Goal: Information Seeking & Learning: Learn about a topic

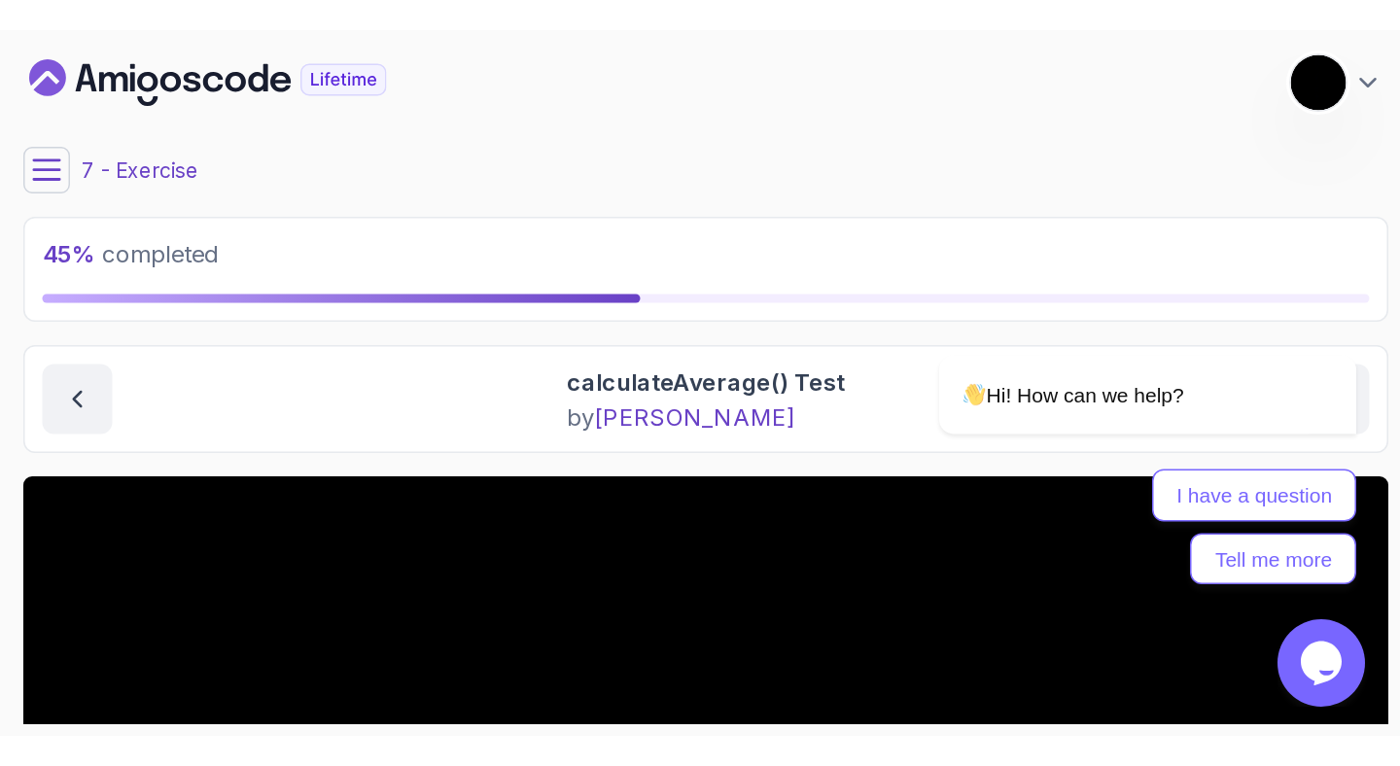
scroll to position [372, 0]
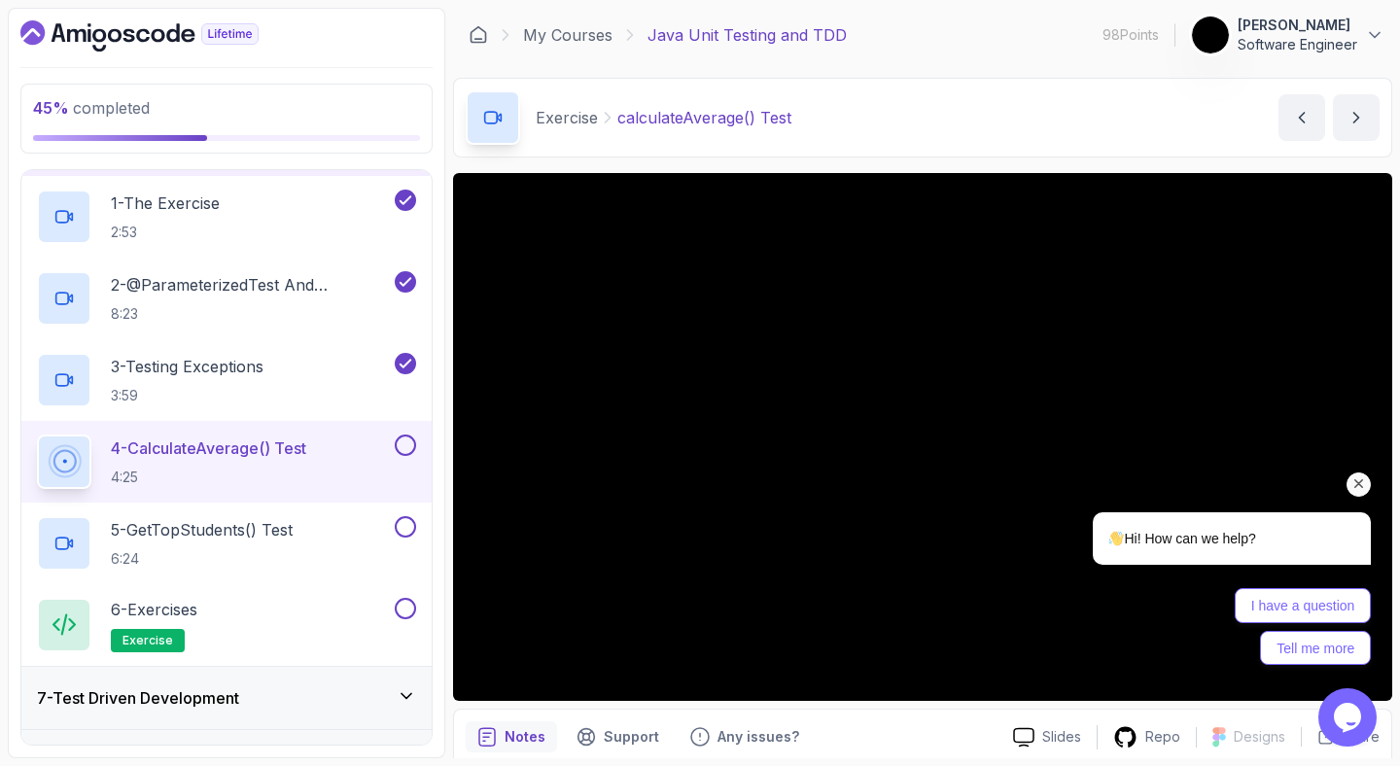
click at [1359, 485] on icon "Chat attention grabber" at bounding box center [1358, 483] width 17 height 17
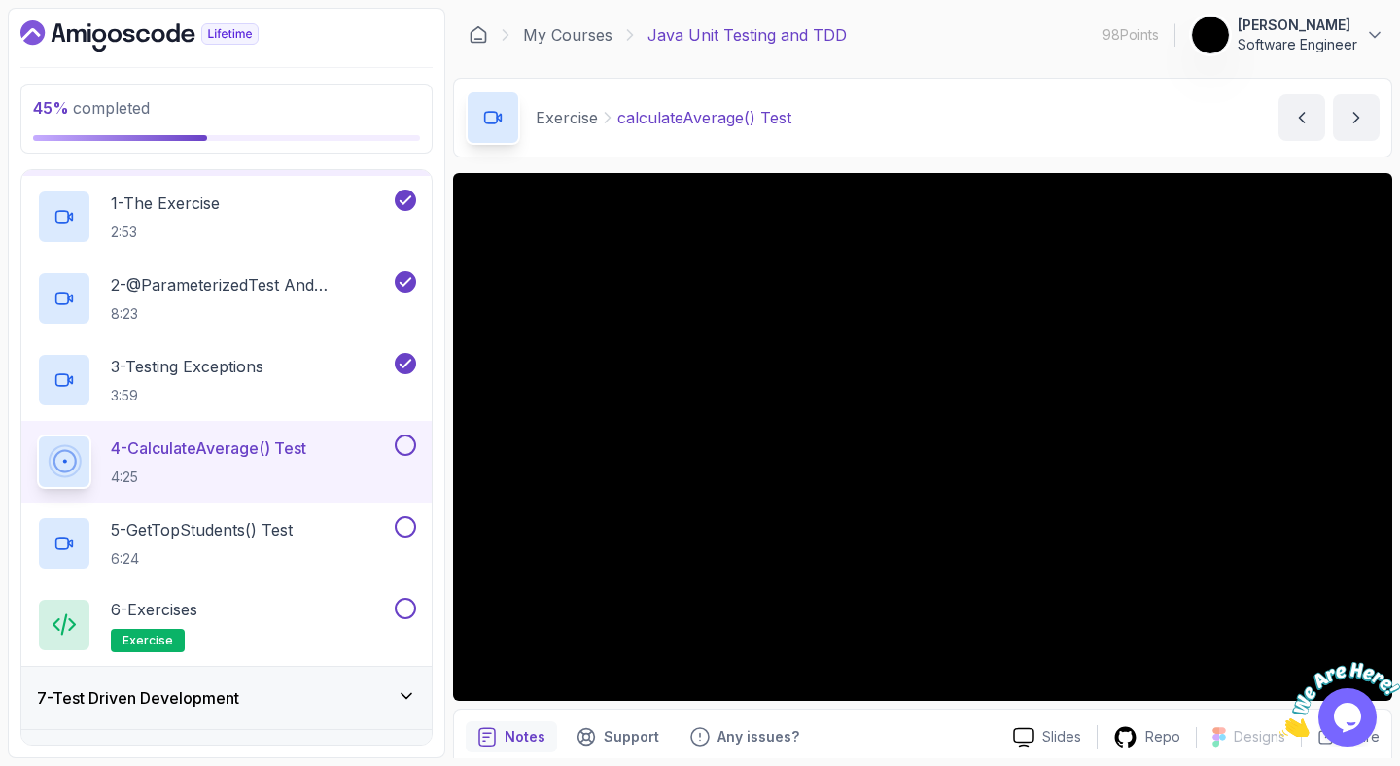
click at [1354, 719] on img at bounding box center [1339, 700] width 121 height 77
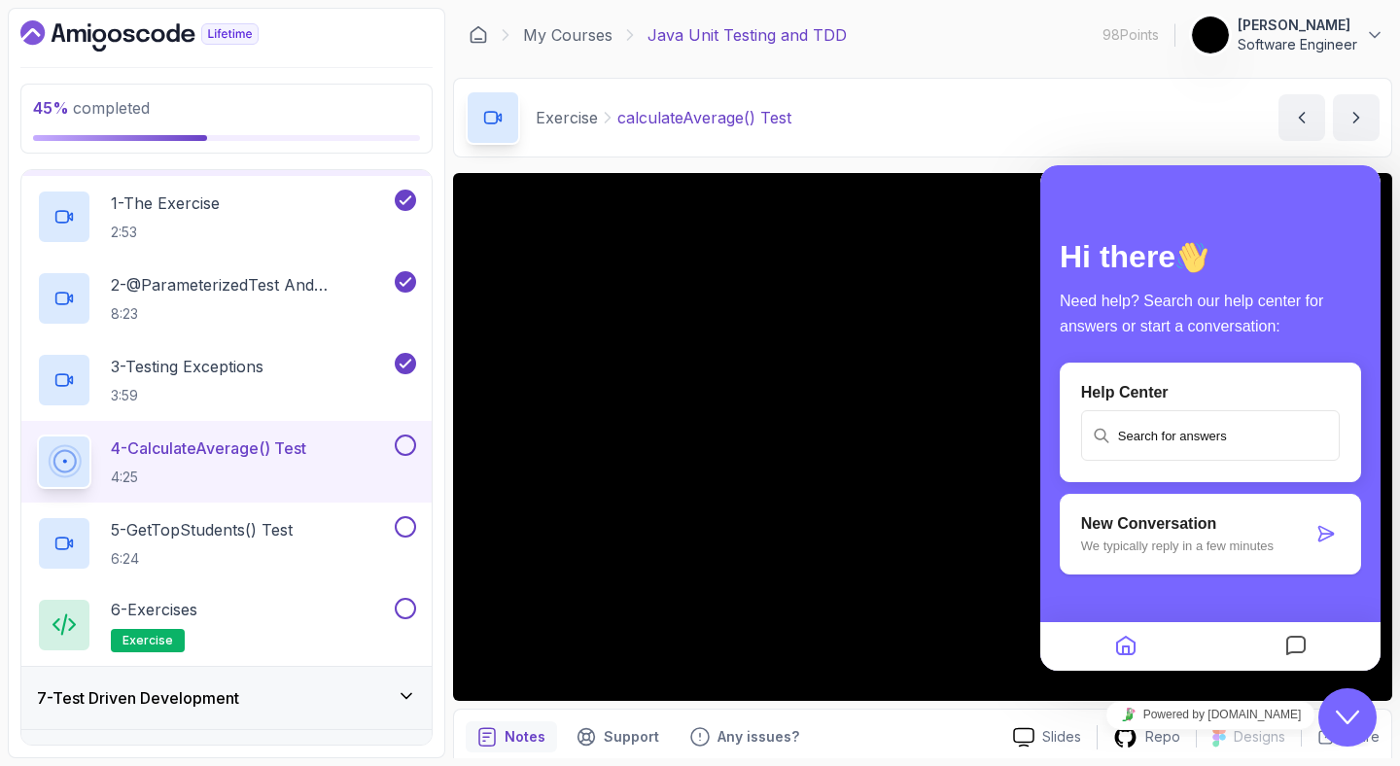
click at [1339, 716] on icon "Close Chat This icon closes the chat window." at bounding box center [1347, 717] width 23 height 23
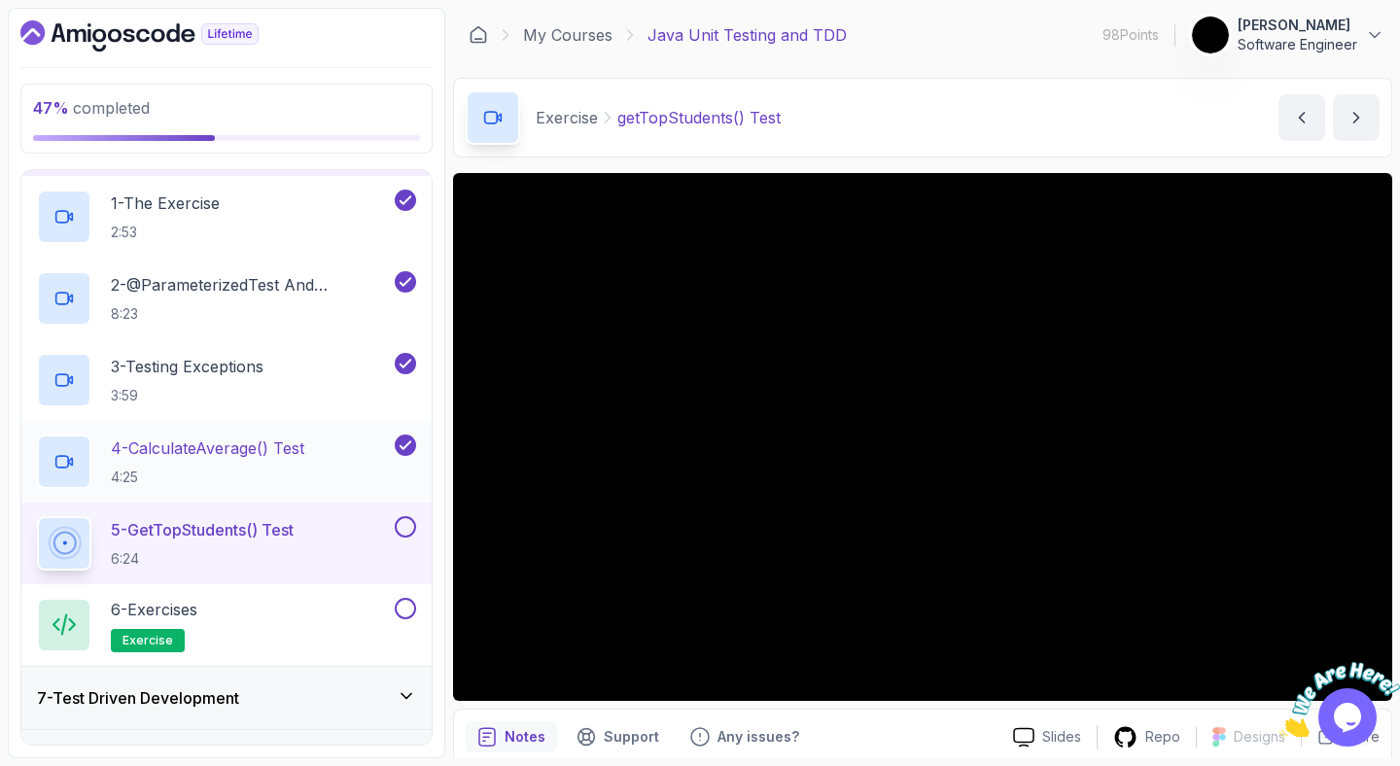
click at [184, 461] on h2 "4 - calculateAverage() Test 4:25" at bounding box center [207, 461] width 193 height 51
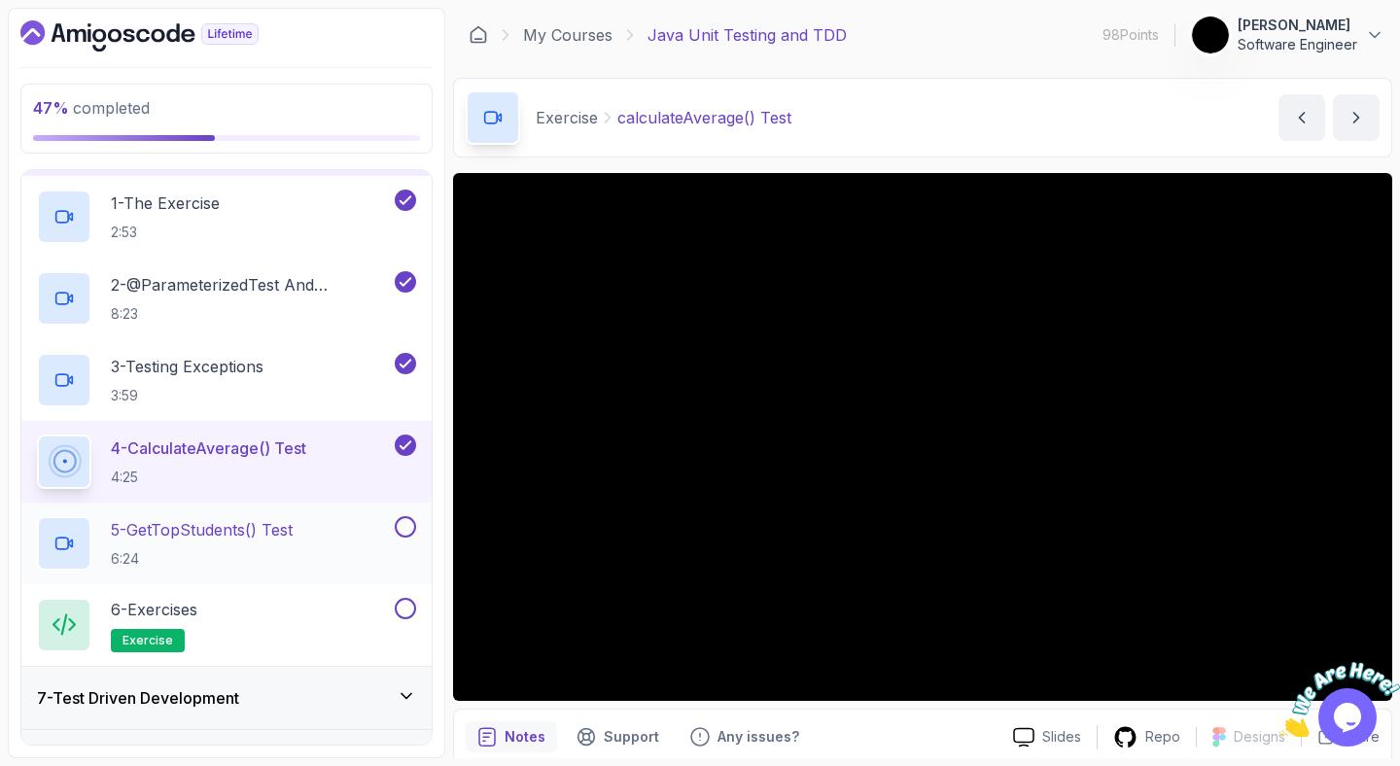
click at [259, 534] on p "5 - getTopStudents() Test" at bounding box center [202, 529] width 182 height 23
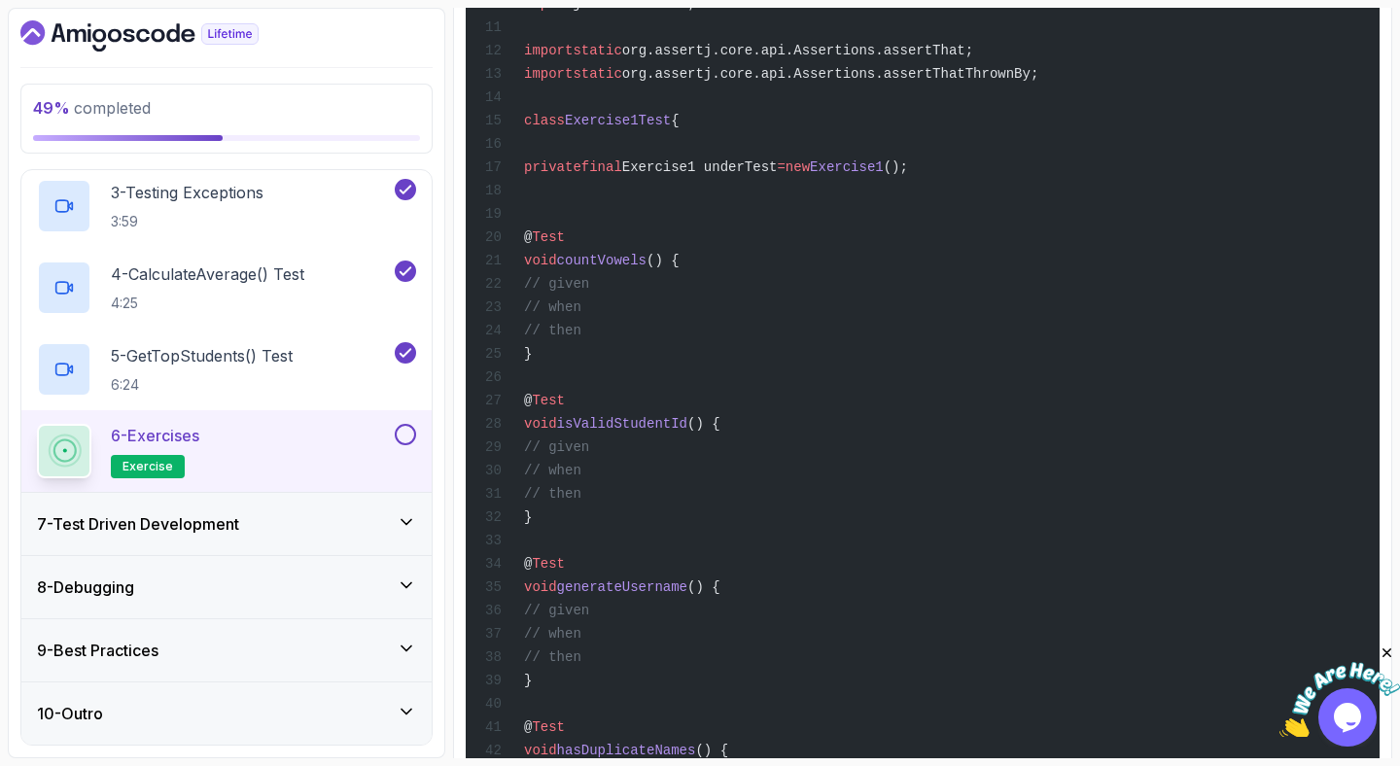
scroll to position [752, 0]
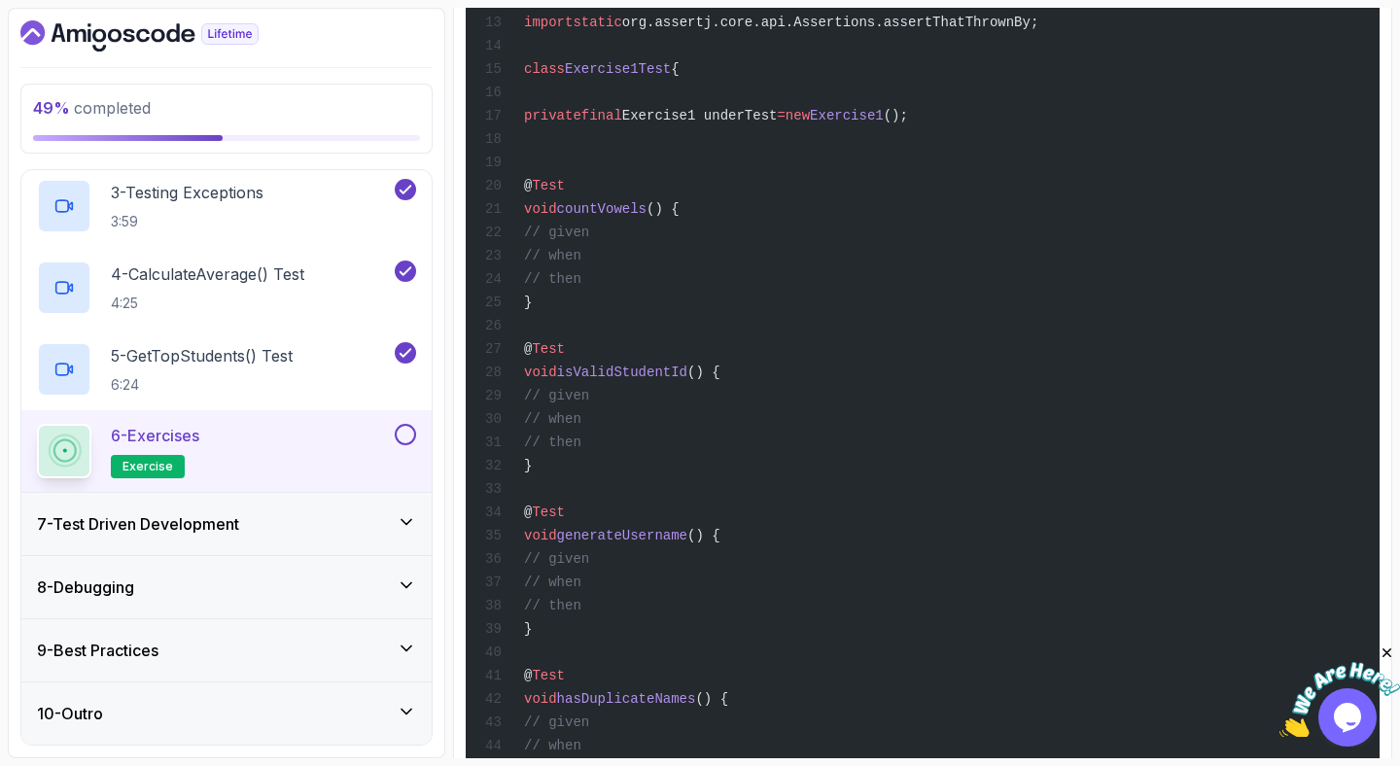
click at [403, 531] on icon at bounding box center [406, 521] width 19 height 19
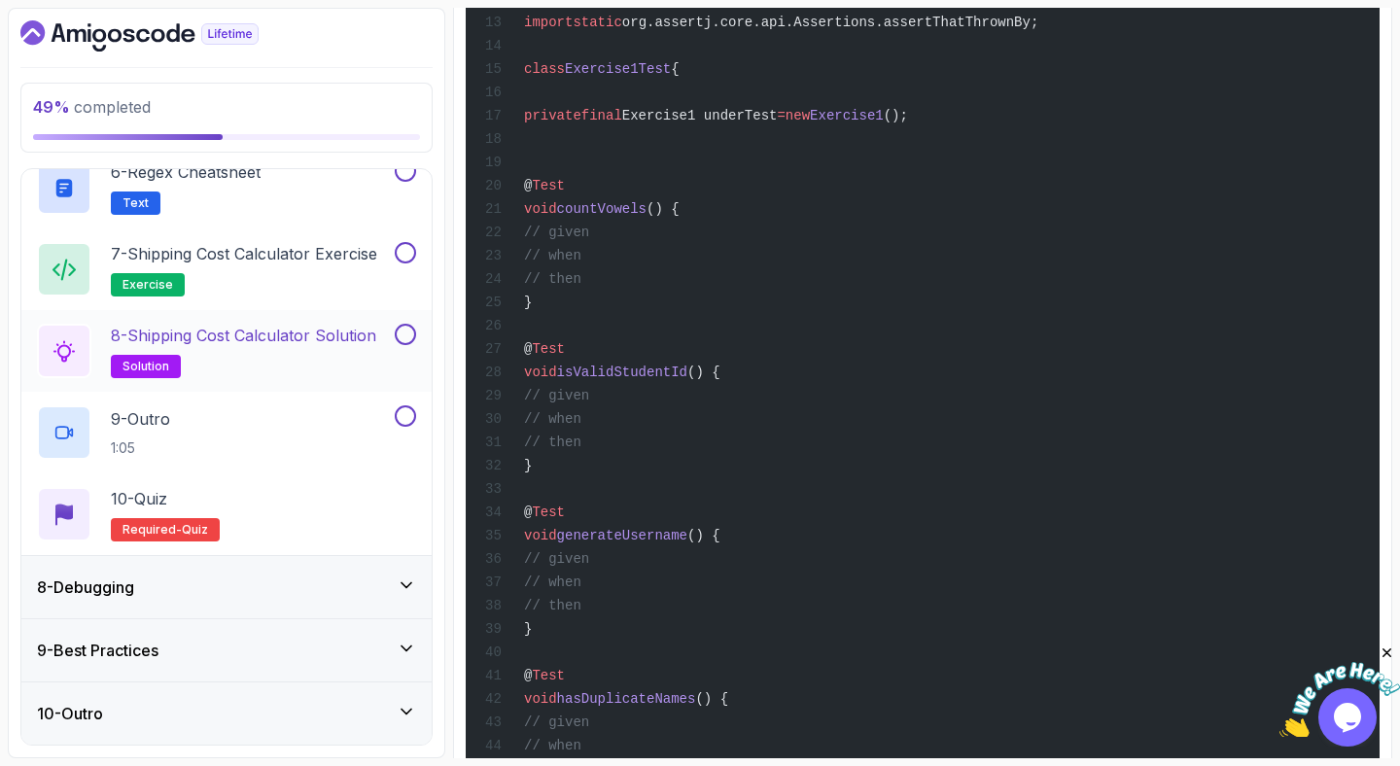
scroll to position [0, 0]
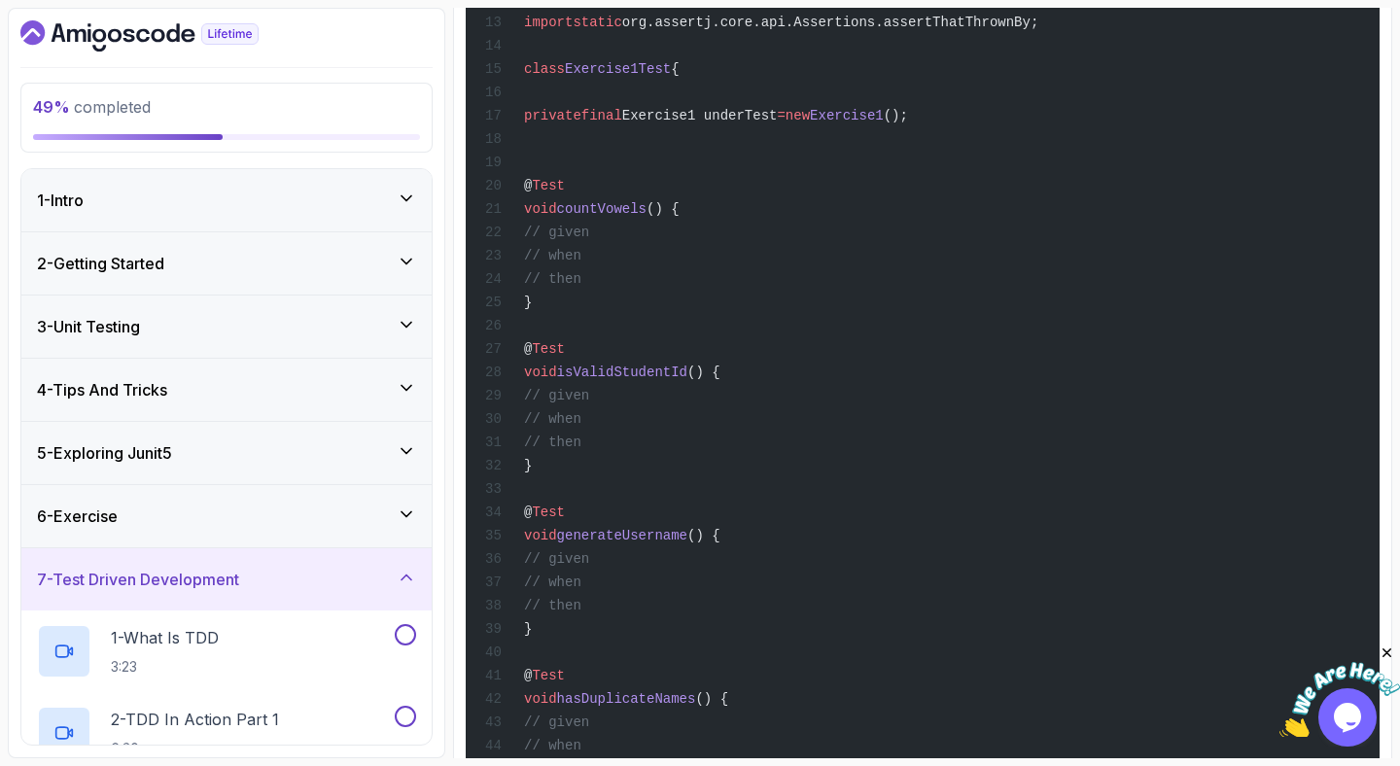
click at [225, 573] on h3 "7 - Test Driven Development" at bounding box center [138, 579] width 202 height 23
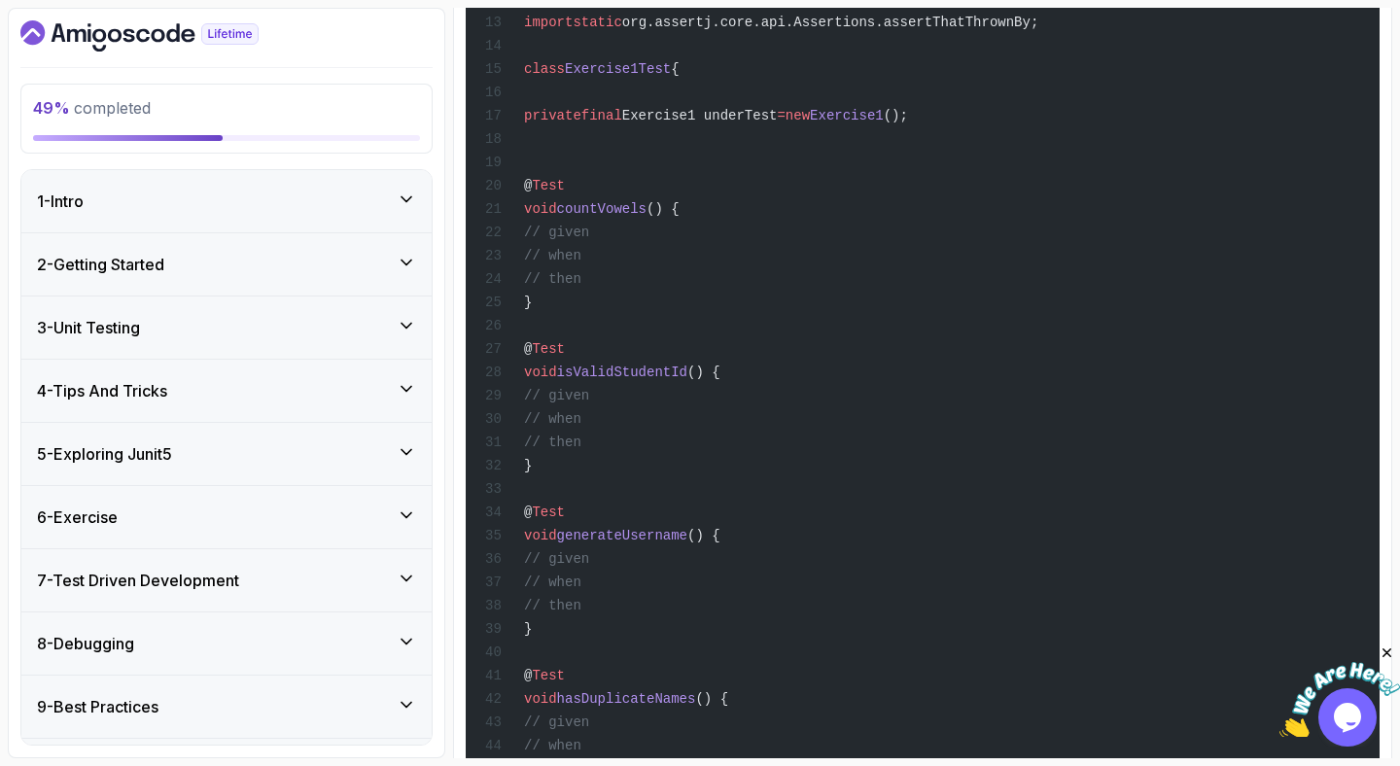
click at [244, 638] on div "8 - Debugging" at bounding box center [226, 643] width 379 height 23
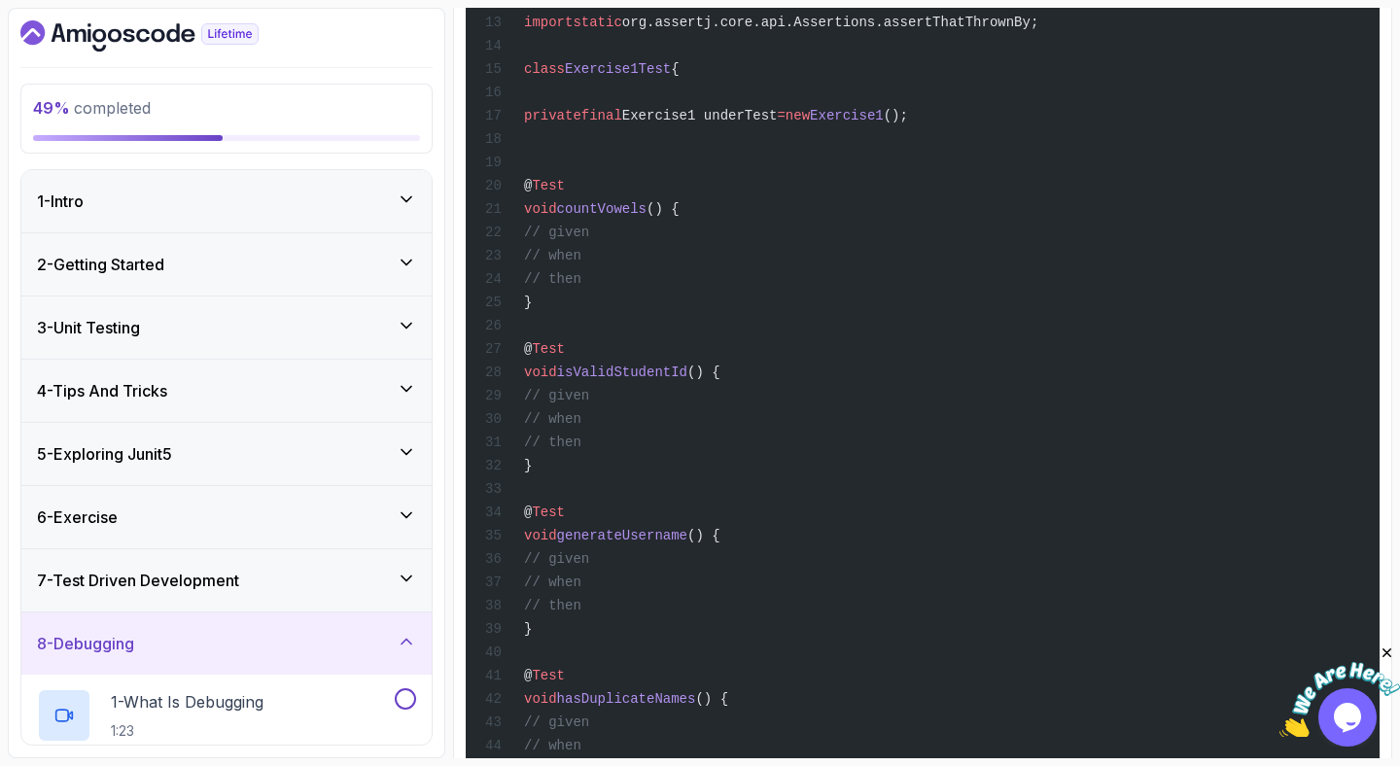
click at [216, 613] on div "8 - Debugging" at bounding box center [226, 643] width 410 height 62
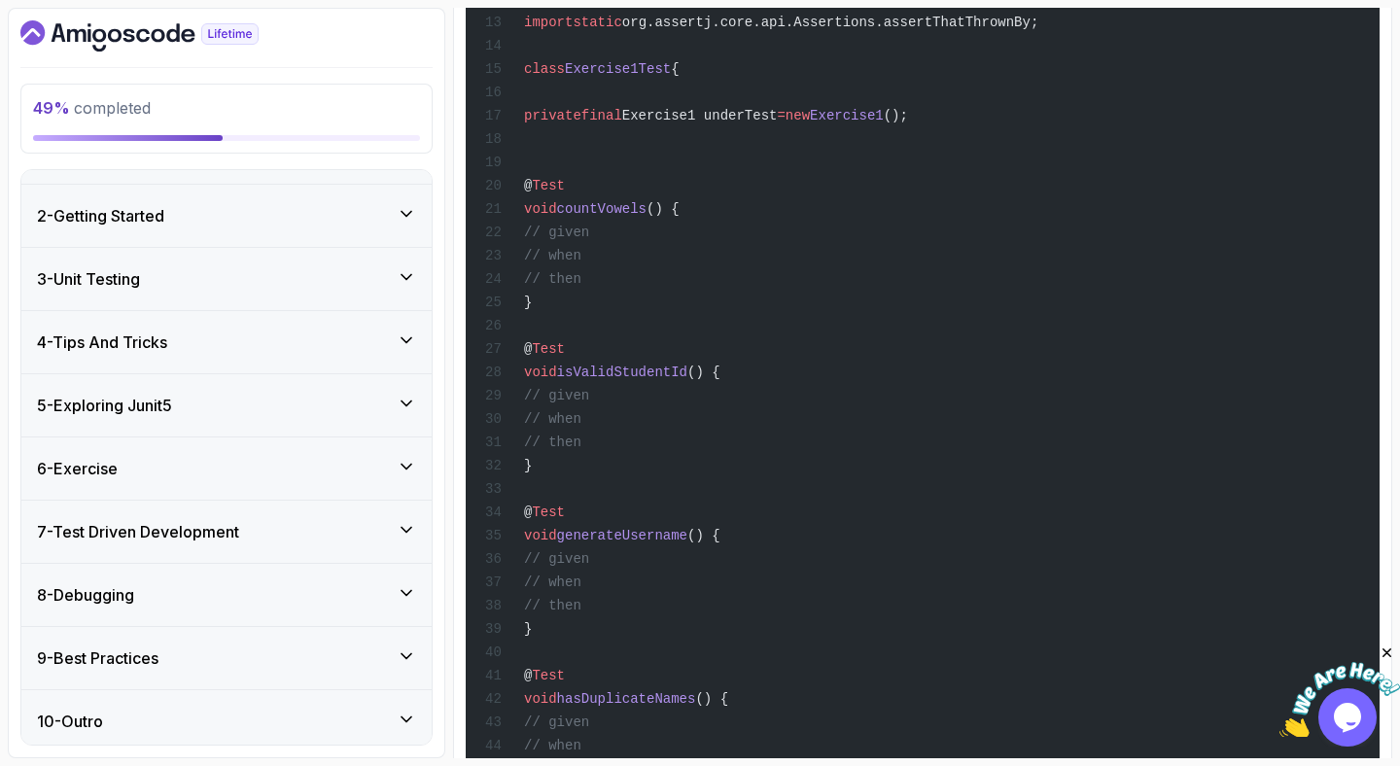
scroll to position [57, 0]
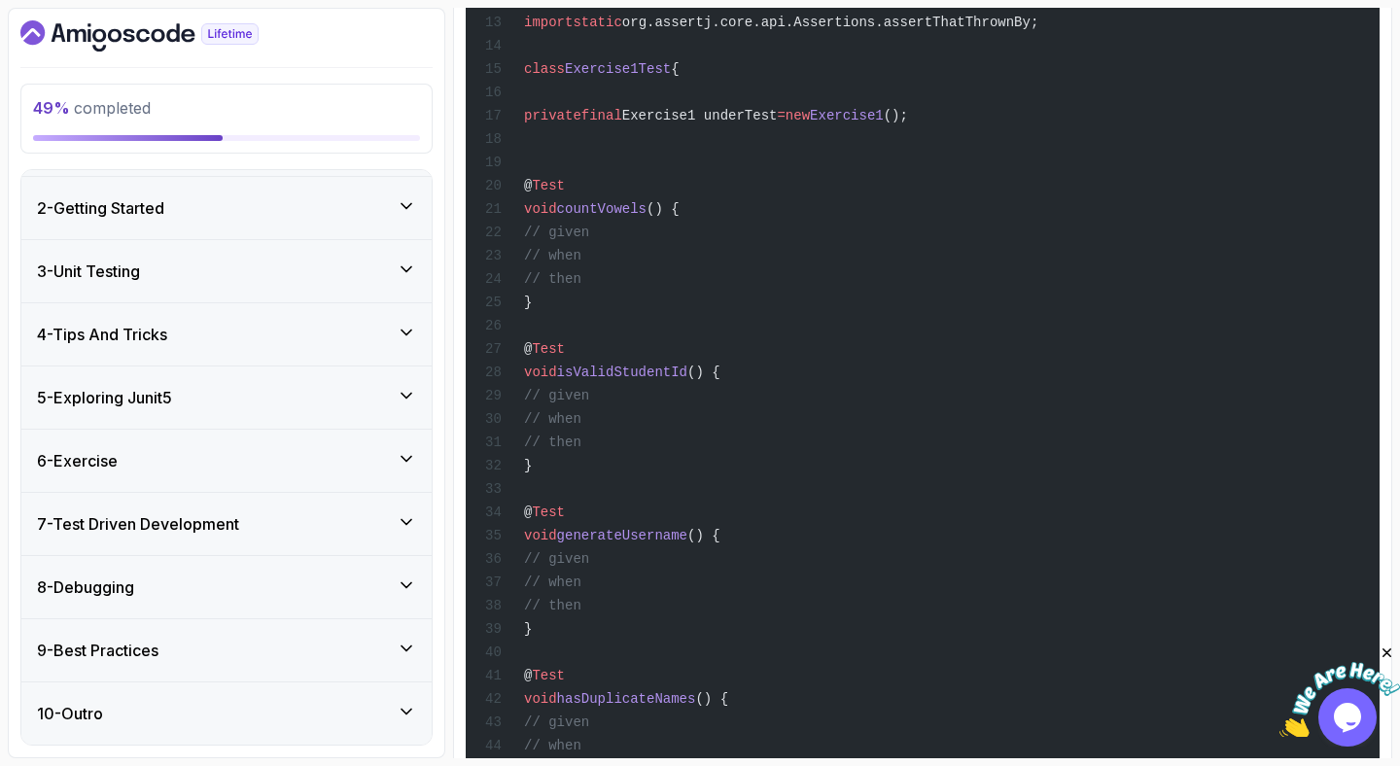
click at [157, 652] on h3 "9 - Best Practices" at bounding box center [98, 650] width 122 height 23
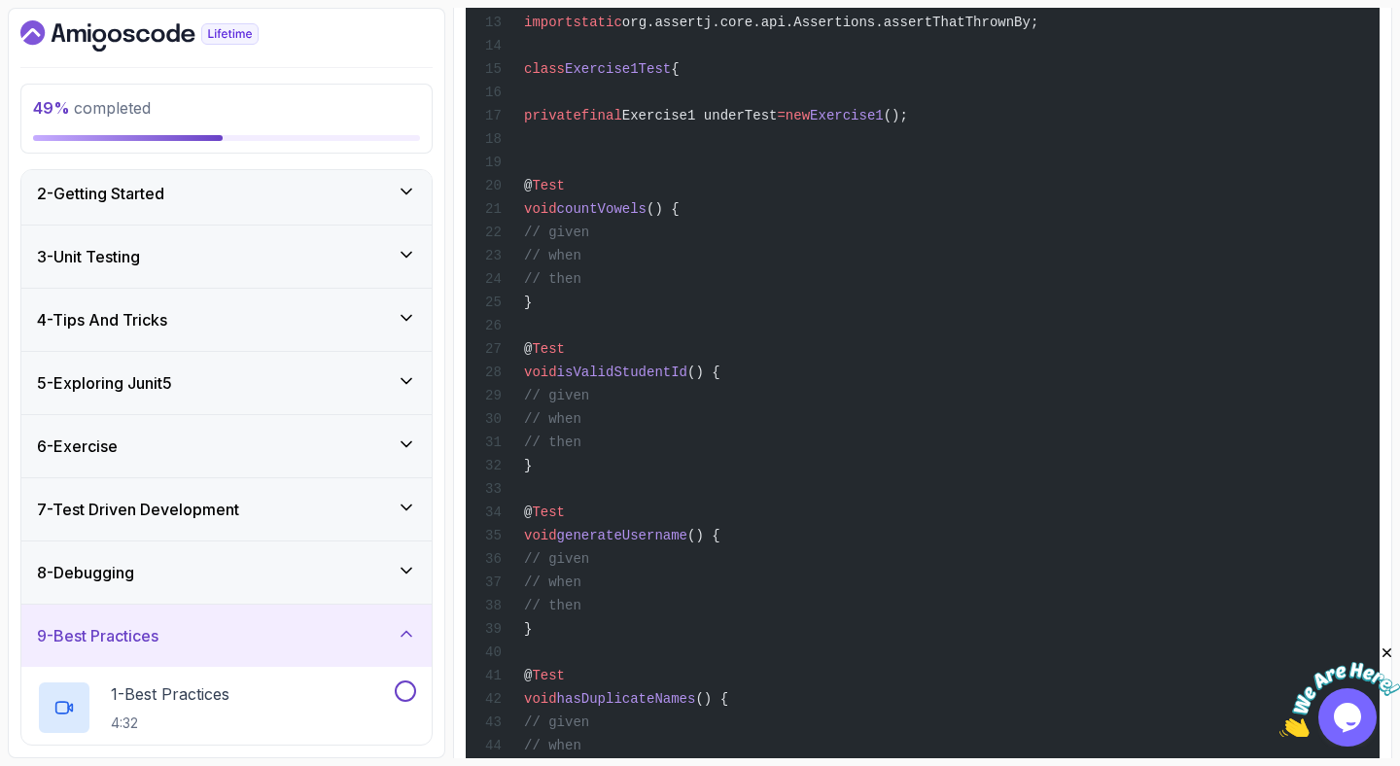
scroll to position [0, 0]
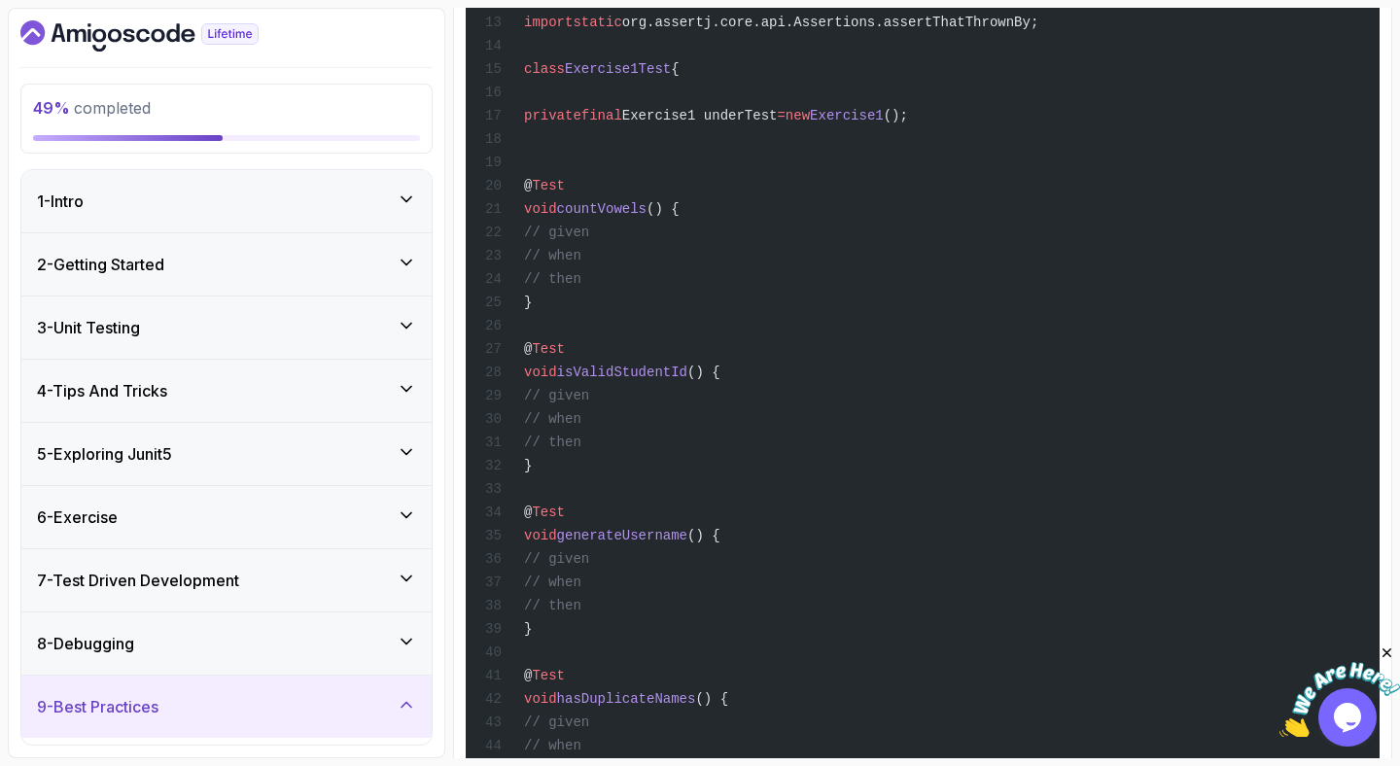
click at [158, 707] on h3 "9 - Best Practices" at bounding box center [98, 706] width 122 height 23
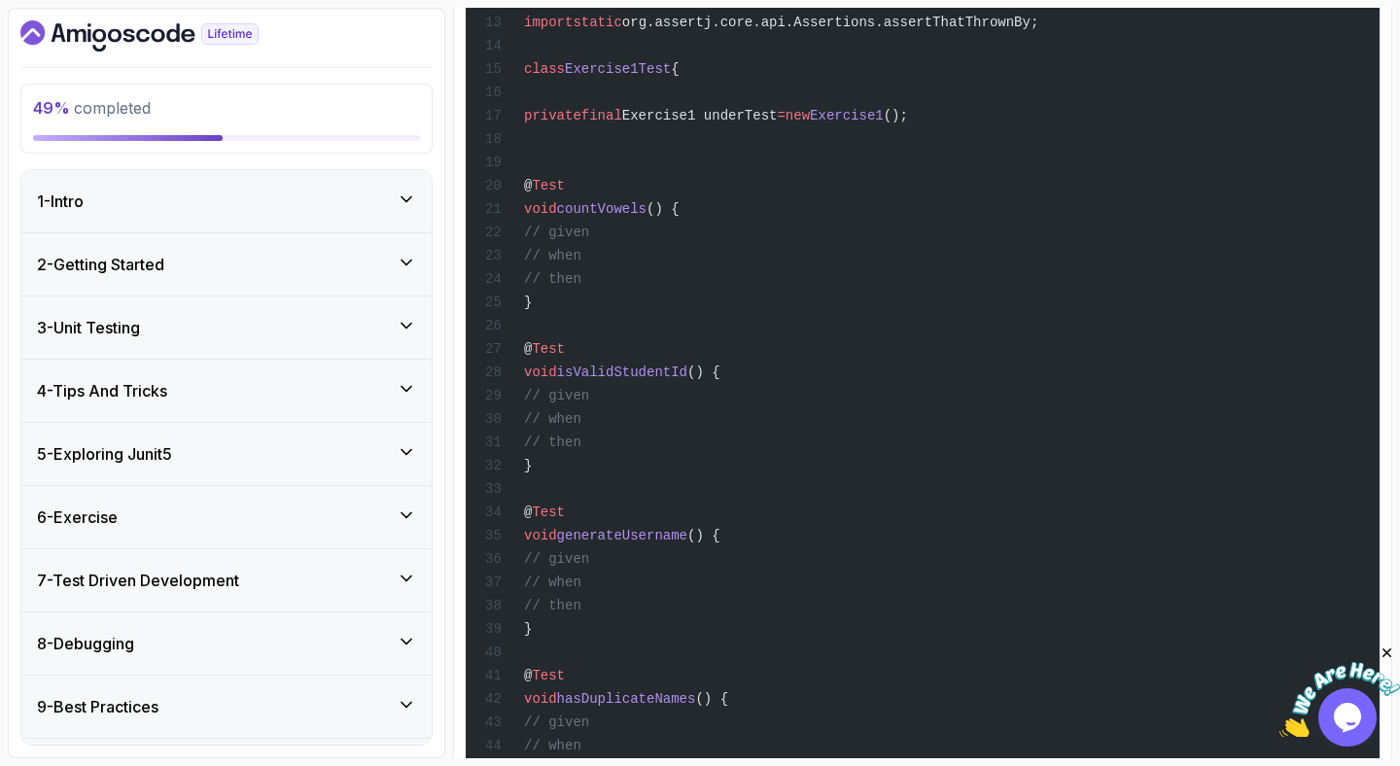
click at [240, 523] on div "6 - Exercise" at bounding box center [226, 517] width 379 height 23
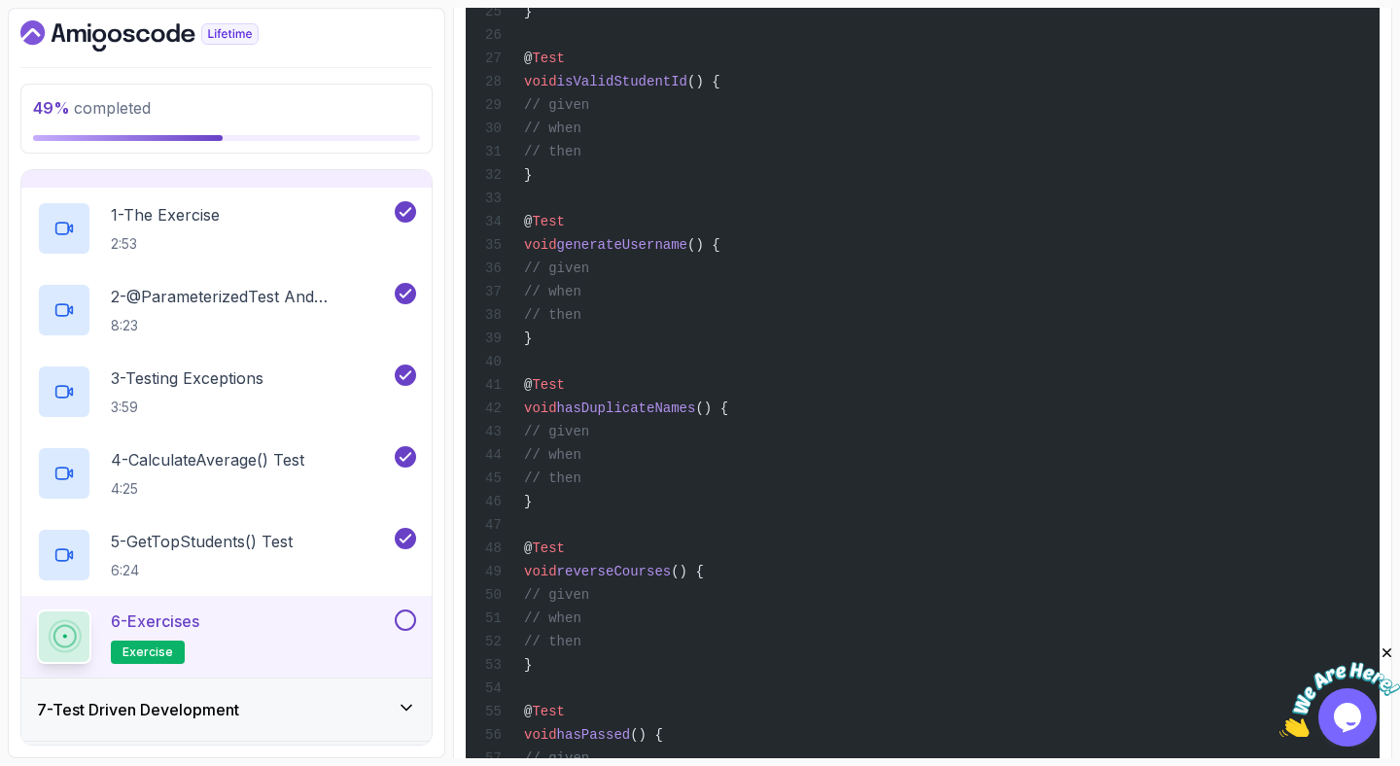
scroll to position [1416, 0]
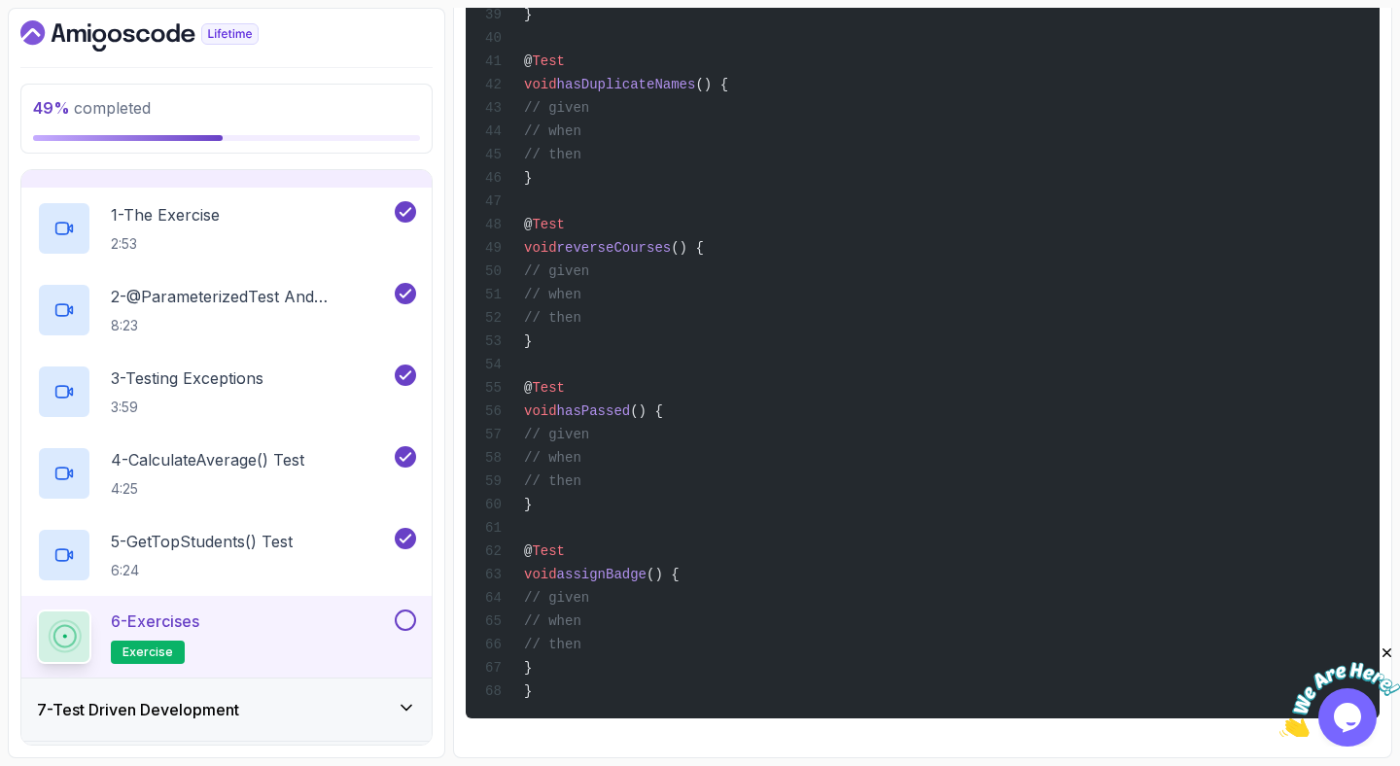
click at [405, 620] on button at bounding box center [405, 620] width 21 height 21
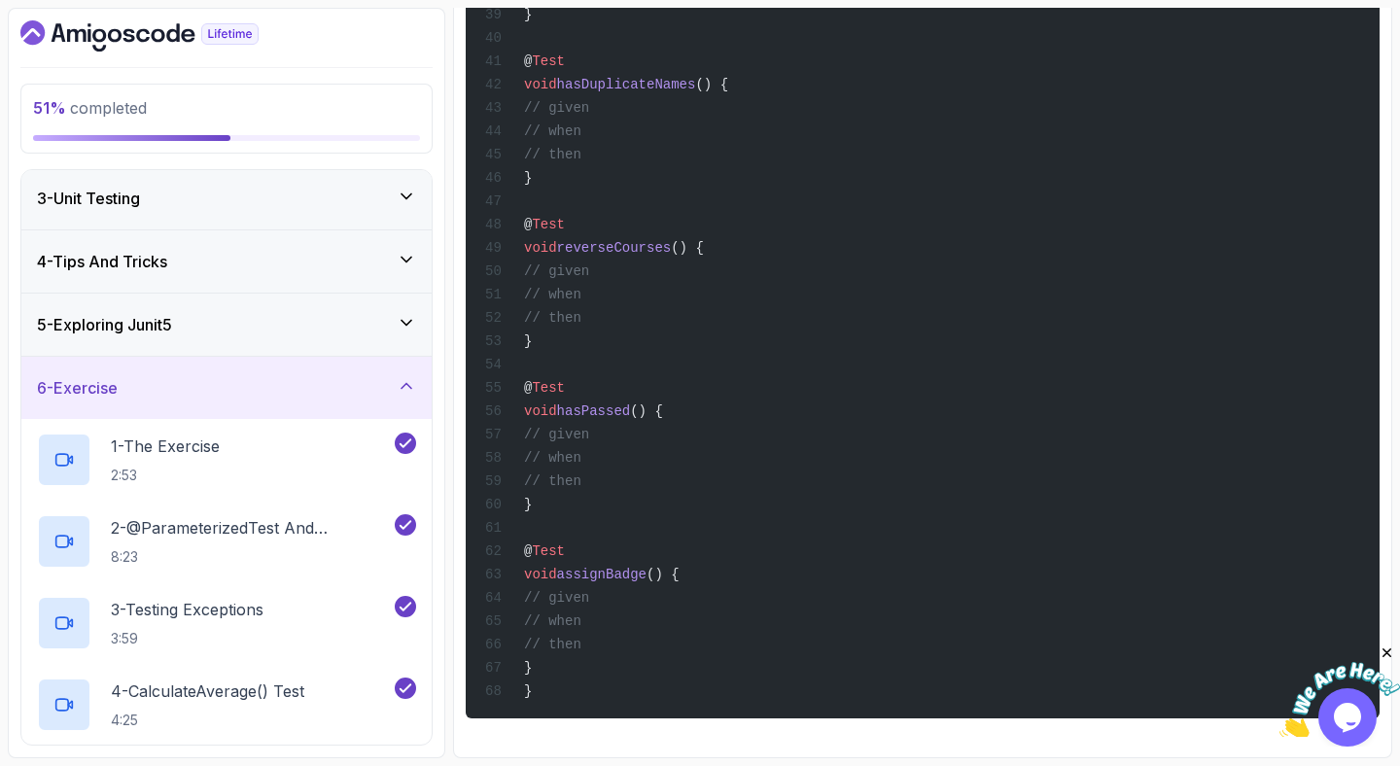
scroll to position [0, 0]
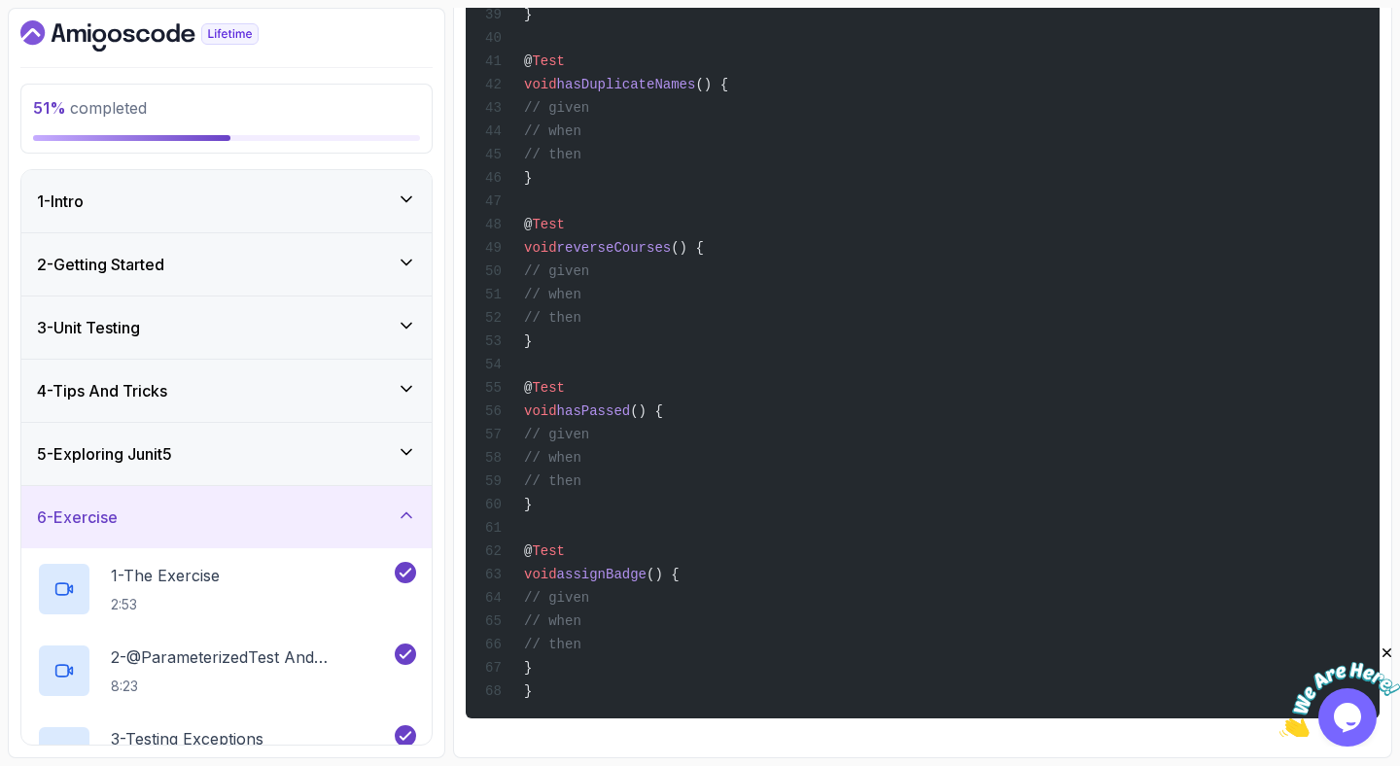
click at [111, 506] on h3 "6 - Exercise" at bounding box center [77, 517] width 81 height 23
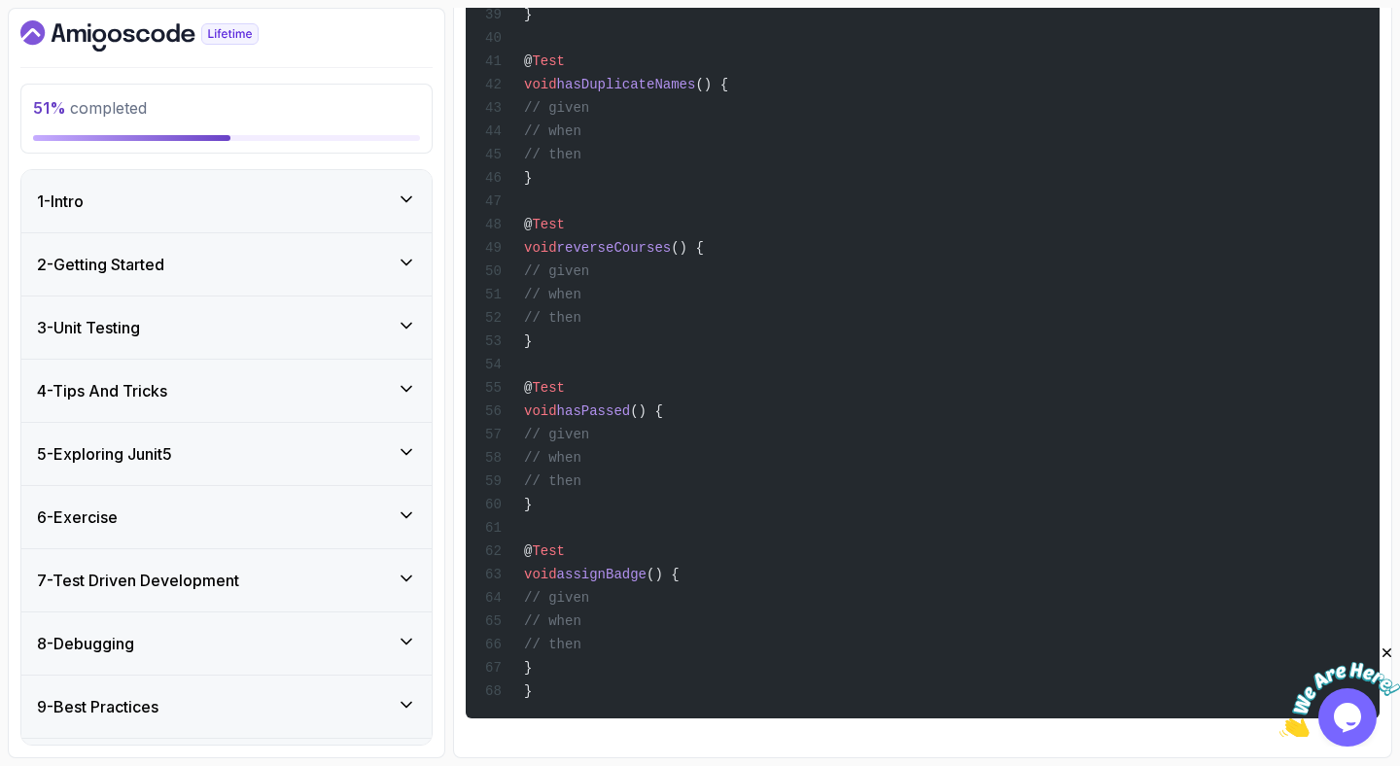
click at [171, 577] on h3 "7 - Test Driven Development" at bounding box center [138, 580] width 202 height 23
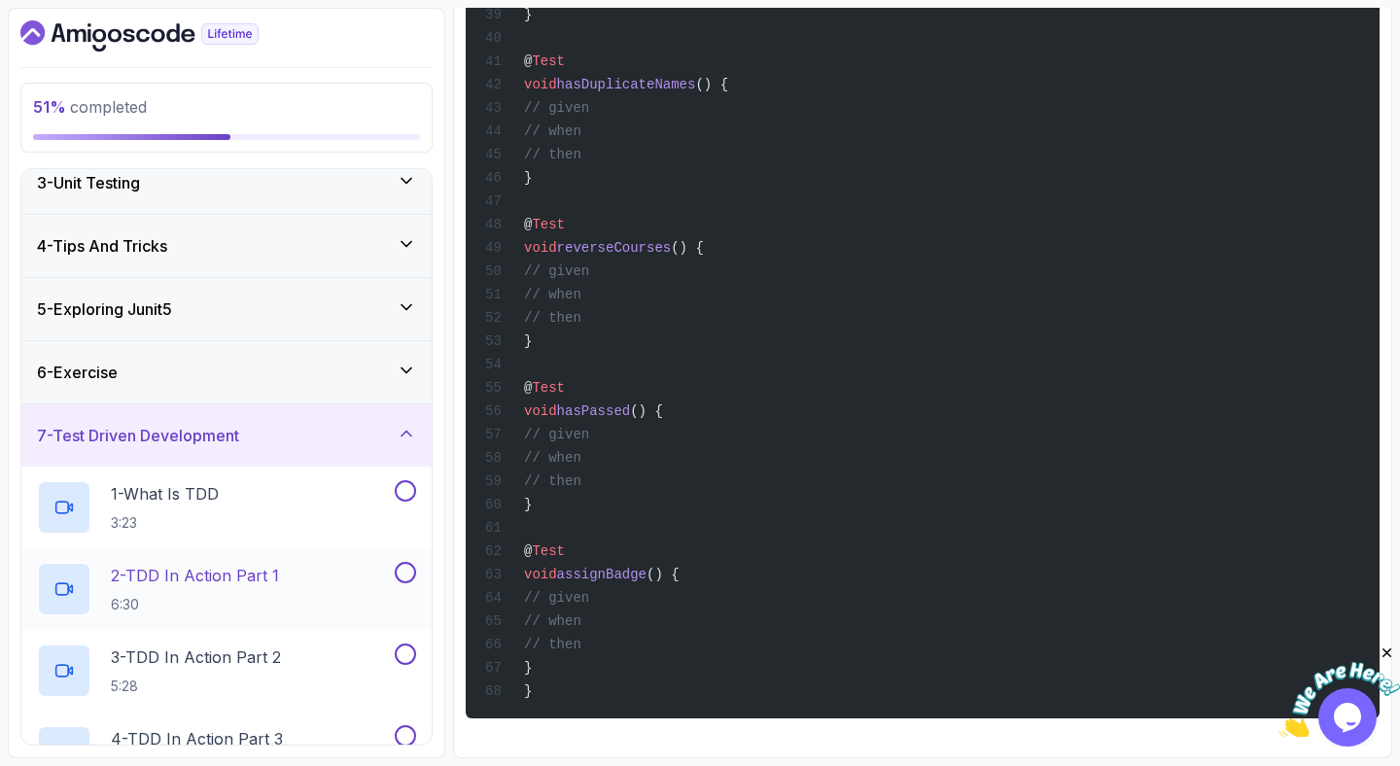
scroll to position [209, 0]
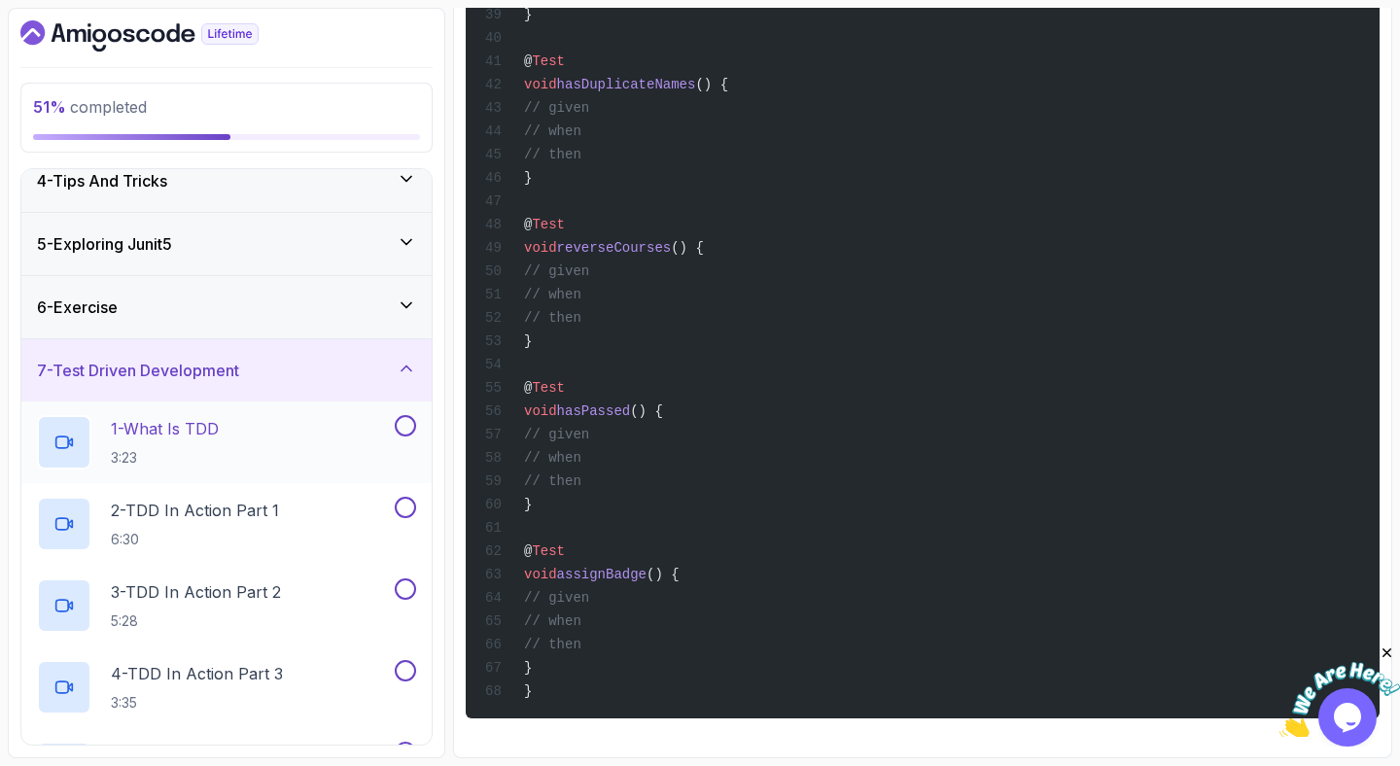
click at [194, 473] on div "1 - What Is TDD 3:23" at bounding box center [226, 442] width 410 height 82
click at [206, 459] on p "3:23" at bounding box center [165, 457] width 108 height 19
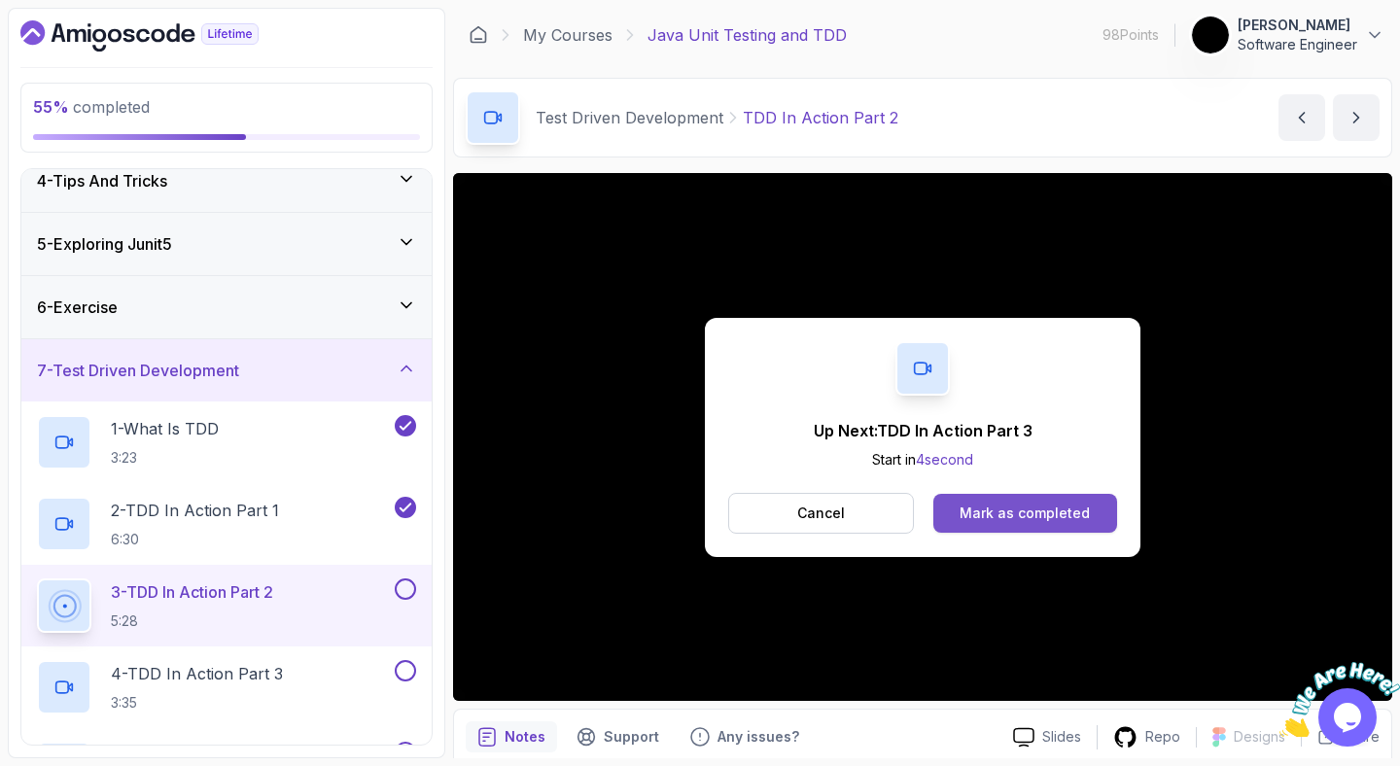
click at [1009, 511] on div "Mark as completed" at bounding box center [1025, 513] width 130 height 19
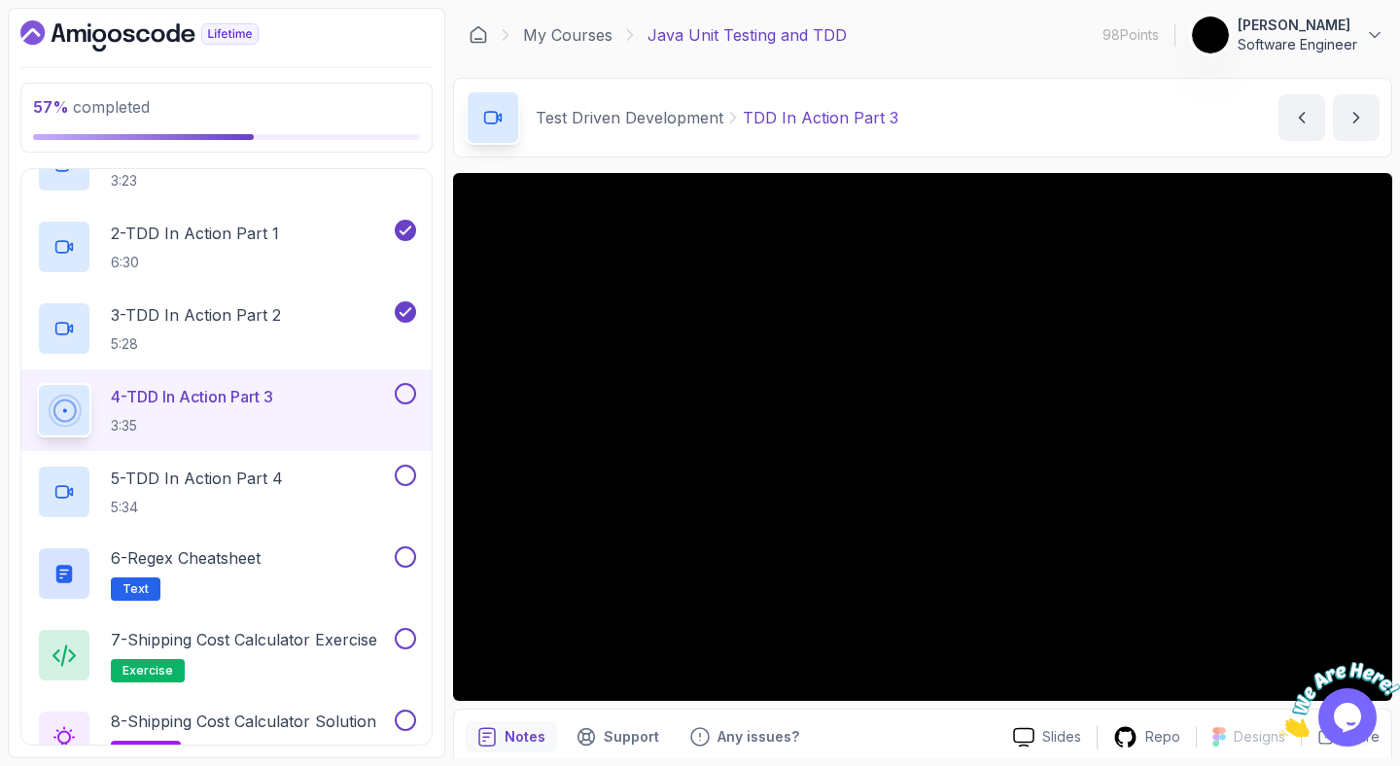
scroll to position [474, 0]
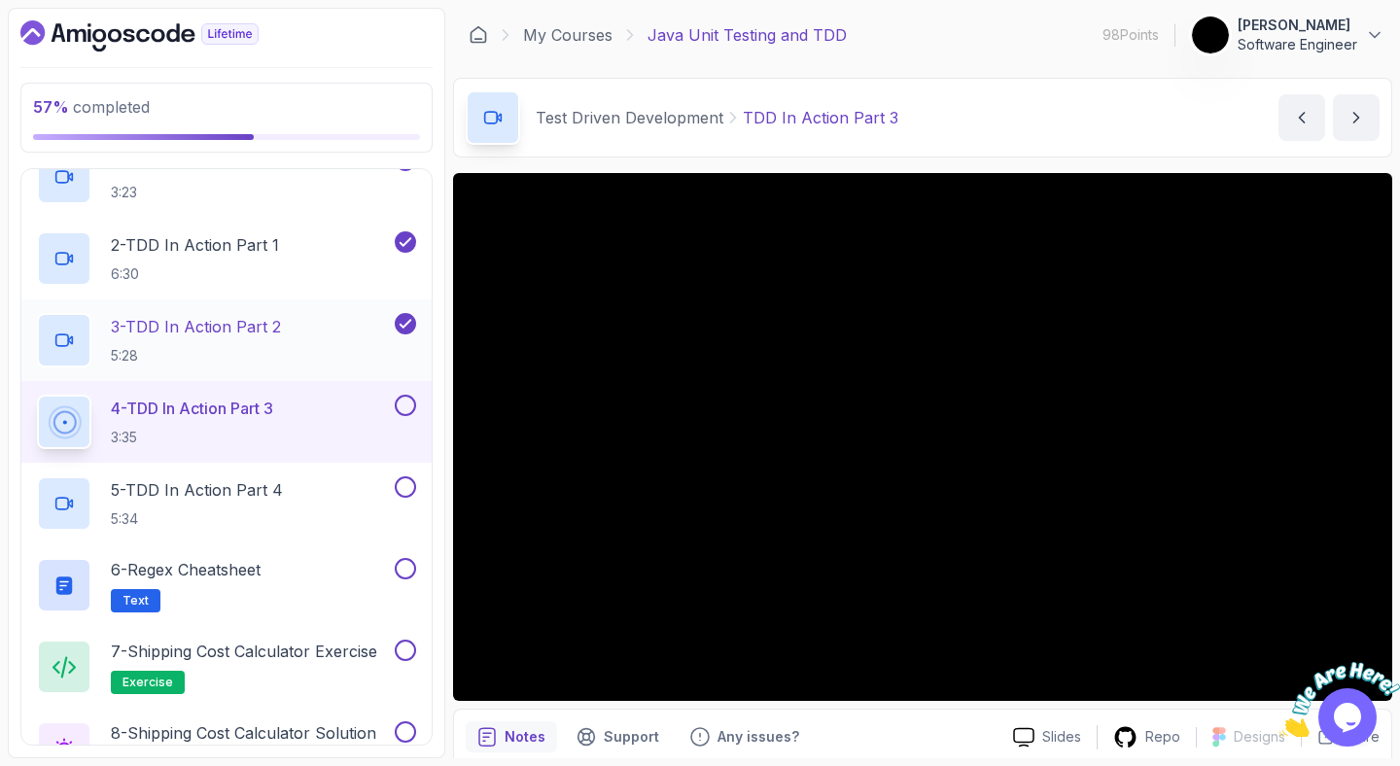
click at [258, 338] on p "3 - TDD In Action Part 2" at bounding box center [196, 326] width 170 height 23
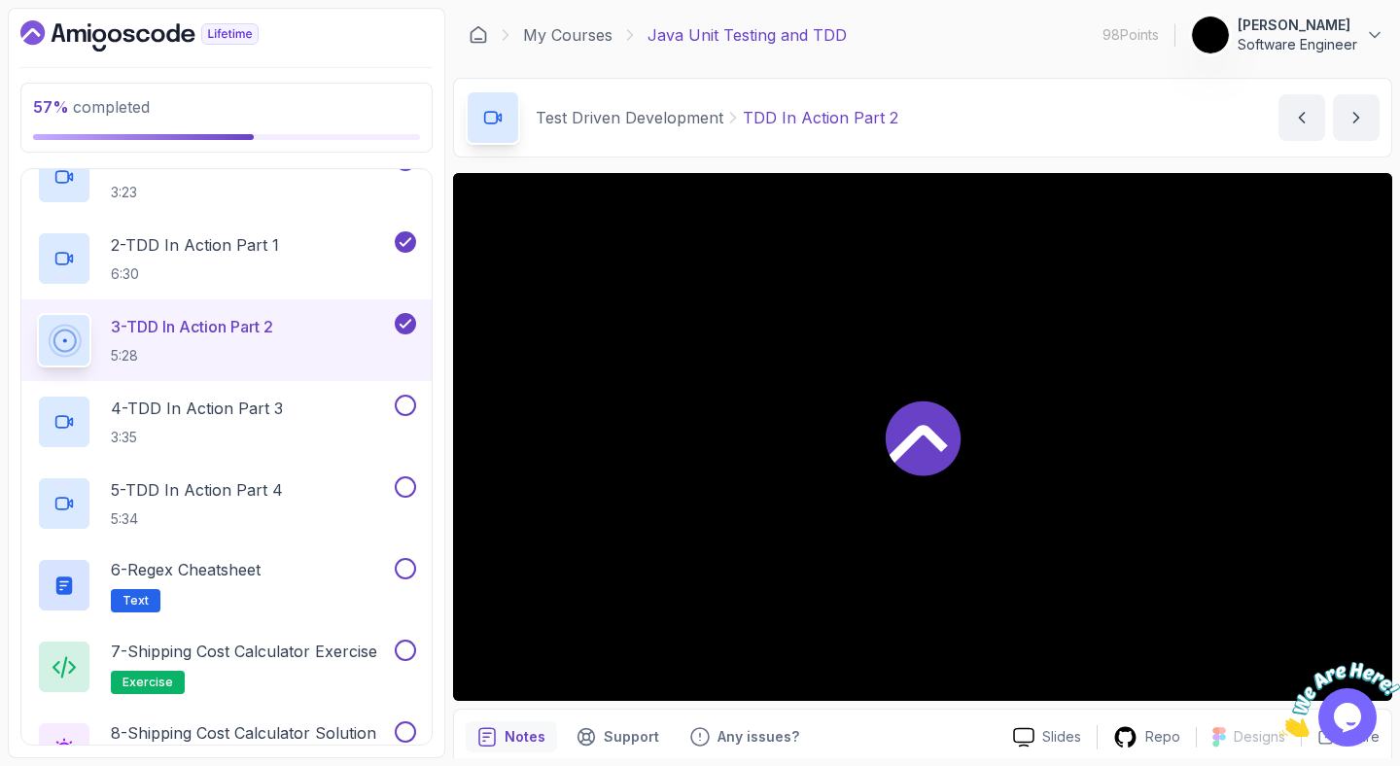
click at [259, 337] on p "3 - TDD In Action Part 2" at bounding box center [192, 326] width 162 height 23
click at [262, 425] on h2 "4 - TDD In Action Part 3 3:35" at bounding box center [197, 422] width 172 height 51
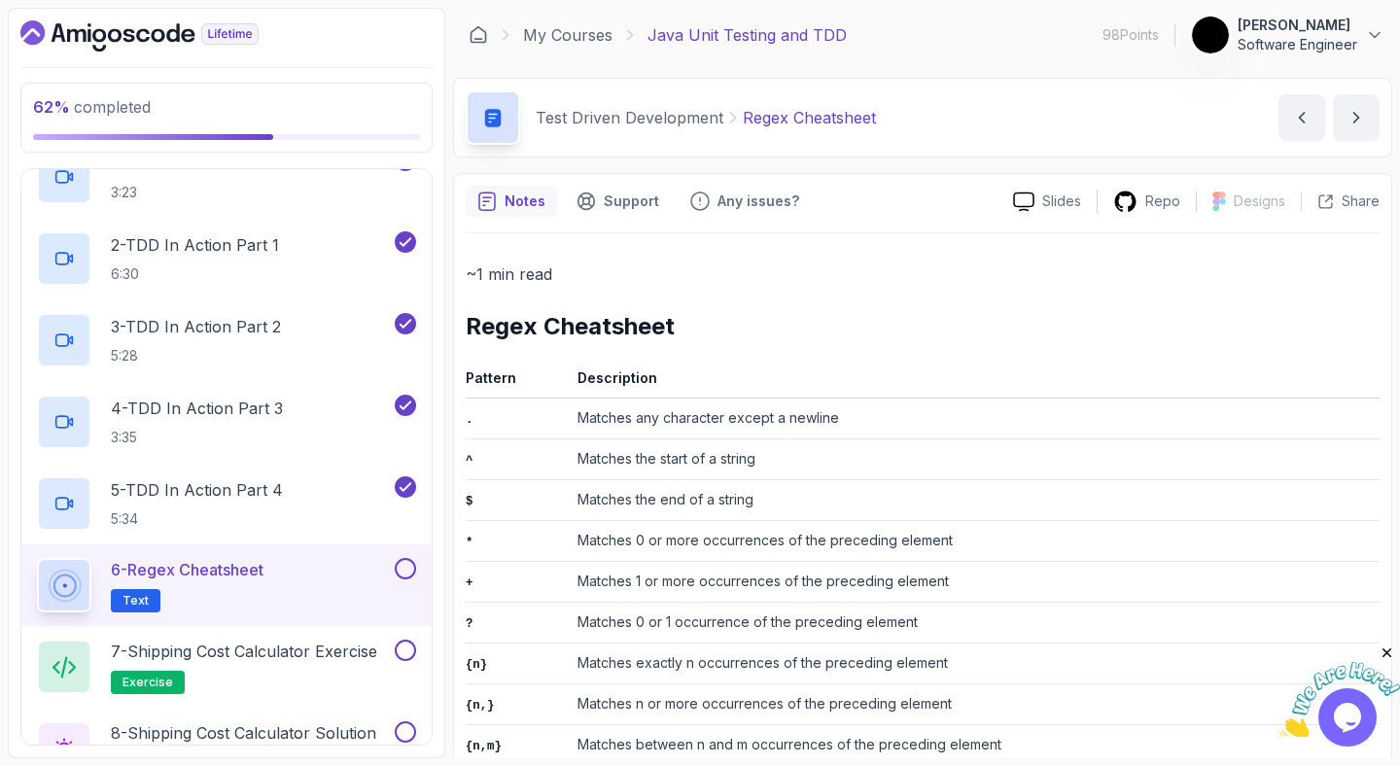
click at [523, 208] on p "Notes" at bounding box center [525, 201] width 41 height 19
click at [1135, 209] on icon at bounding box center [1125, 201] width 21 height 20
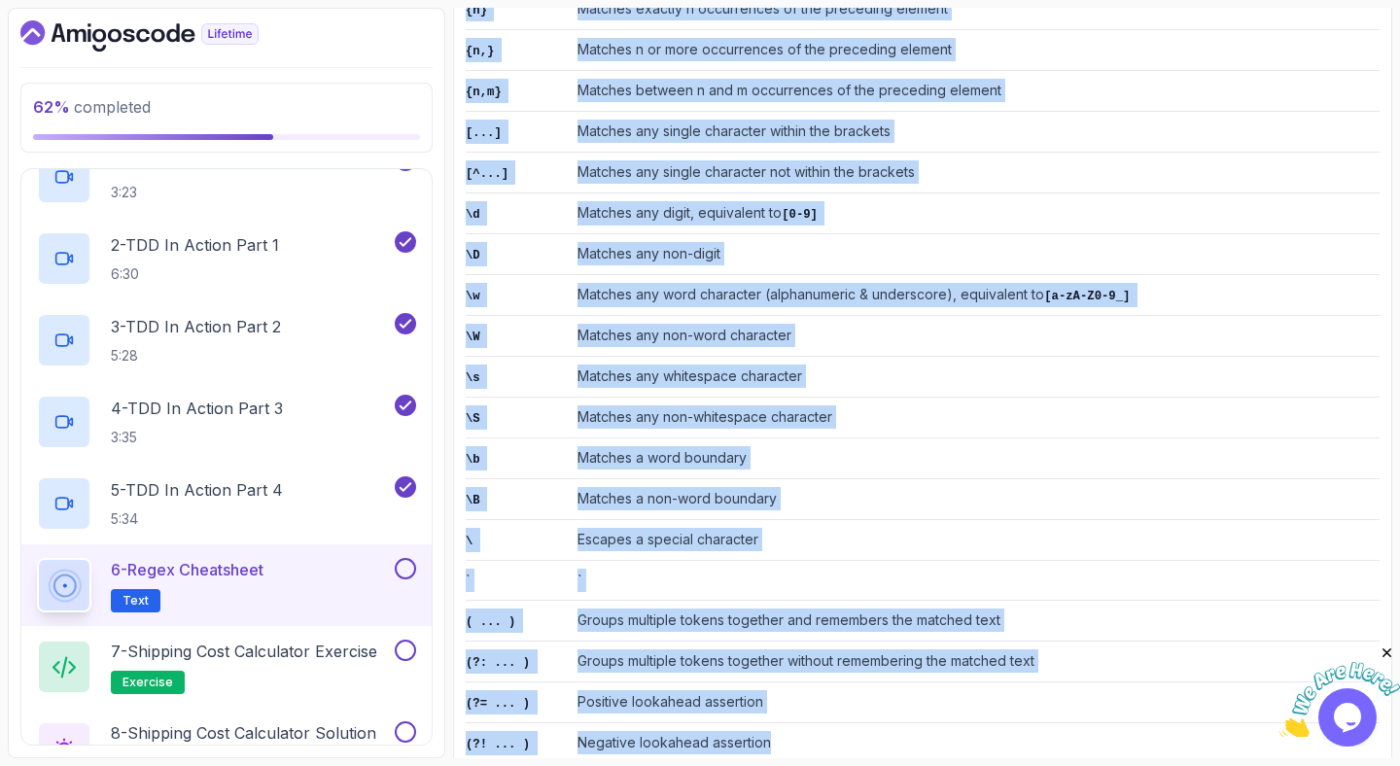
scroll to position [677, 0]
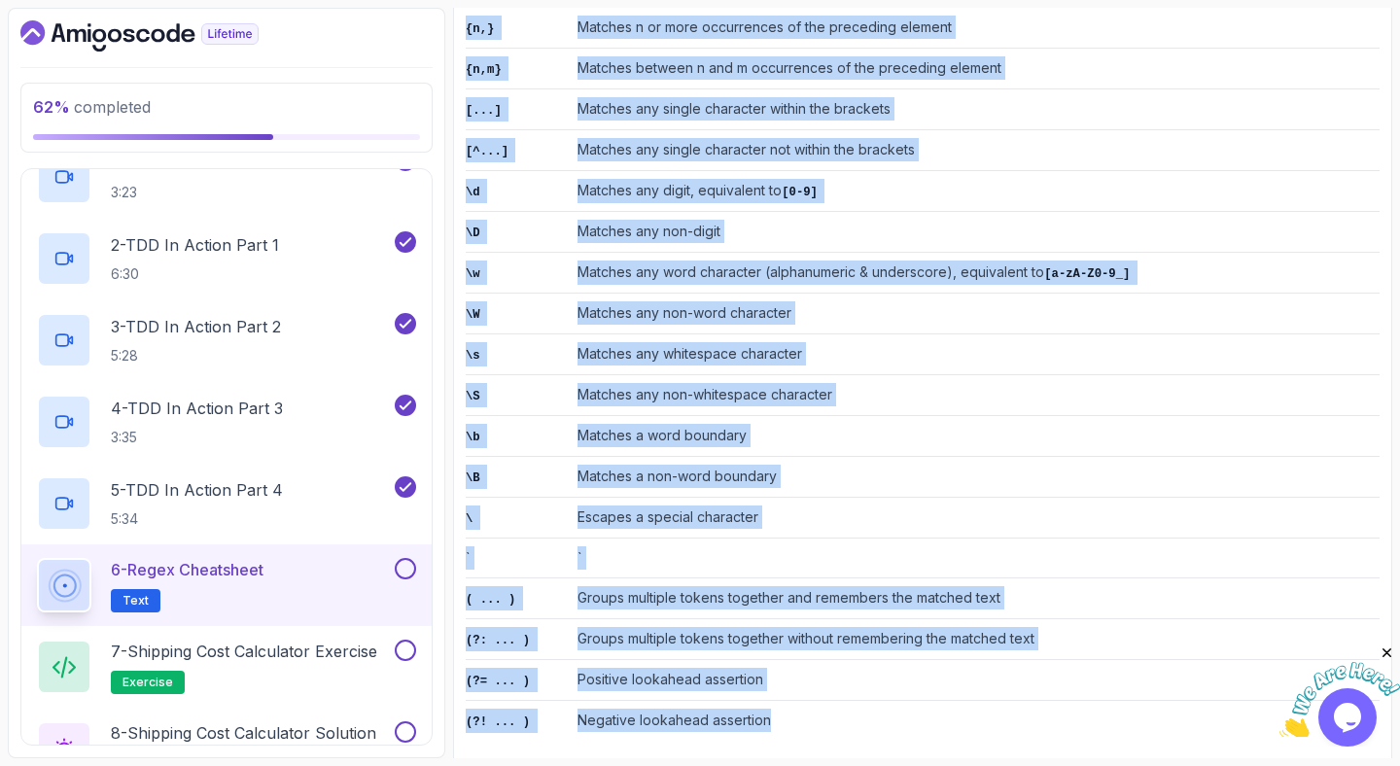
drag, startPoint x: 465, startPoint y: 318, endPoint x: 540, endPoint y: 766, distance: 454.4
click at [540, 758] on main "My Courses Java Unit Testing and TDD 98 Points Tomi Ogungbesan Software Enginee…" at bounding box center [922, 383] width 939 height 751
copy div "Regex Cheatsheet Pattern Description . Matches any character except a newline ^…"
click at [967, 380] on td "Matches any non-whitespace character" at bounding box center [975, 395] width 810 height 41
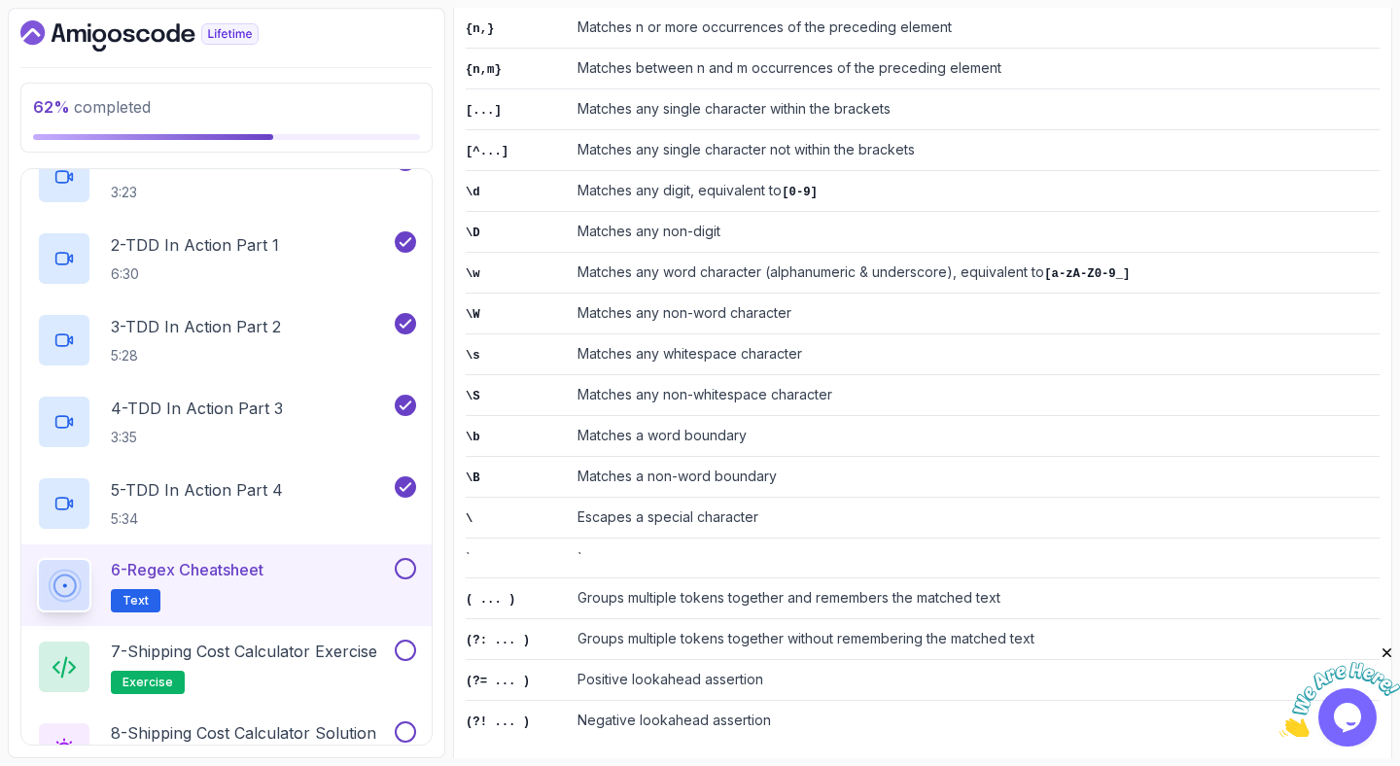
click at [411, 573] on button at bounding box center [405, 568] width 21 height 21
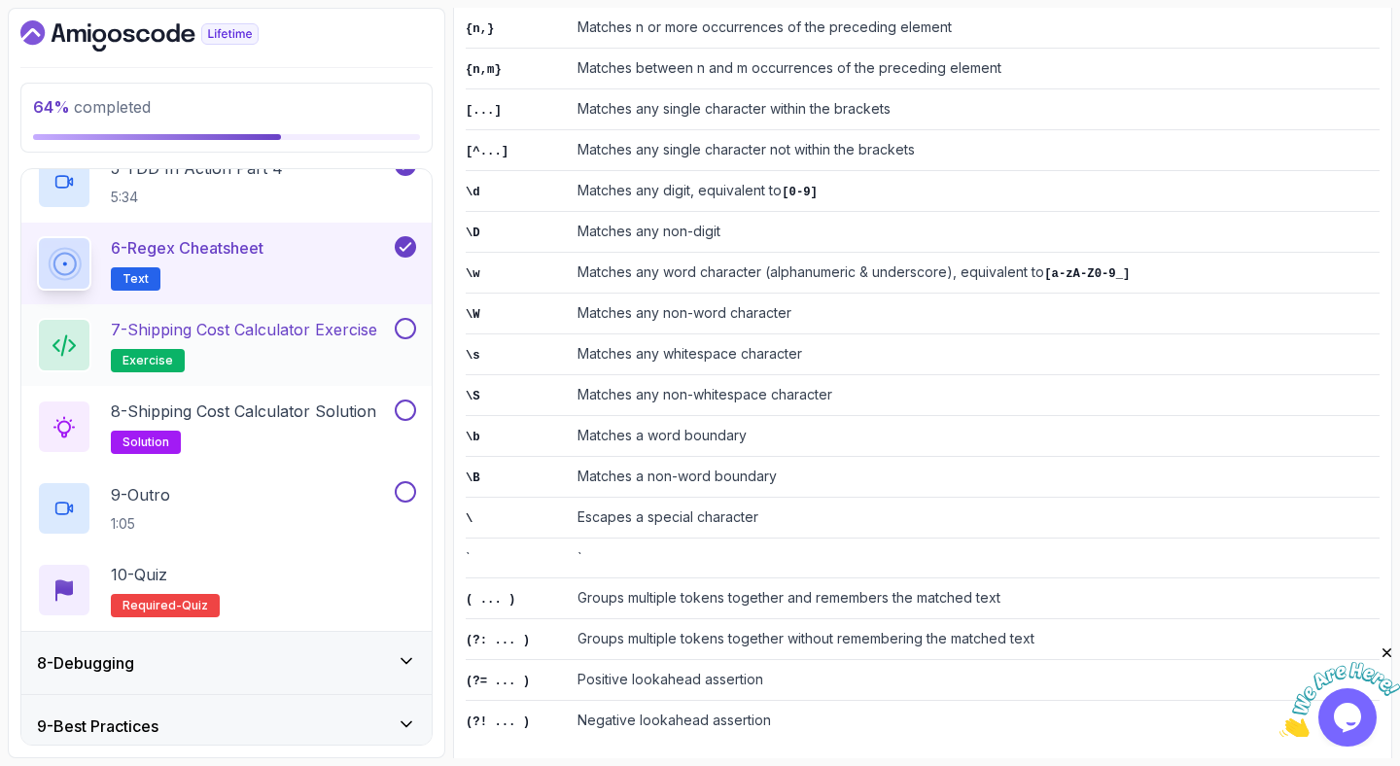
click at [275, 351] on h2 "7 - Shipping Cost Calculator Exercise exercise" at bounding box center [244, 345] width 266 height 54
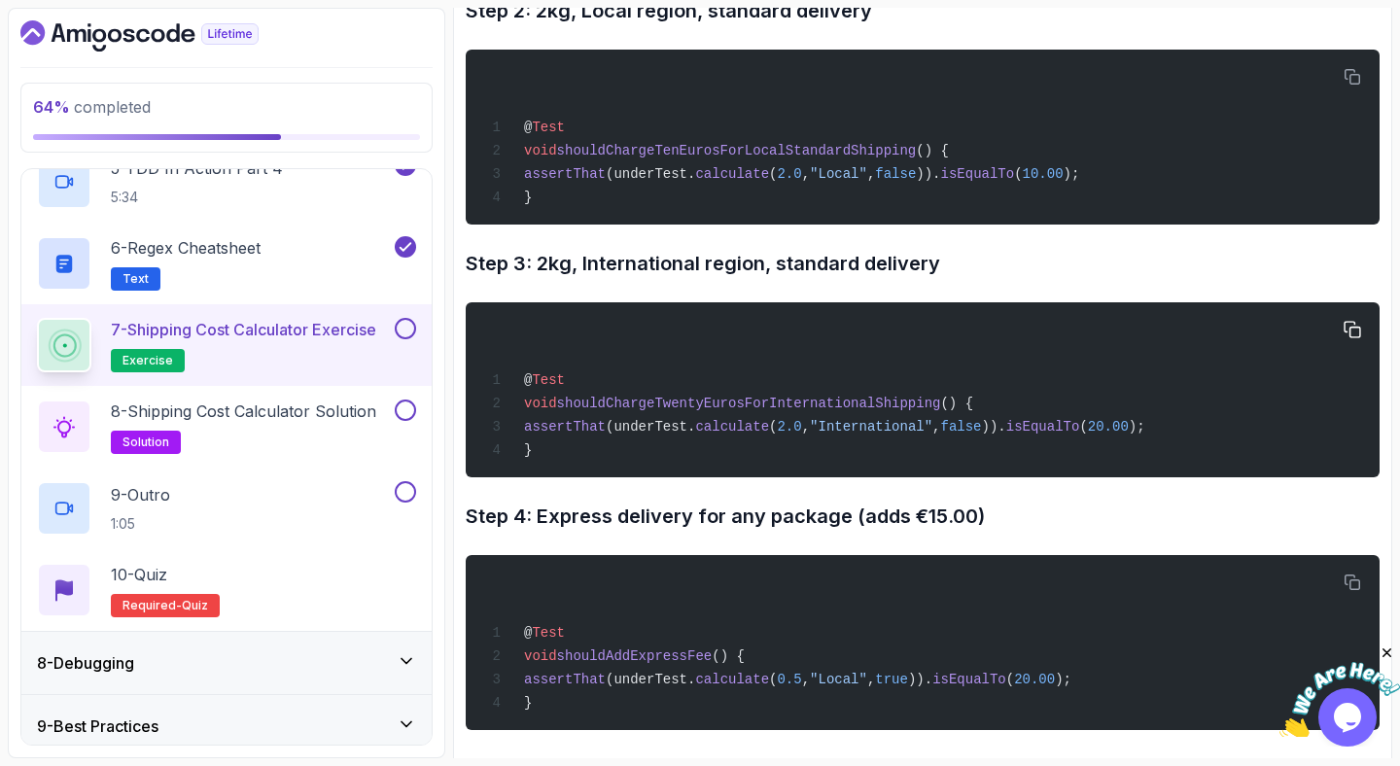
scroll to position [1998, 0]
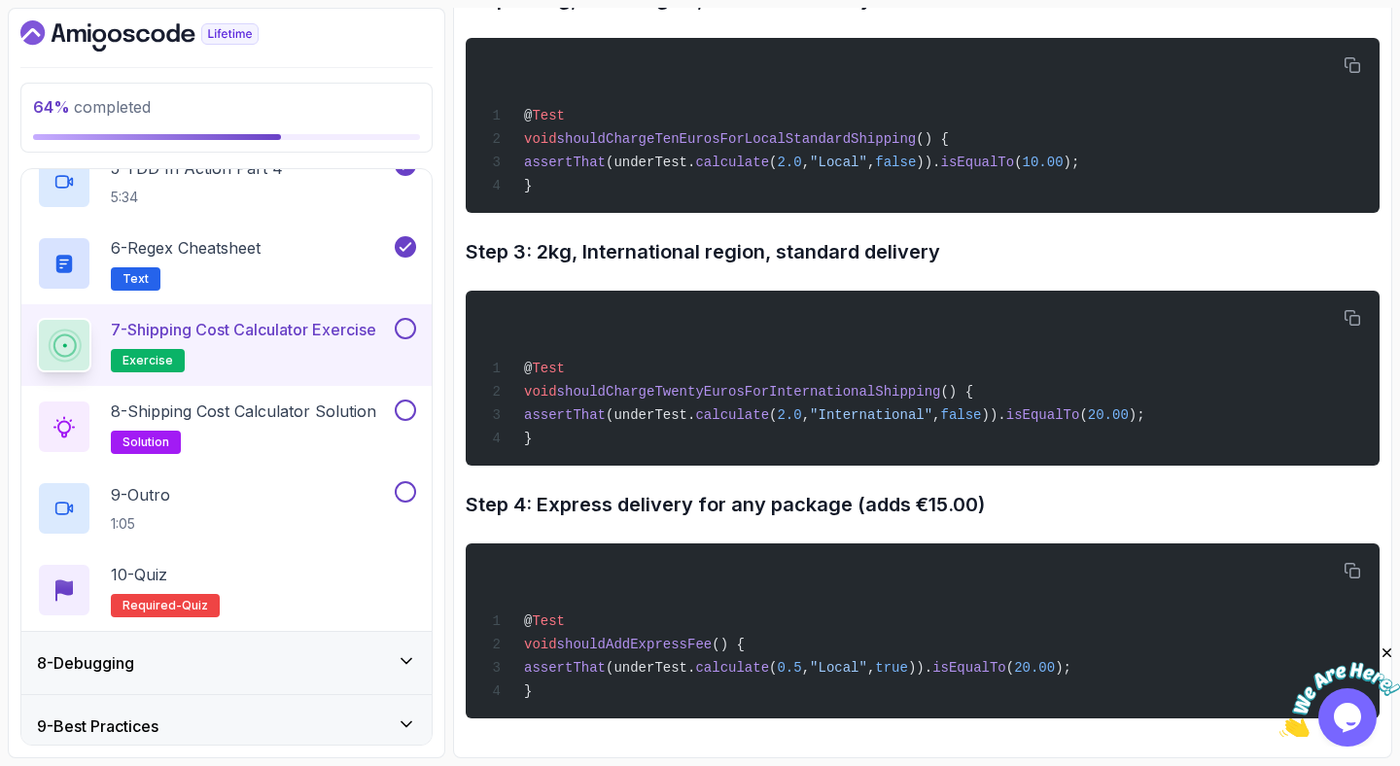
click at [413, 335] on button at bounding box center [405, 328] width 21 height 21
click at [295, 425] on h2 "8 - Shipping Cost Calculator Solution solution" at bounding box center [243, 427] width 265 height 54
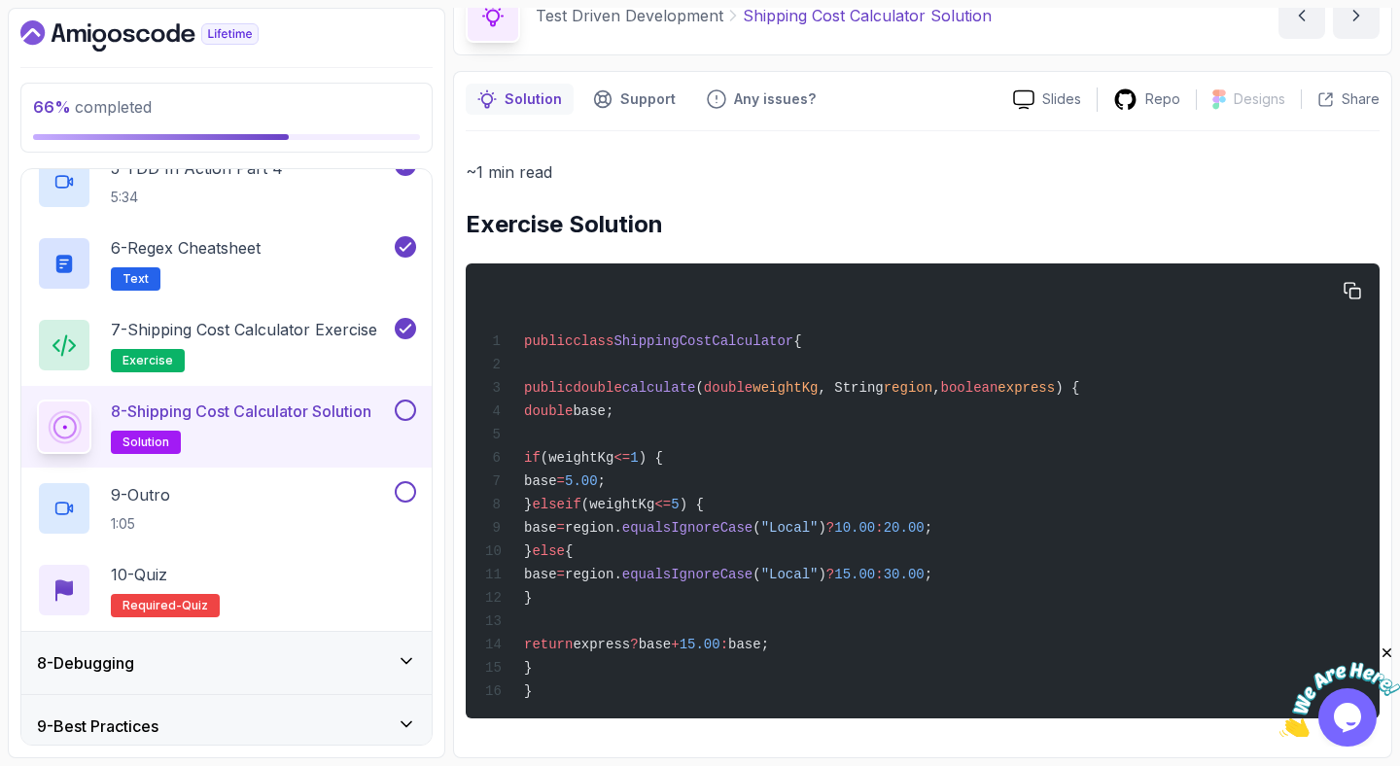
scroll to position [115, 0]
click at [408, 416] on button at bounding box center [405, 410] width 21 height 21
click at [324, 505] on div "9 - Outro 1:05" at bounding box center [214, 508] width 354 height 54
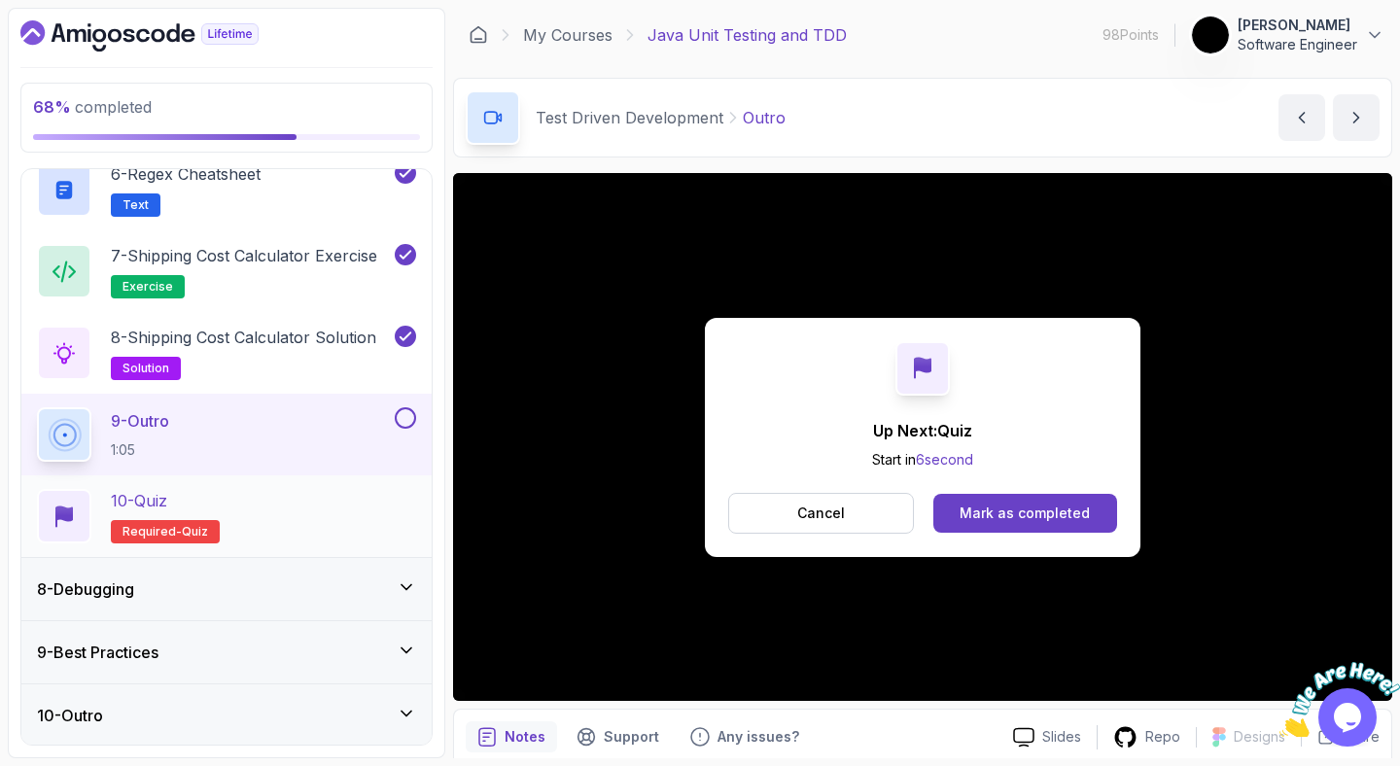
scroll to position [873, 0]
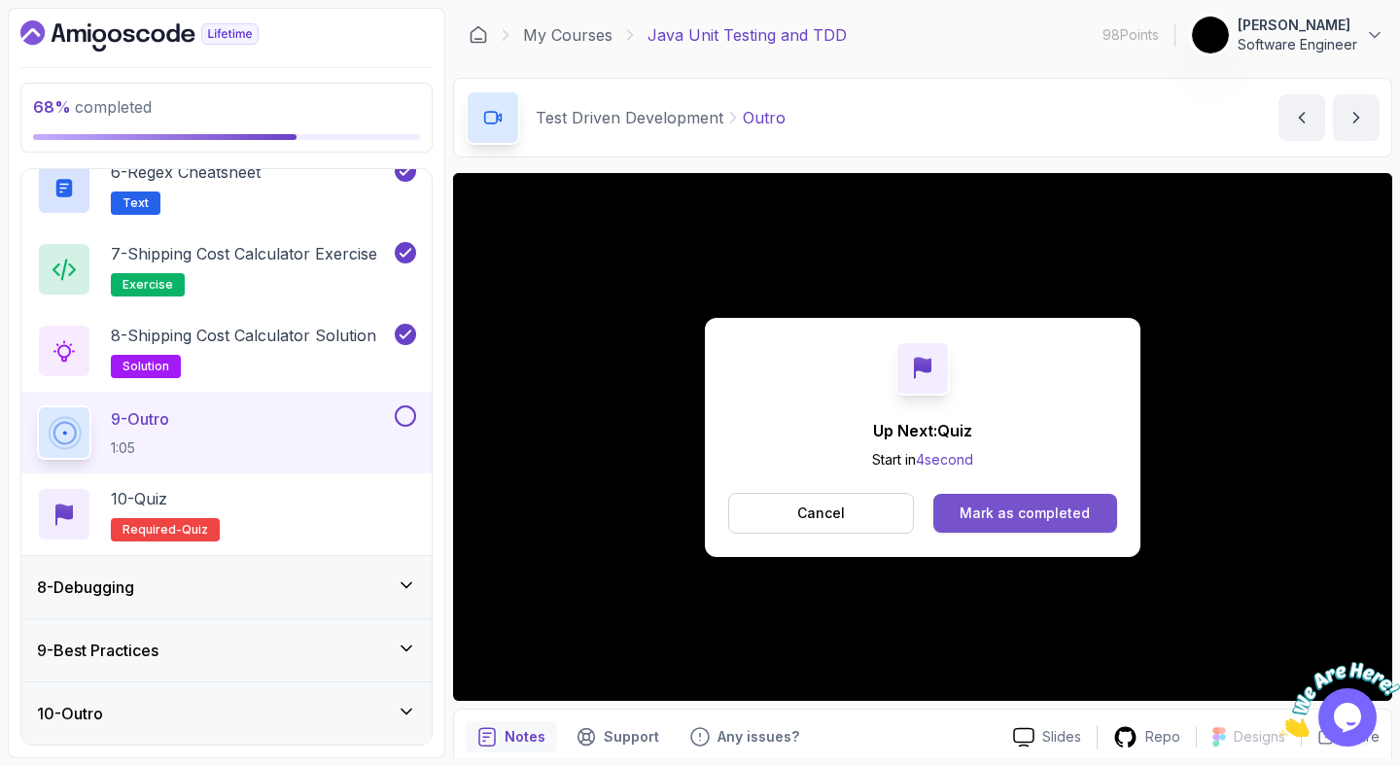
click at [1007, 518] on div "Mark as completed" at bounding box center [1025, 513] width 130 height 19
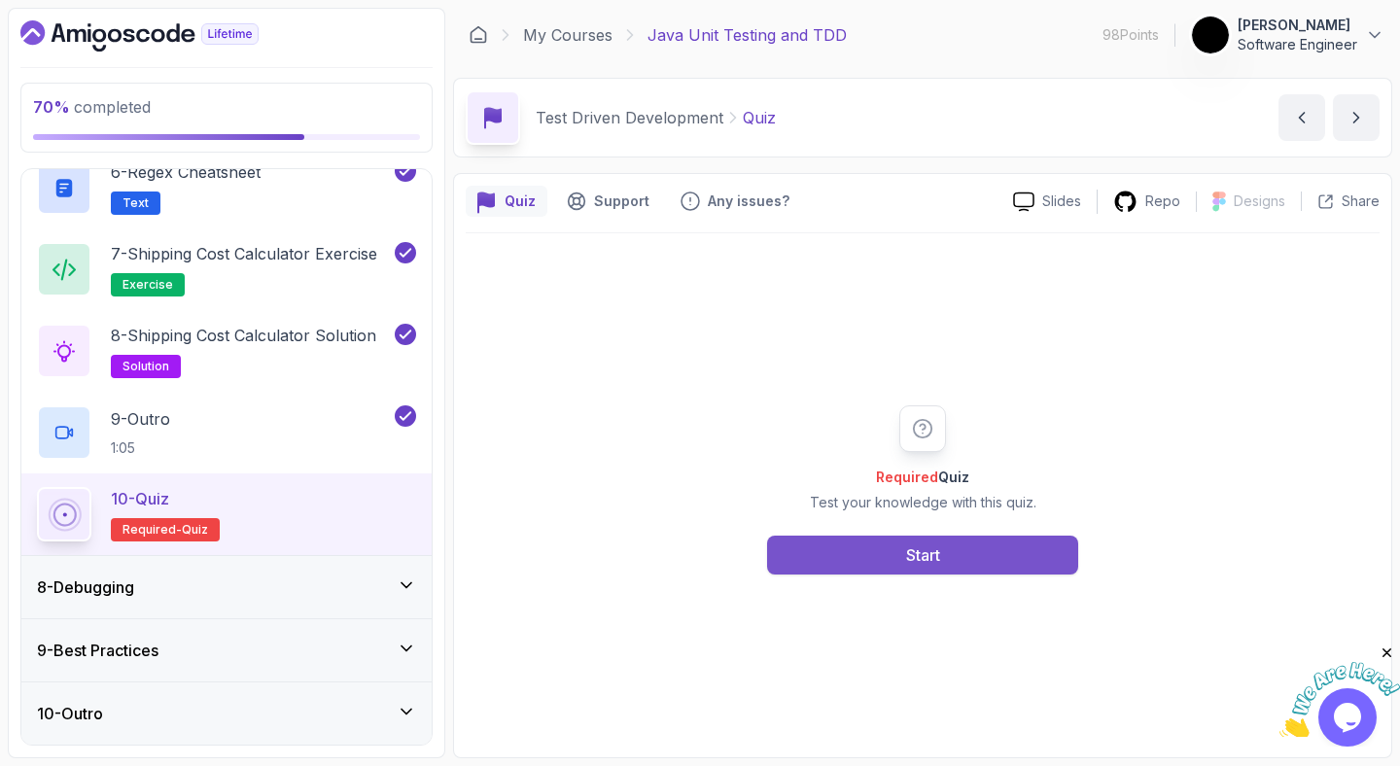
click at [850, 557] on button "Start" at bounding box center [922, 555] width 311 height 39
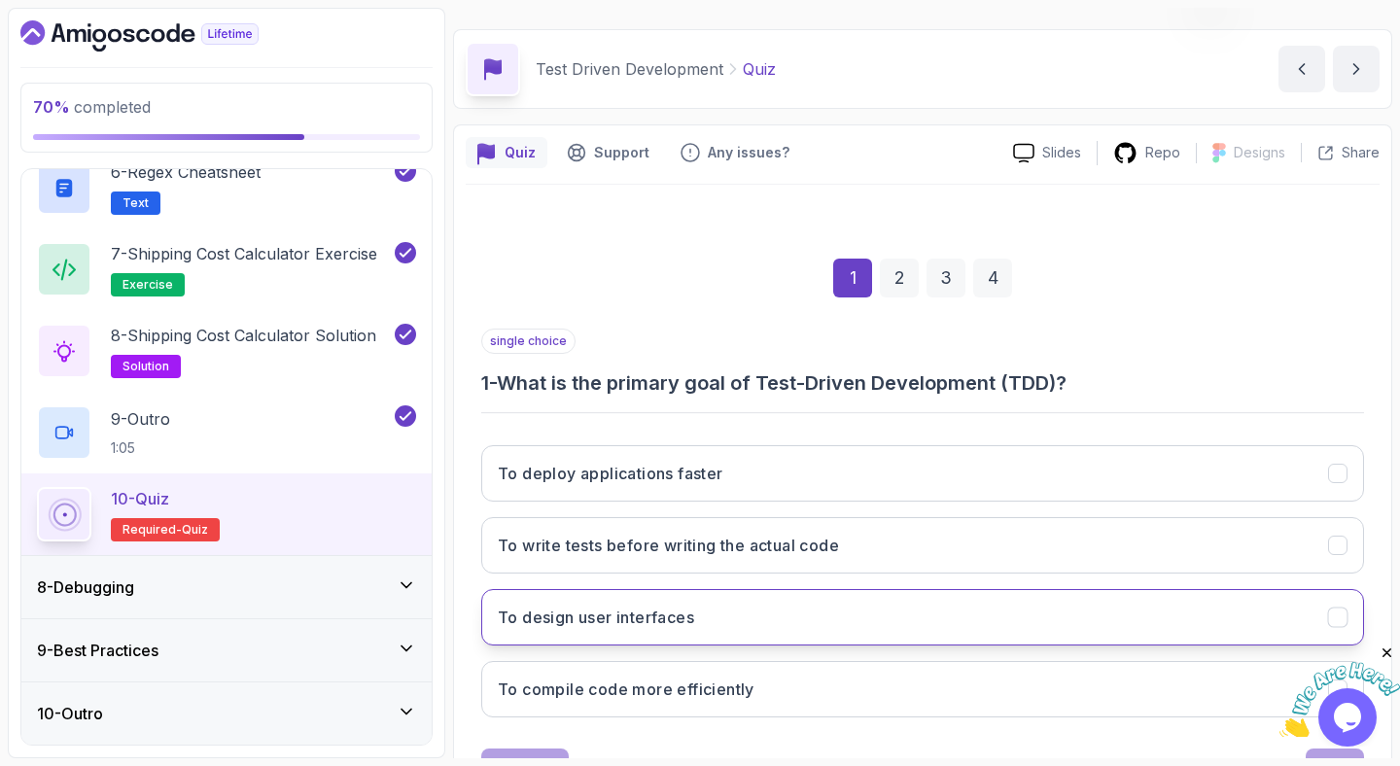
scroll to position [134, 0]
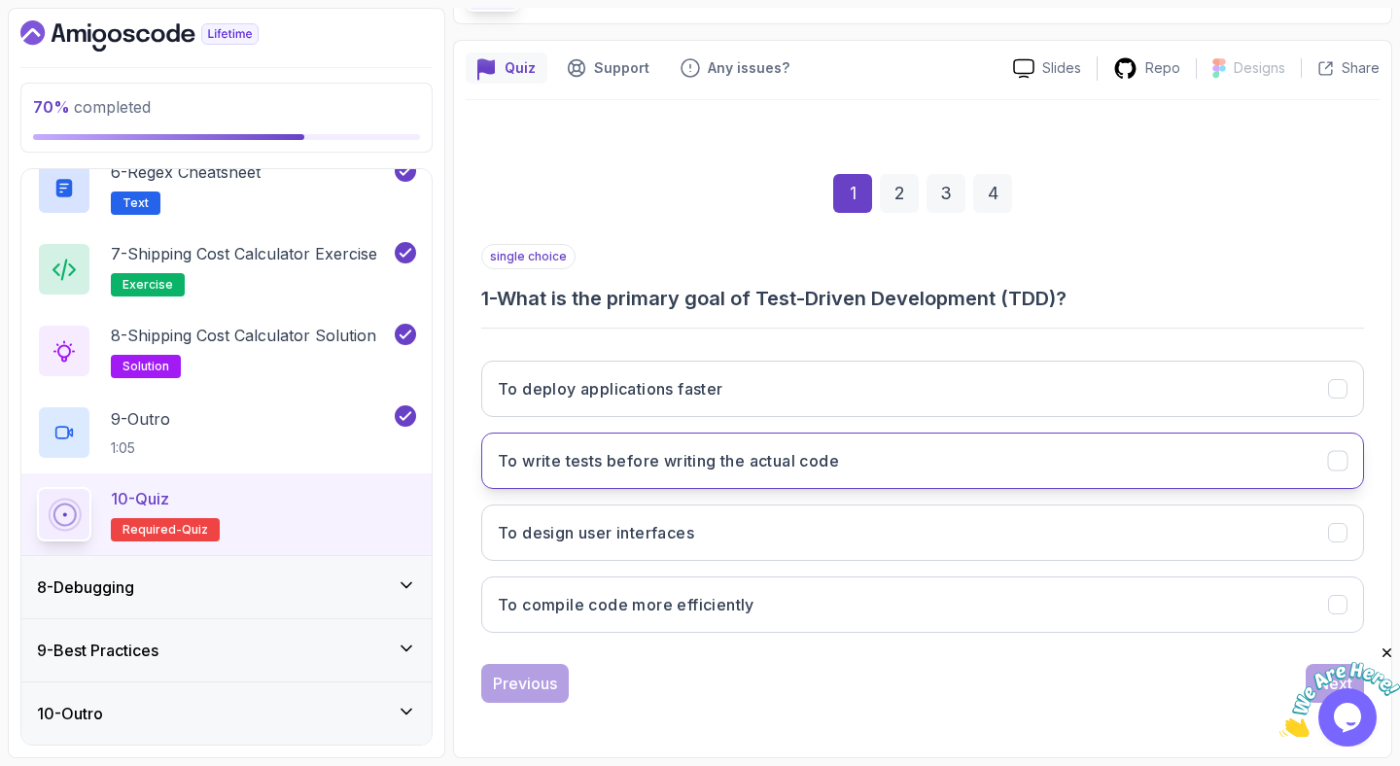
click at [581, 482] on button "To write tests before writing the actual code" at bounding box center [922, 461] width 883 height 56
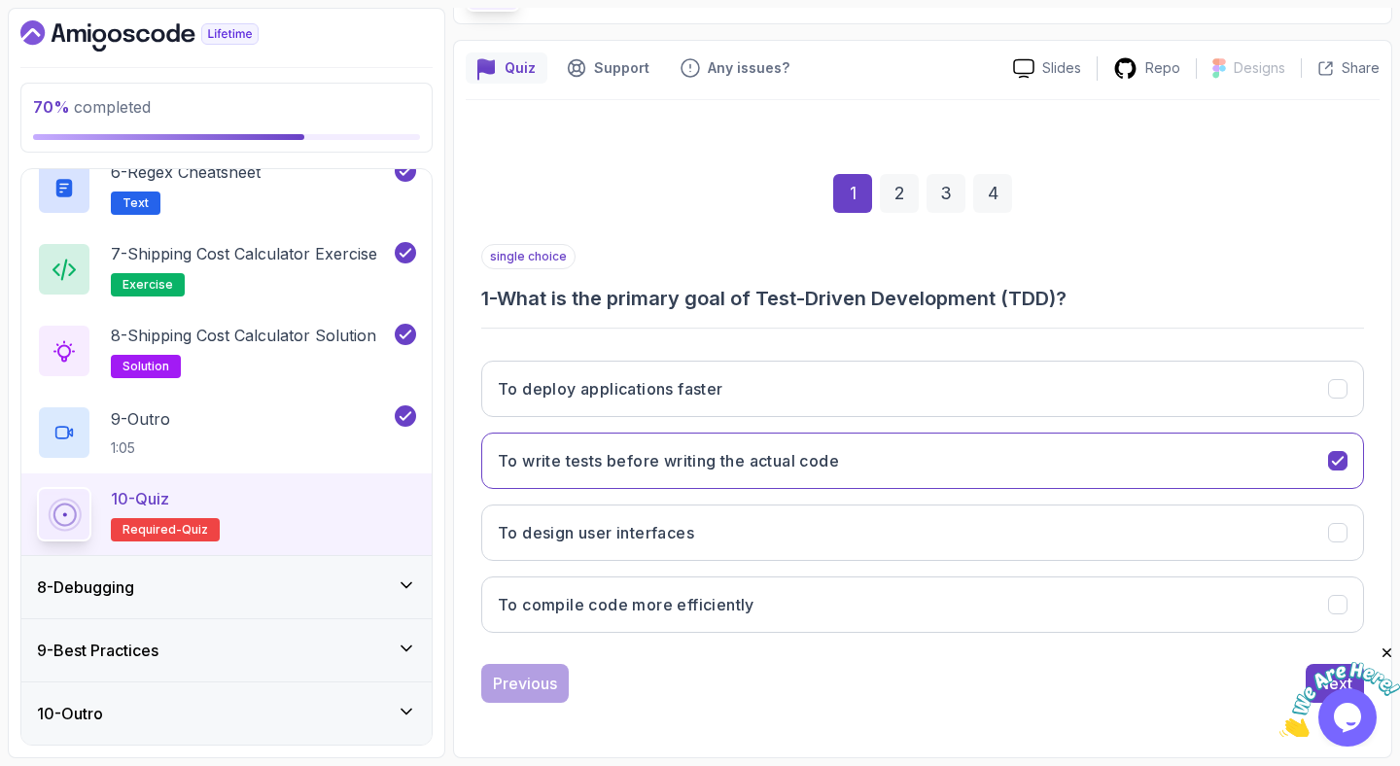
click at [1385, 653] on icon "Close" at bounding box center [1387, 653] width 17 height 17
click at [1353, 674] on button "Next" at bounding box center [1335, 683] width 58 height 39
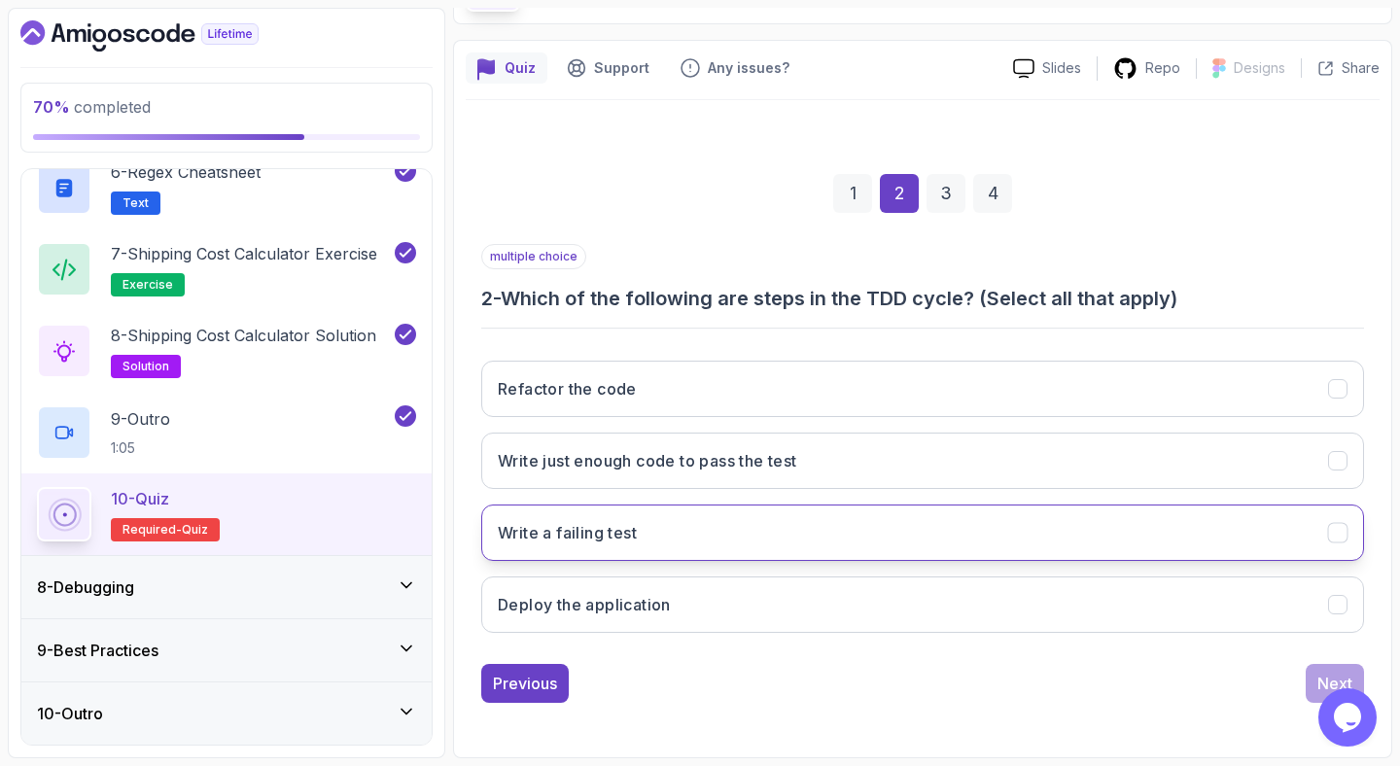
click at [692, 533] on button "Write a failing test" at bounding box center [922, 533] width 883 height 56
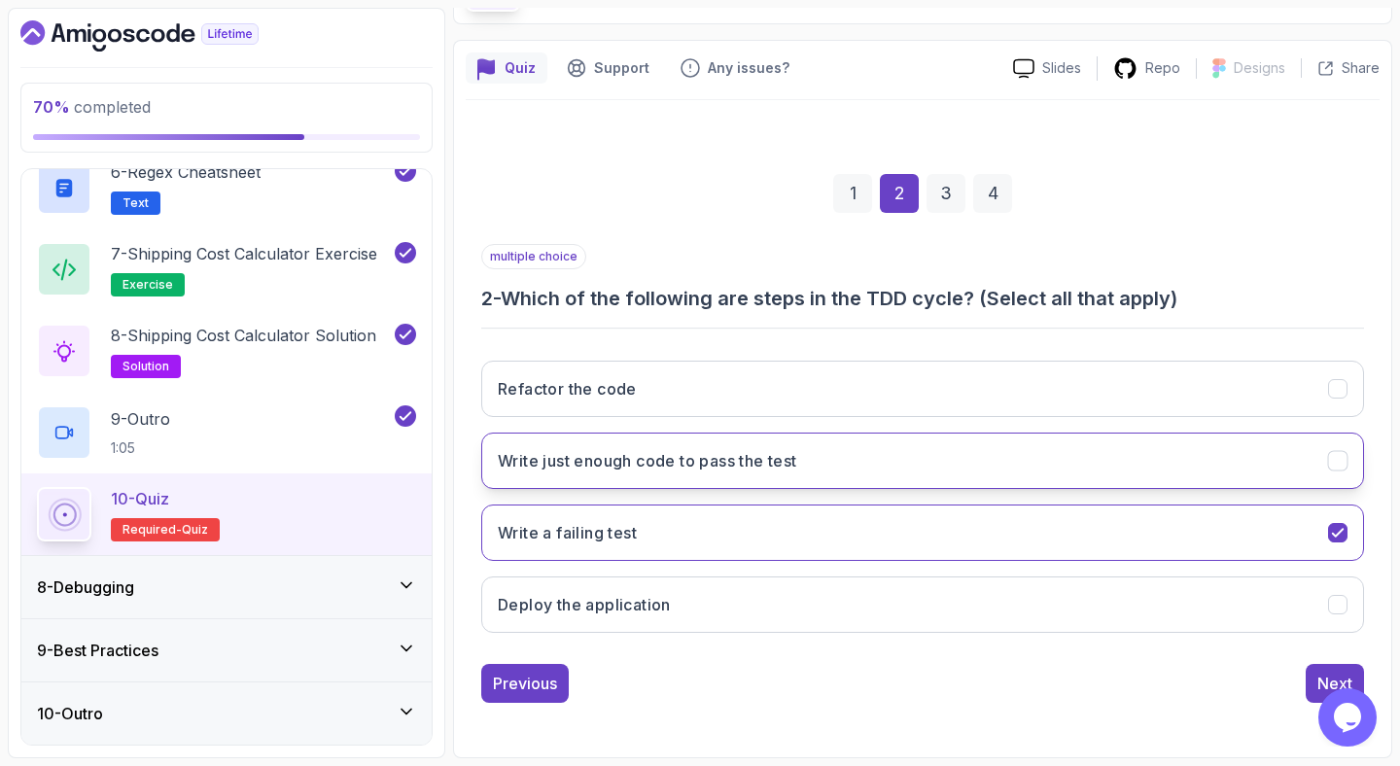
click at [714, 462] on h3 "Write just enough code to pass the test" at bounding box center [647, 460] width 299 height 23
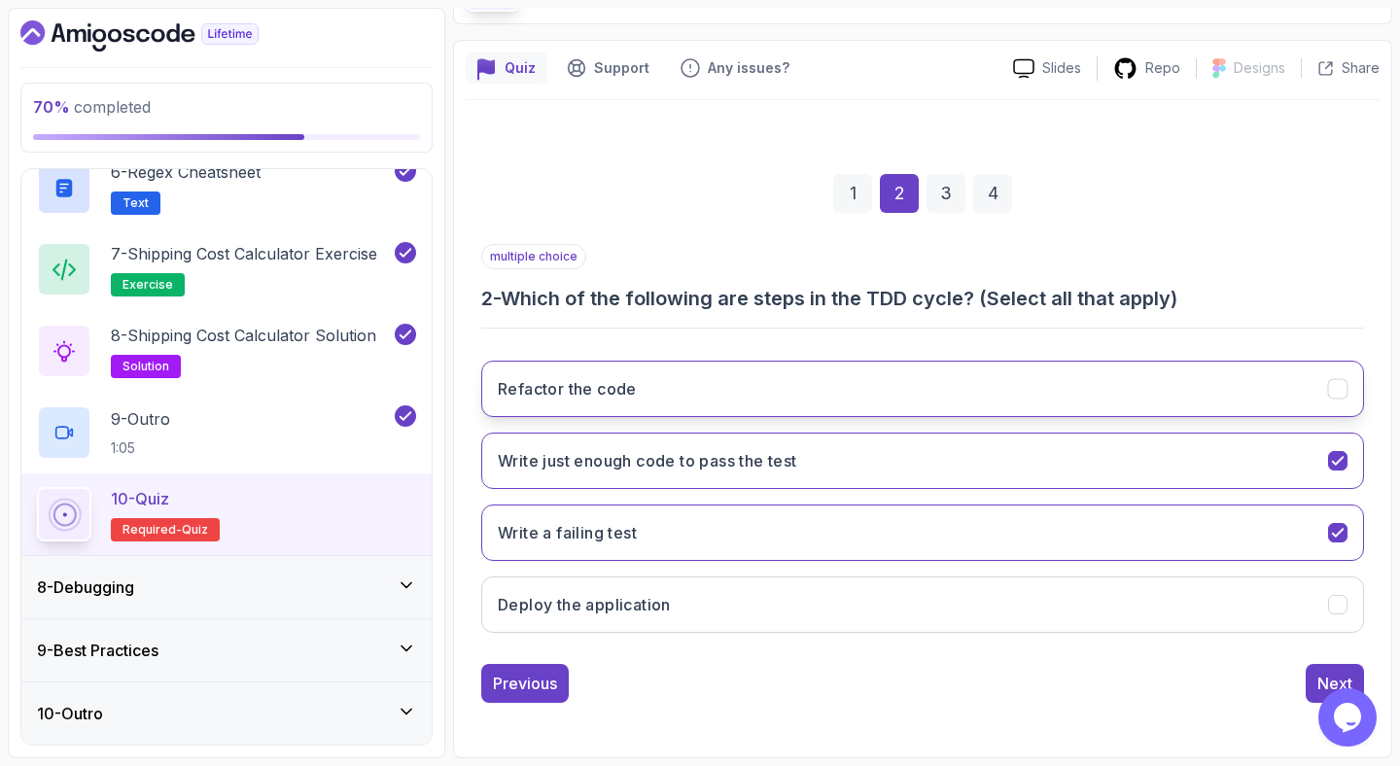
click at [722, 375] on button "Refactor the code" at bounding box center [922, 389] width 883 height 56
click at [1322, 676] on div "Next" at bounding box center [1334, 683] width 35 height 23
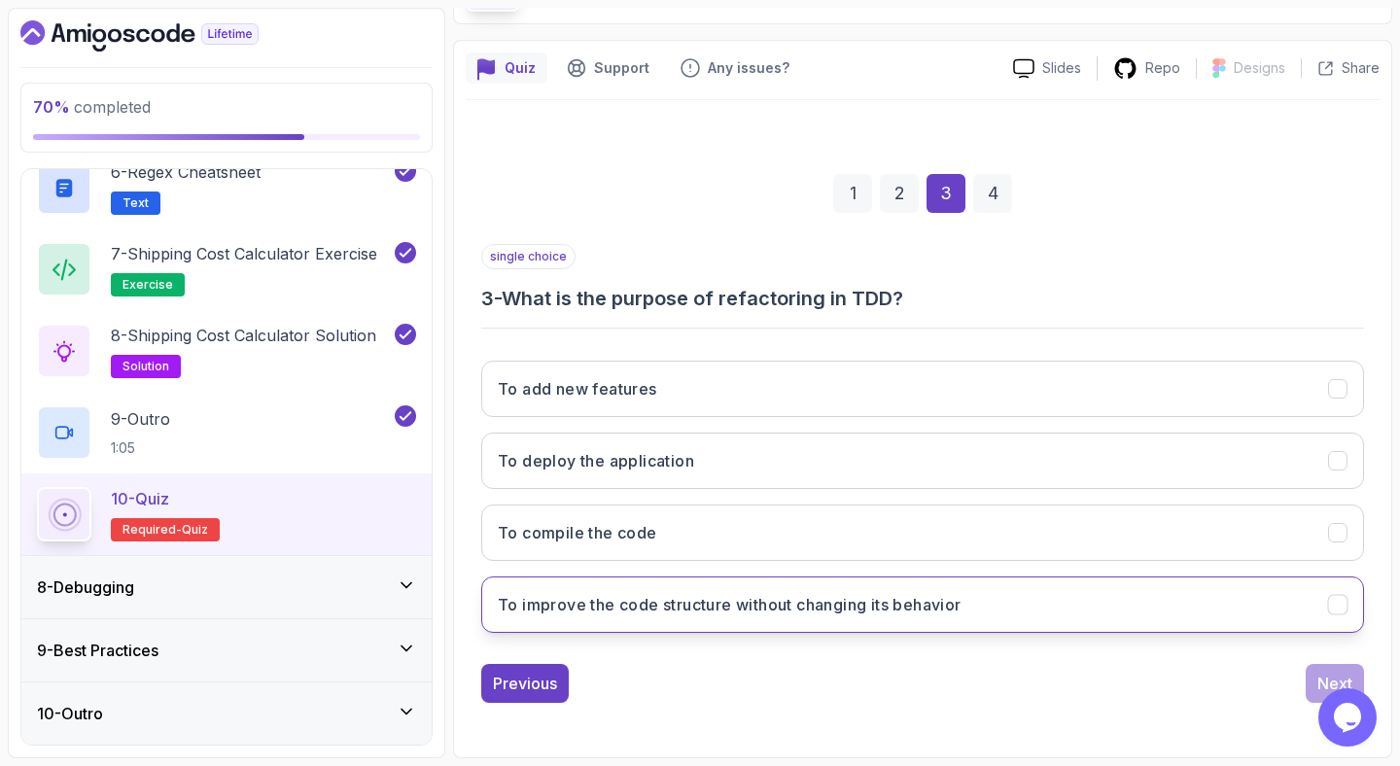
click at [1018, 600] on button "To improve the code structure without changing its behavior" at bounding box center [922, 604] width 883 height 56
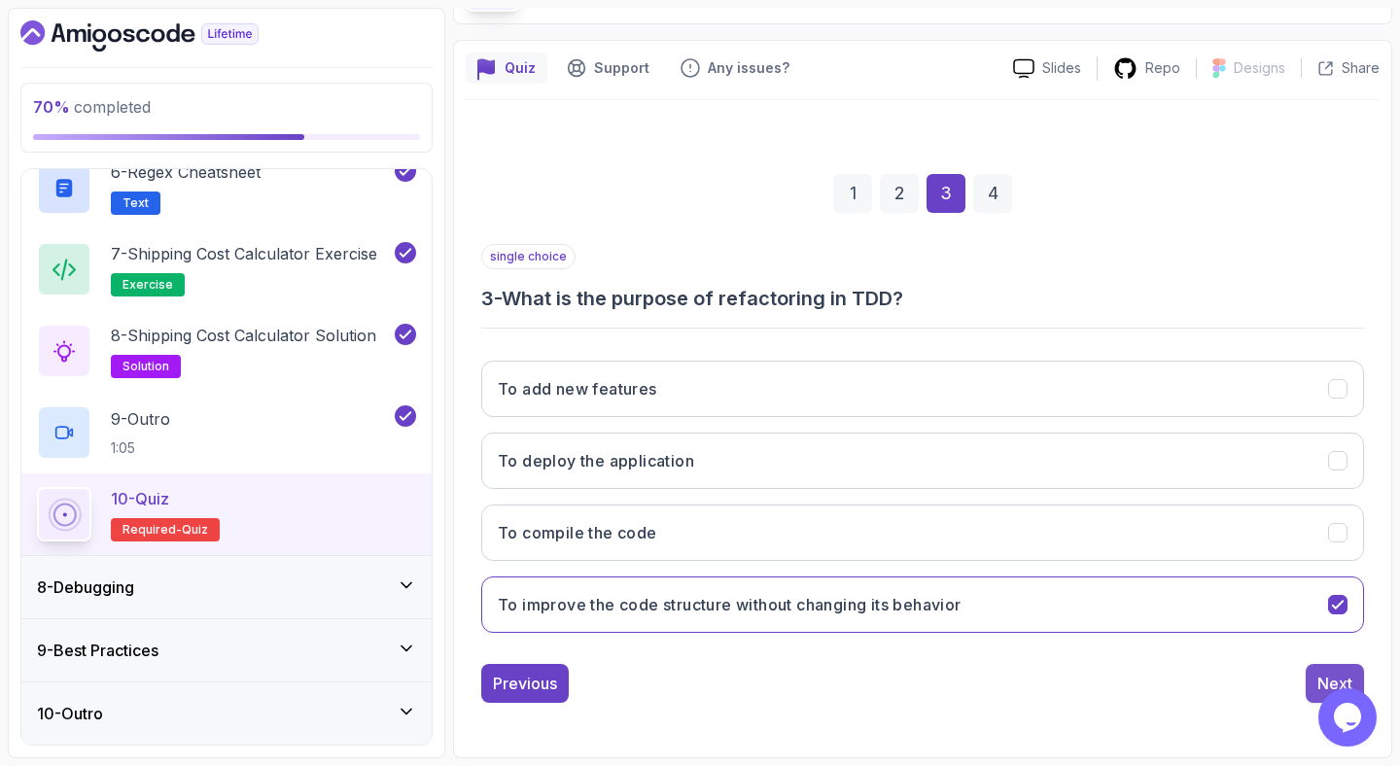
click at [1327, 670] on button "Next" at bounding box center [1335, 683] width 58 height 39
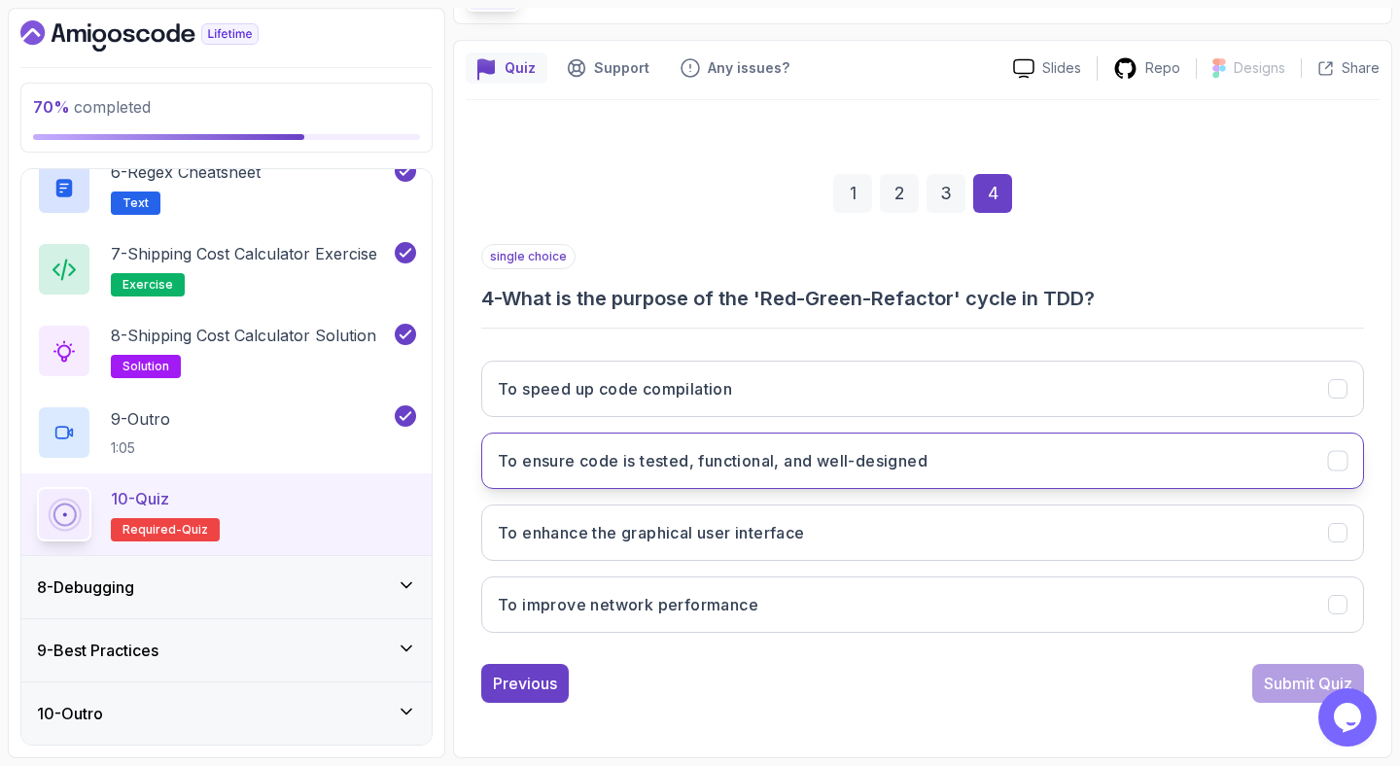
click at [927, 467] on h3 "To ensure code is tested, functional, and well-designed" at bounding box center [713, 460] width 430 height 23
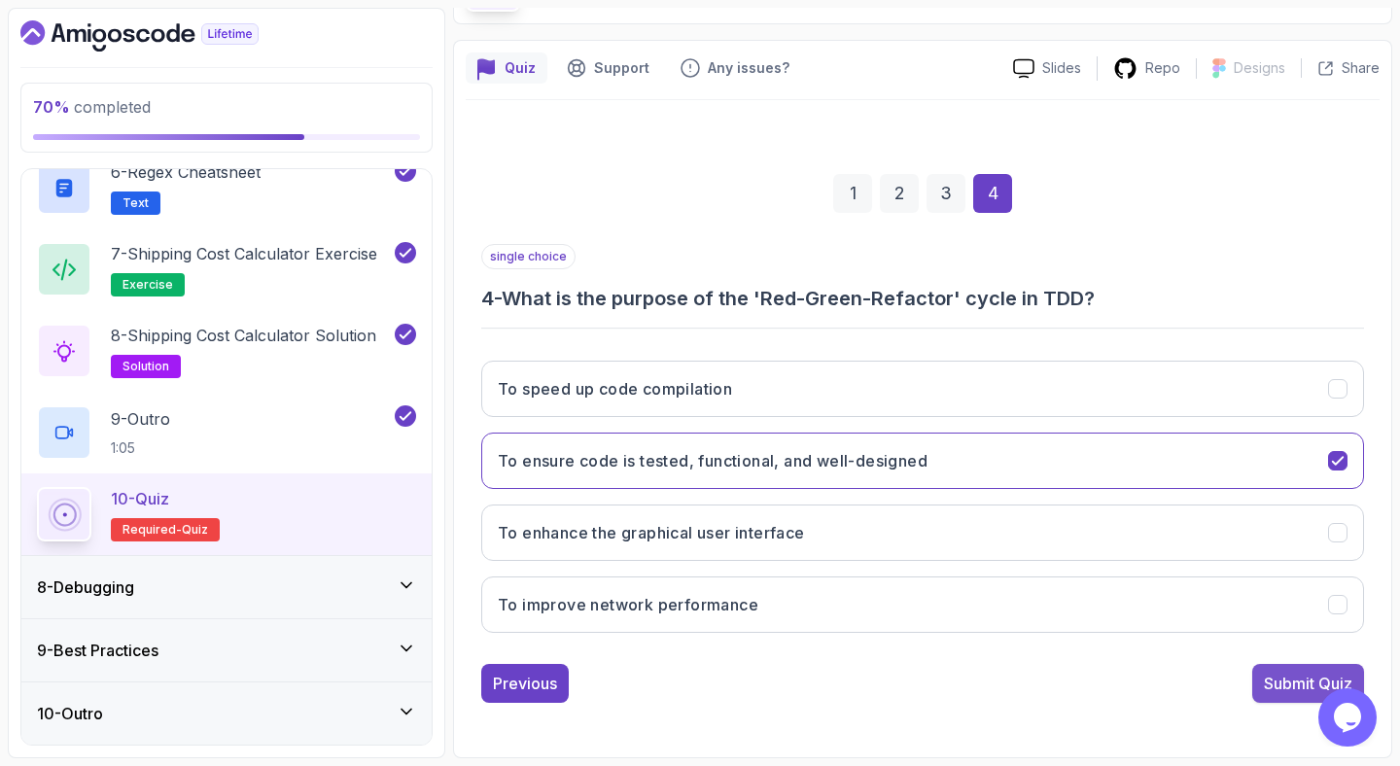
click at [1287, 696] on button "Submit Quiz" at bounding box center [1308, 683] width 112 height 39
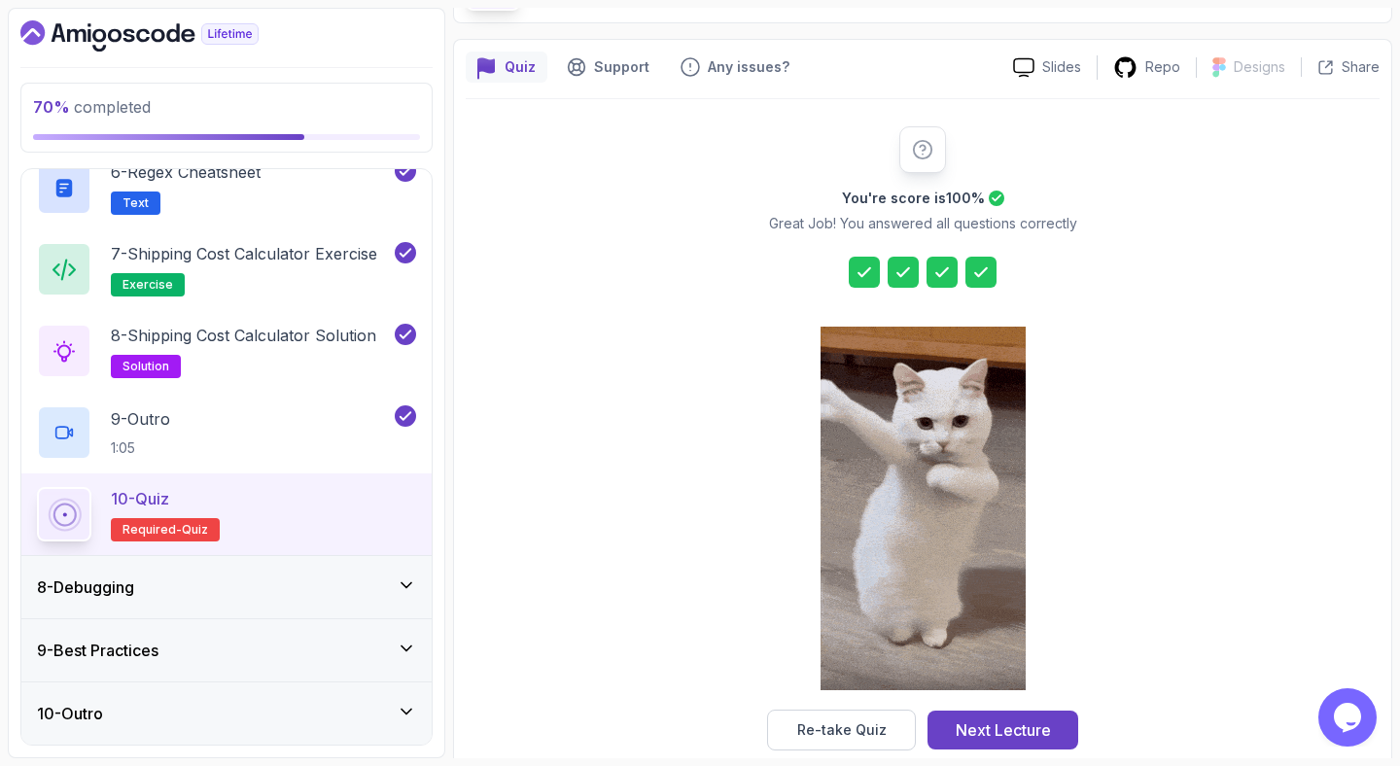
click at [990, 716] on button "Next Lecture" at bounding box center [1002, 730] width 151 height 39
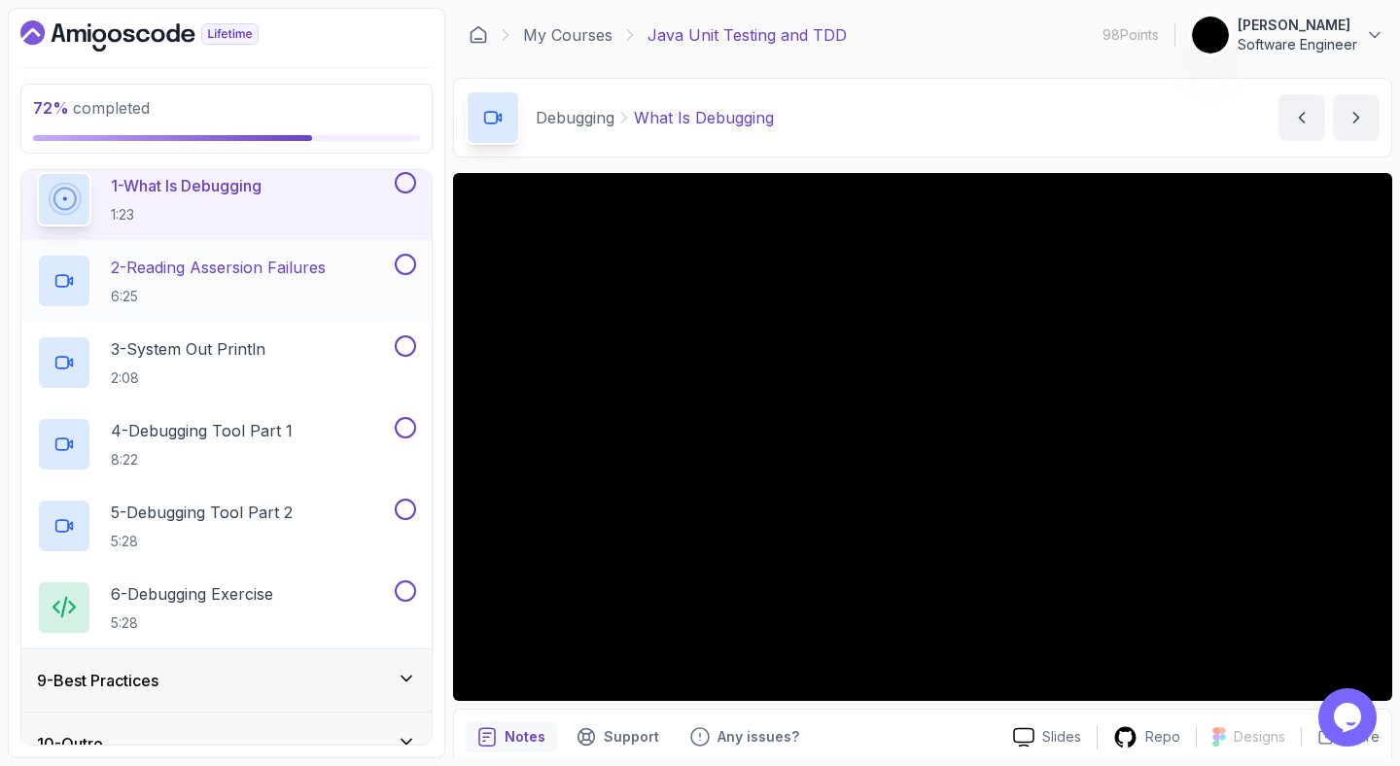
scroll to position [546, 0]
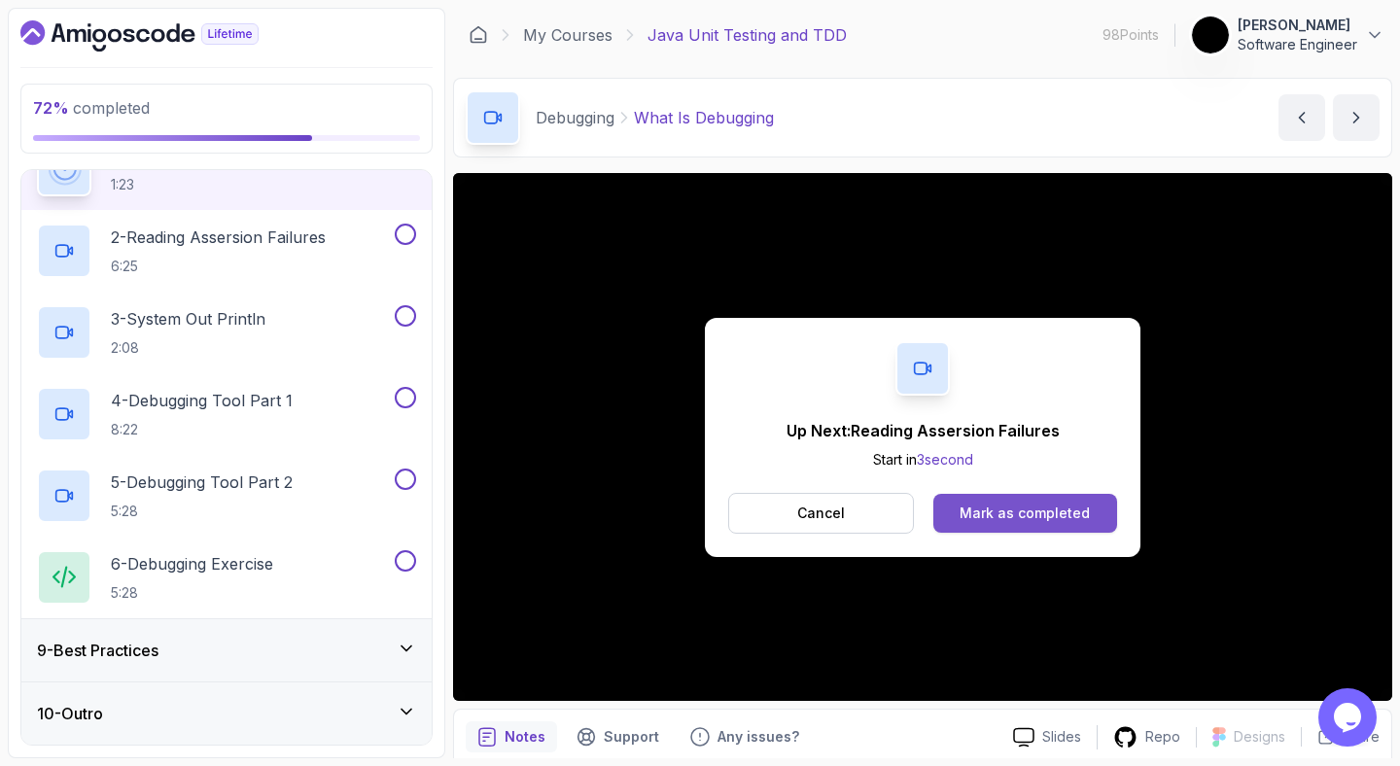
click at [956, 517] on button "Mark as completed" at bounding box center [1025, 513] width 184 height 39
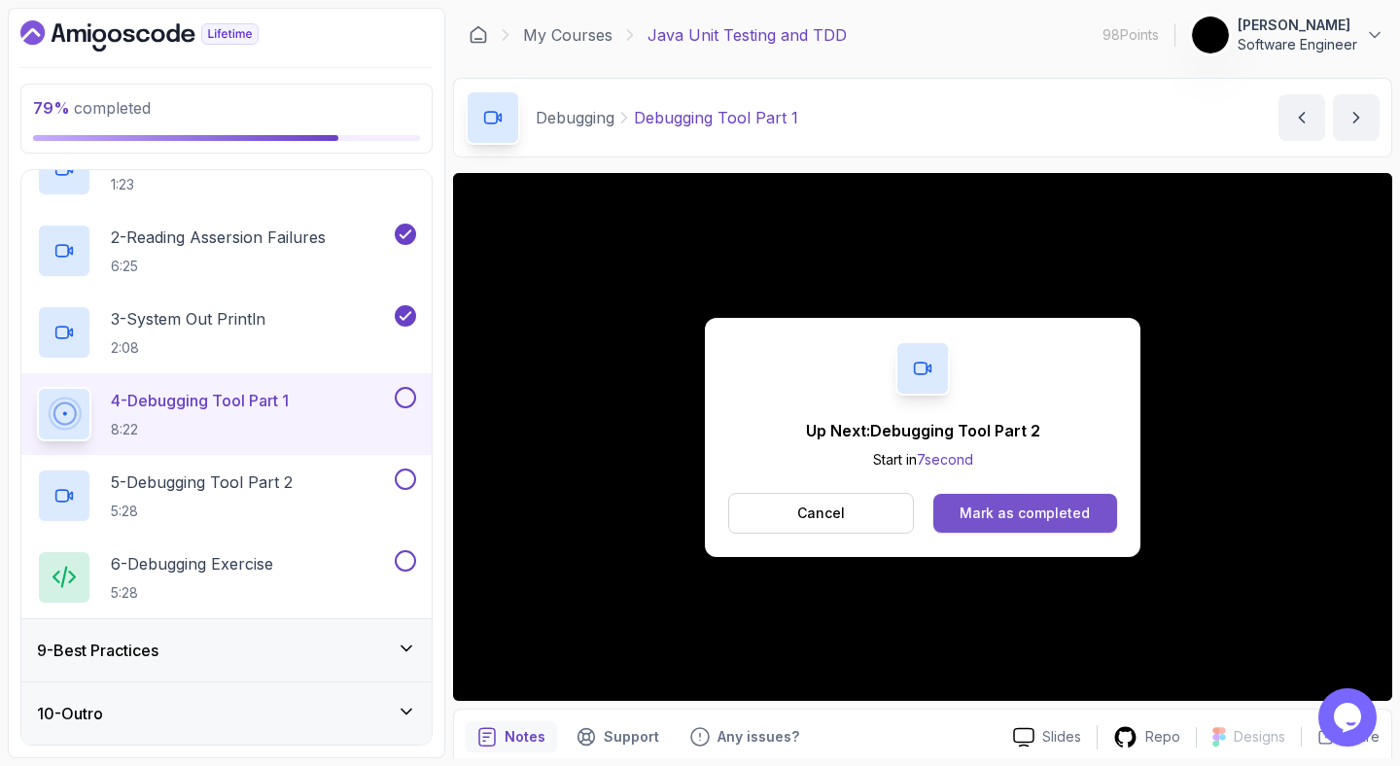
click at [1059, 512] on div "Mark as completed" at bounding box center [1025, 513] width 130 height 19
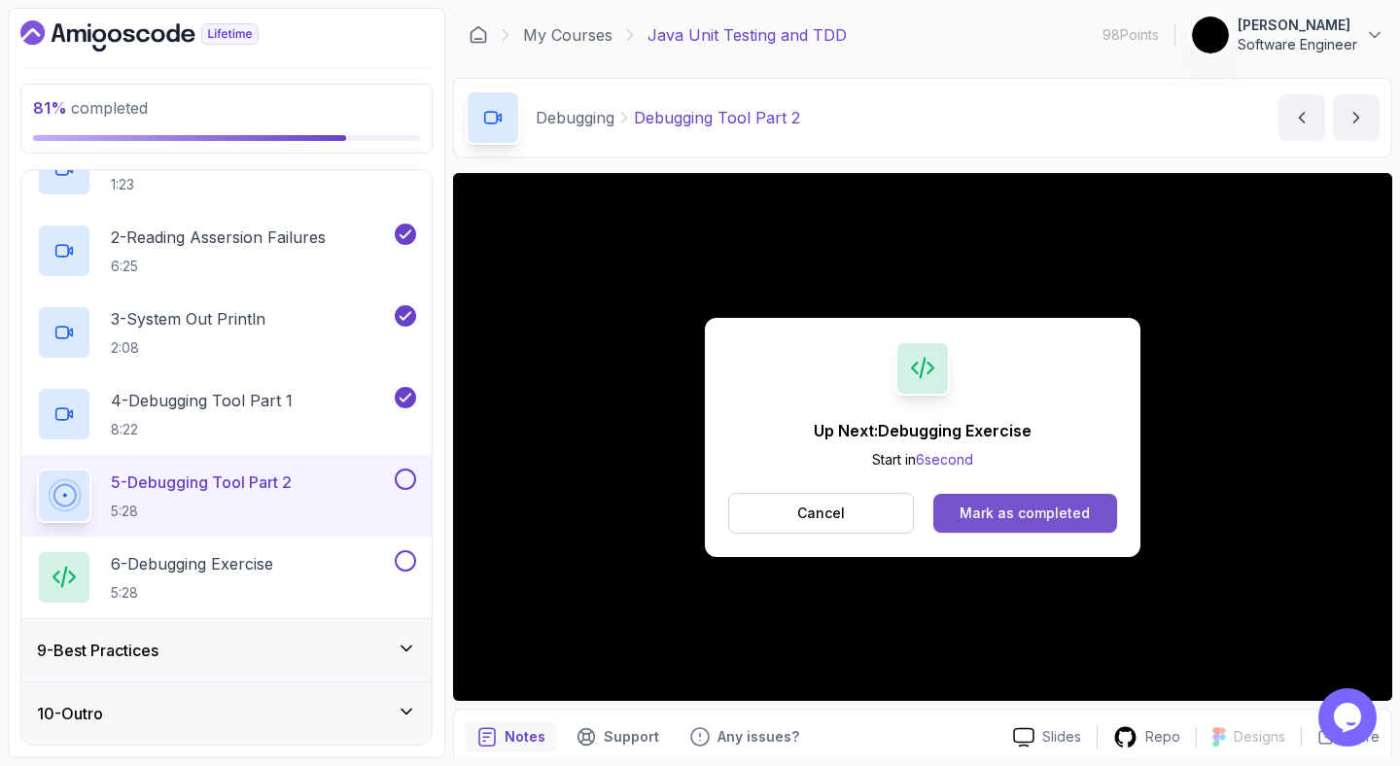
click at [1022, 527] on button "Mark as completed" at bounding box center [1025, 513] width 184 height 39
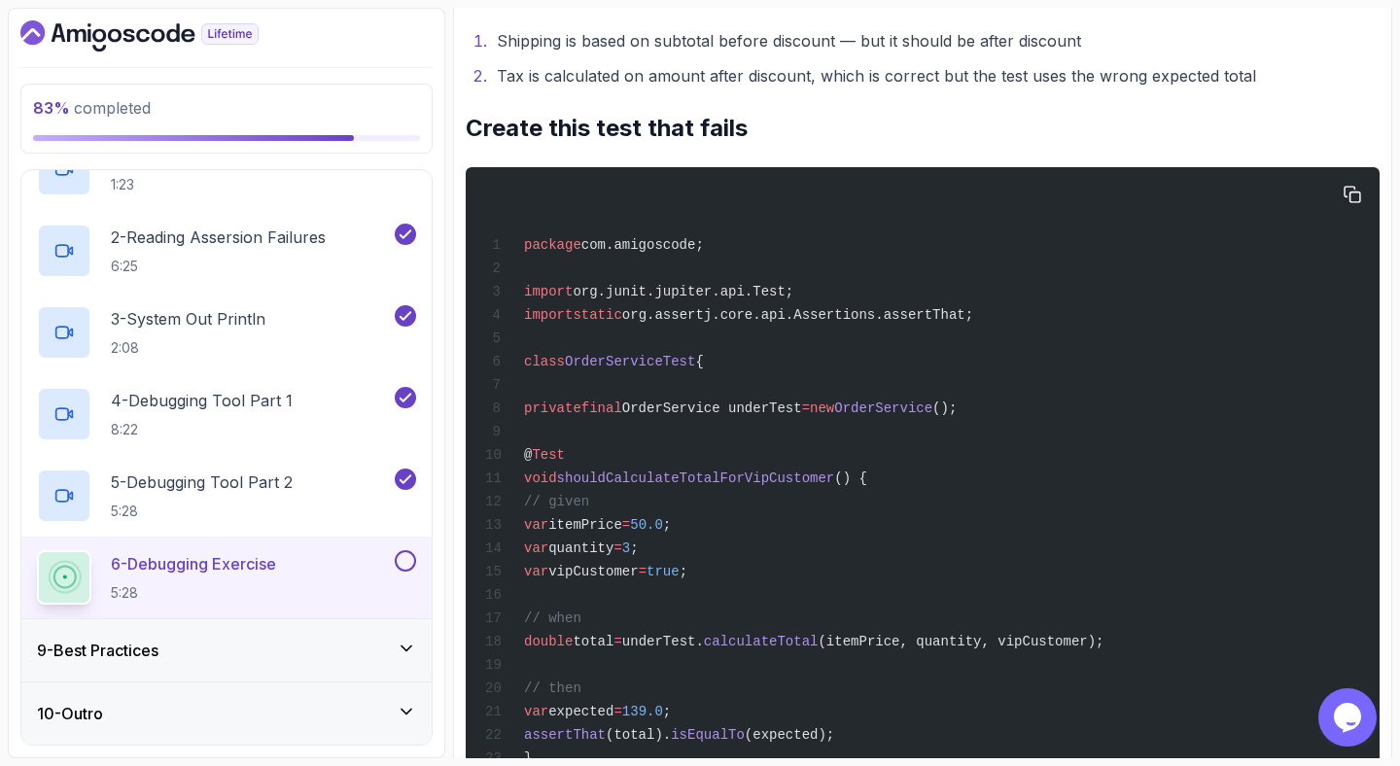
scroll to position [2949, 0]
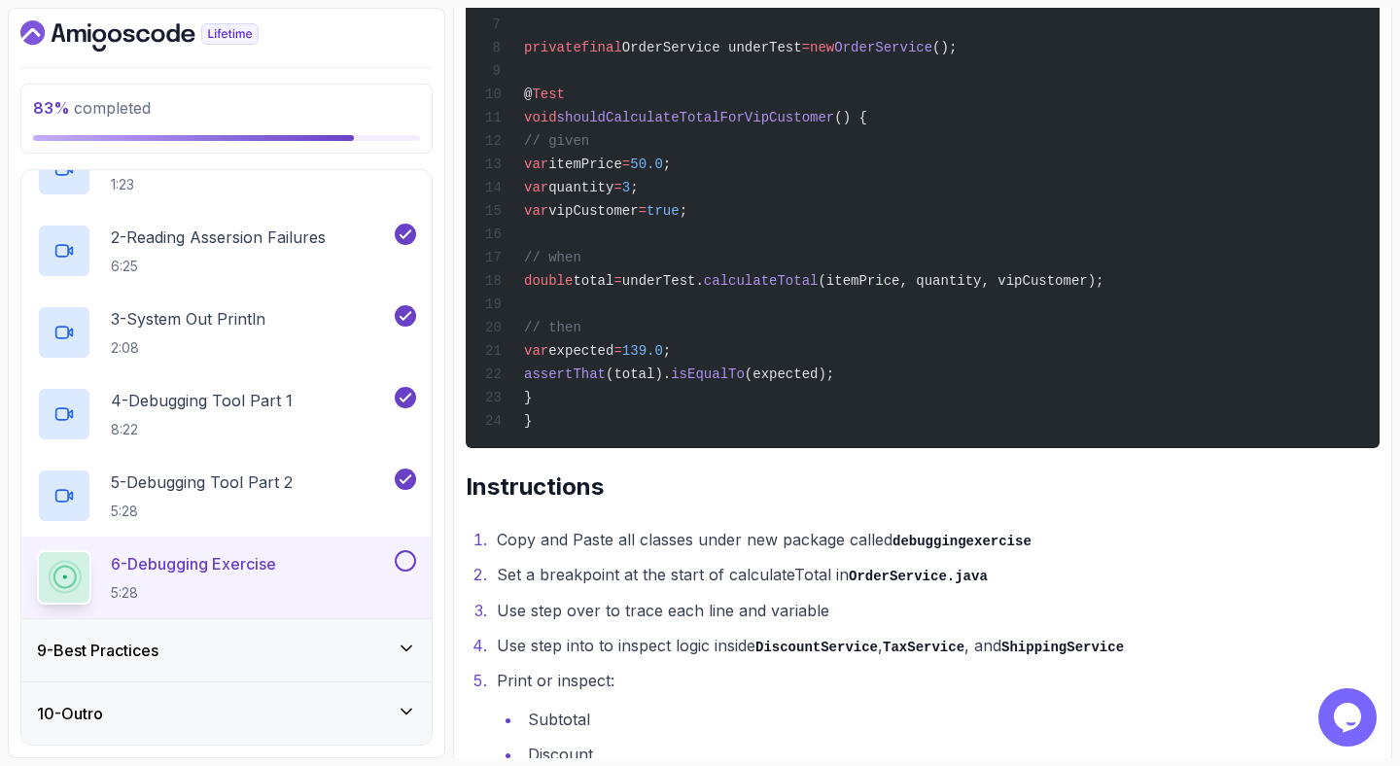
click at [401, 553] on button at bounding box center [405, 560] width 21 height 21
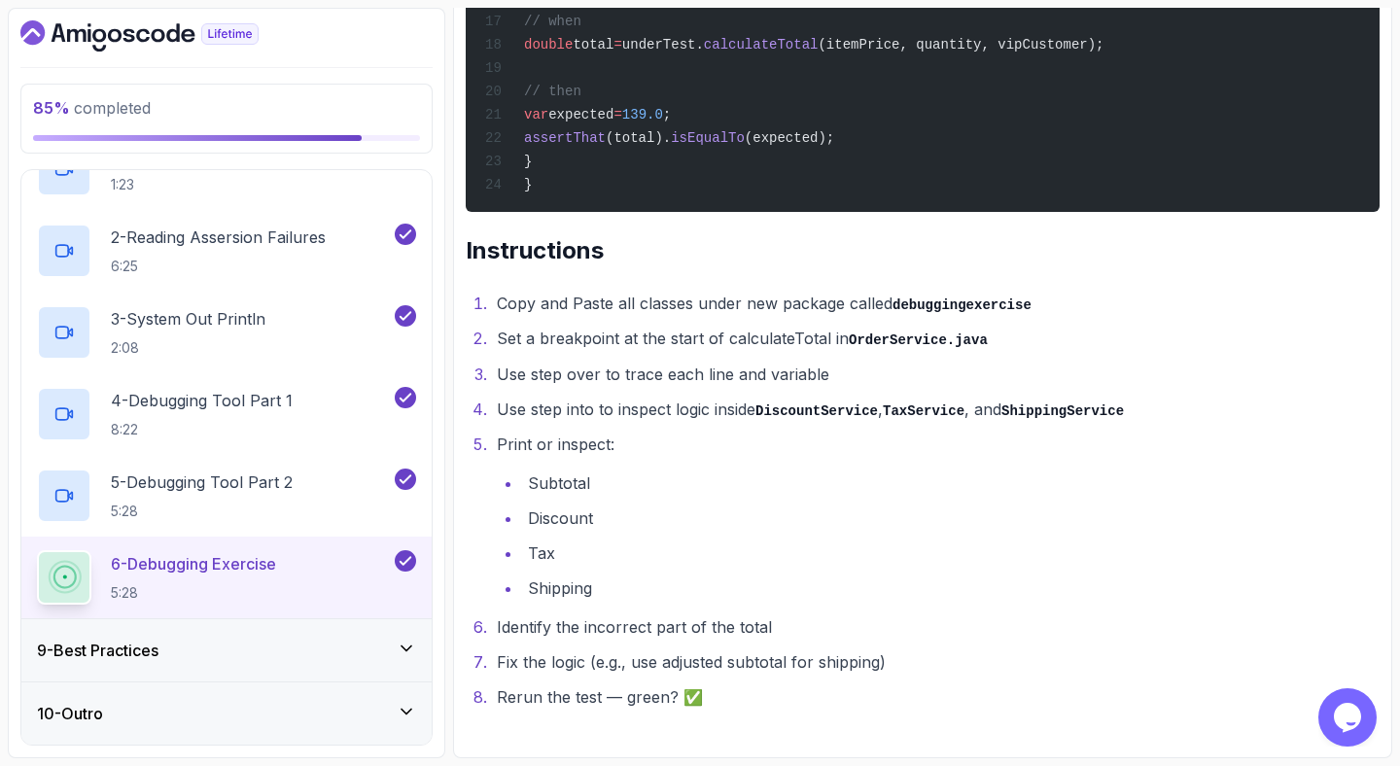
scroll to position [3232, 0]
drag, startPoint x: 227, startPoint y: 617, endPoint x: 226, endPoint y: 597, distance: 20.4
click at [227, 599] on div "6 - Debugging Exercise 5:28" at bounding box center [226, 578] width 410 height 82
click at [198, 675] on div "9 - Best Practices" at bounding box center [226, 650] width 410 height 62
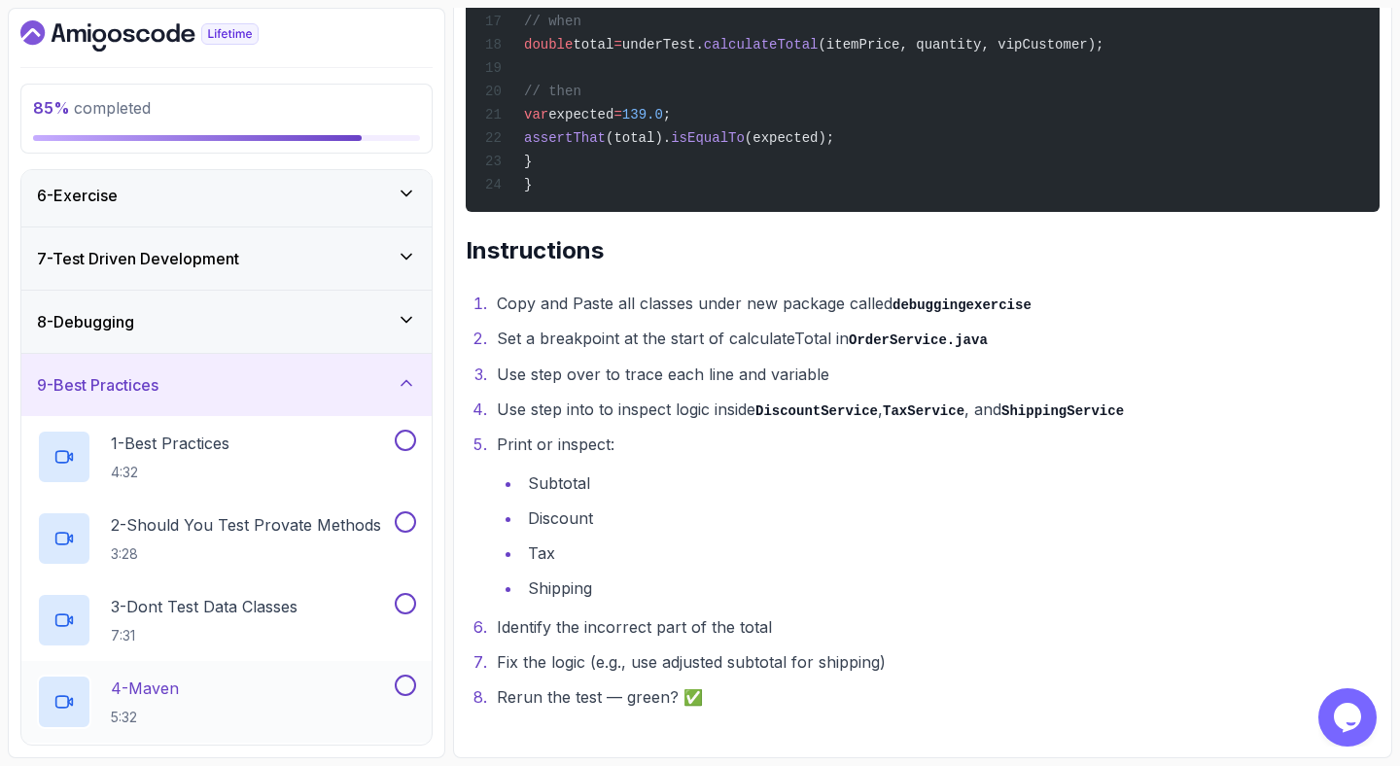
scroll to position [465, 0]
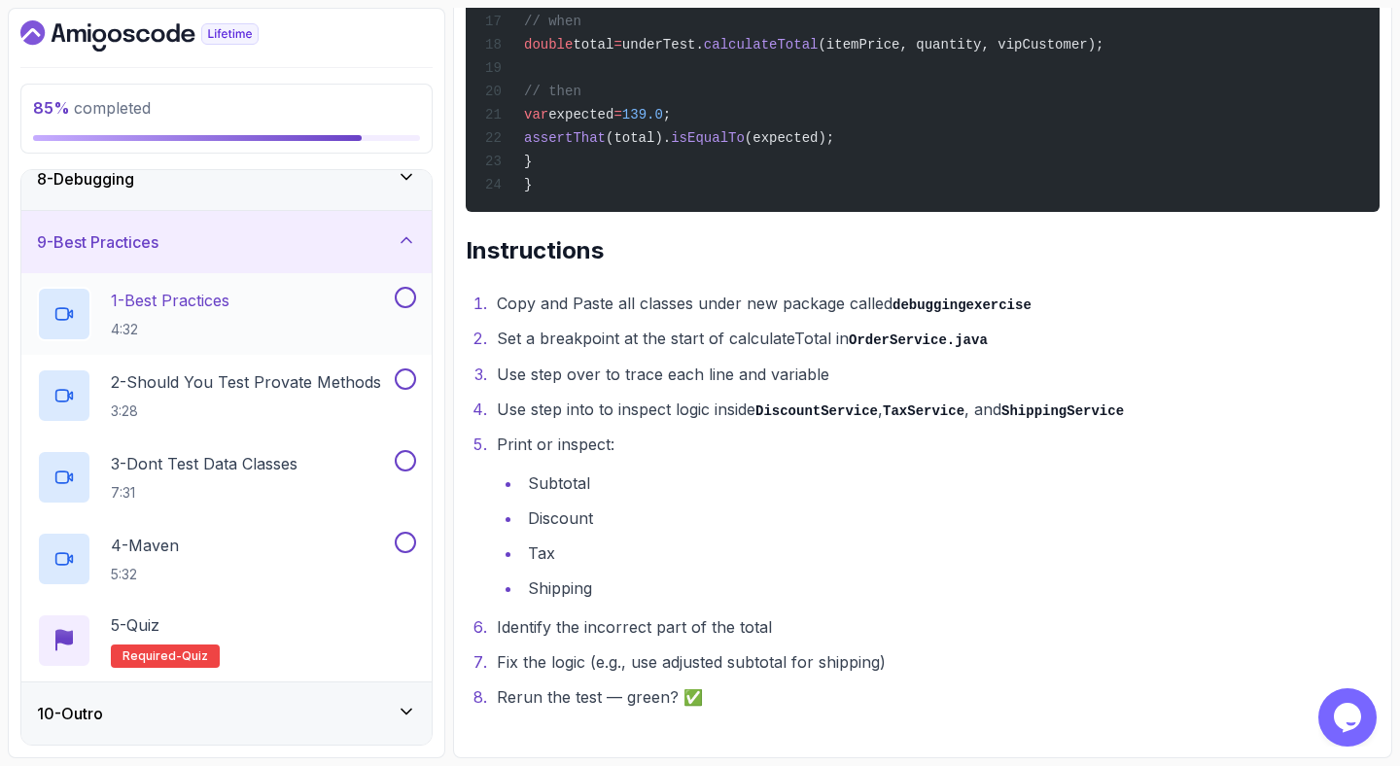
click at [246, 303] on div "1 - Best Practices 4:32" at bounding box center [214, 314] width 354 height 54
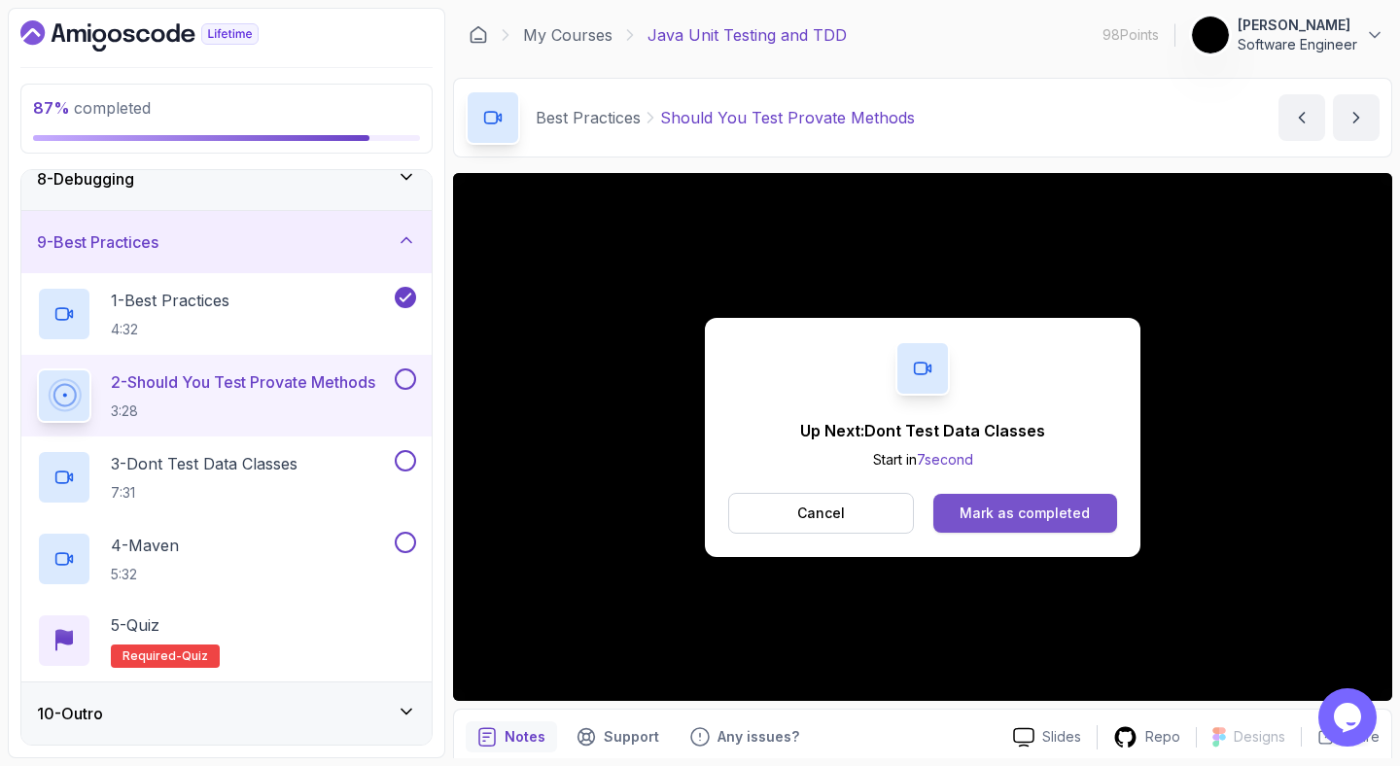
click at [1026, 506] on div "Mark as completed" at bounding box center [1025, 513] width 130 height 19
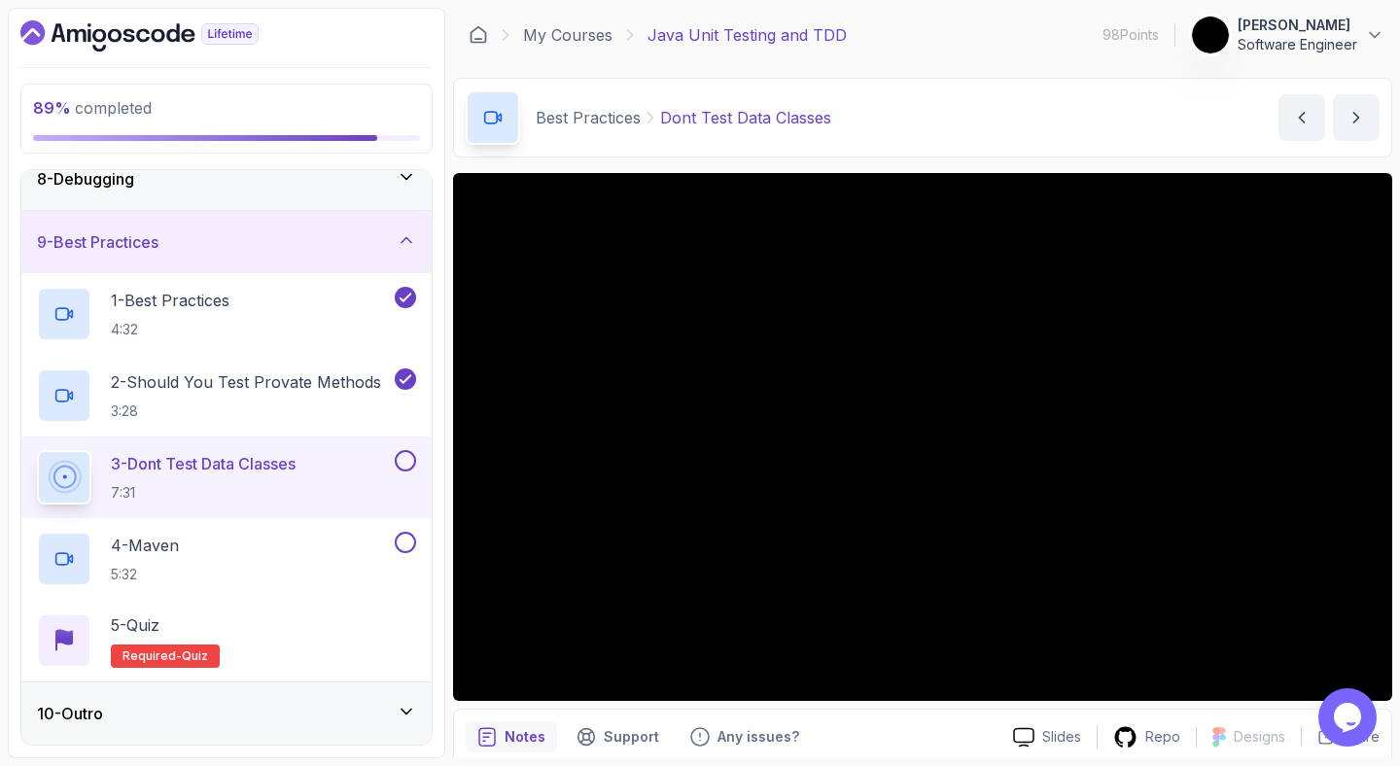
click at [404, 461] on button at bounding box center [405, 460] width 21 height 21
click at [246, 530] on div "4 - Maven 5:32" at bounding box center [226, 559] width 410 height 82
click at [239, 544] on div "4 - Maven 5:32" at bounding box center [214, 559] width 354 height 54
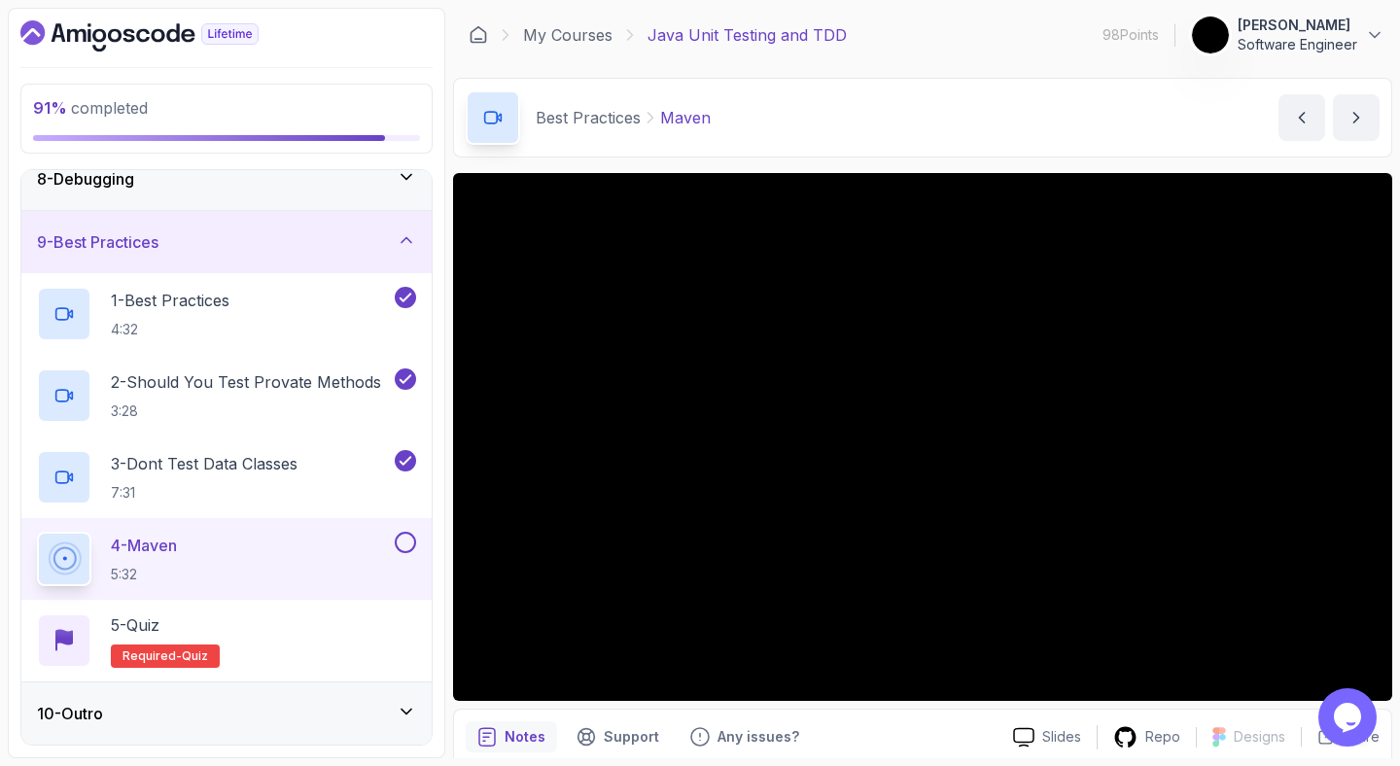
click at [409, 547] on button at bounding box center [405, 542] width 21 height 21
click at [248, 653] on div "5 - Quiz Required- quiz" at bounding box center [226, 640] width 379 height 54
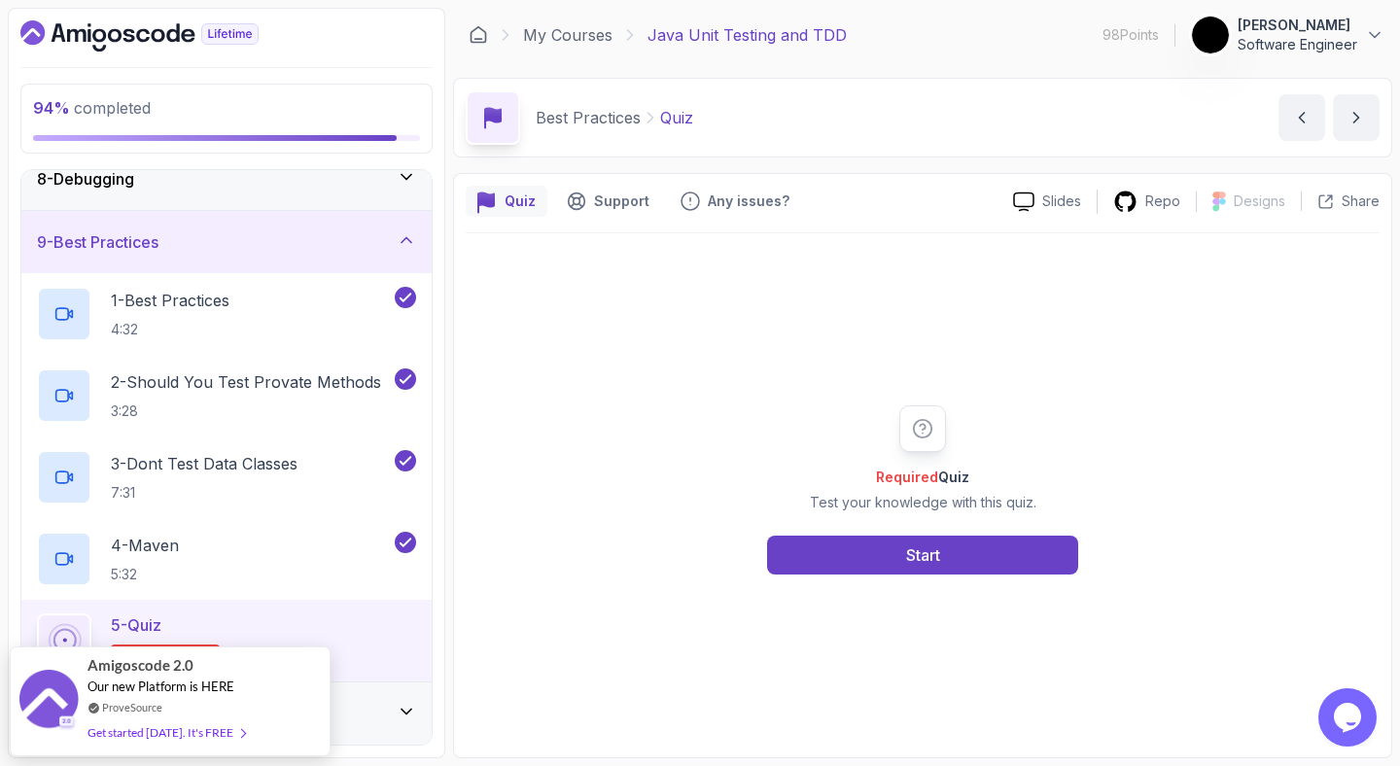
click at [843, 576] on div "Required Quiz Test your knowledge with this quiz. Start" at bounding box center [923, 489] width 914 height 512
click at [827, 559] on button "Start" at bounding box center [922, 555] width 311 height 39
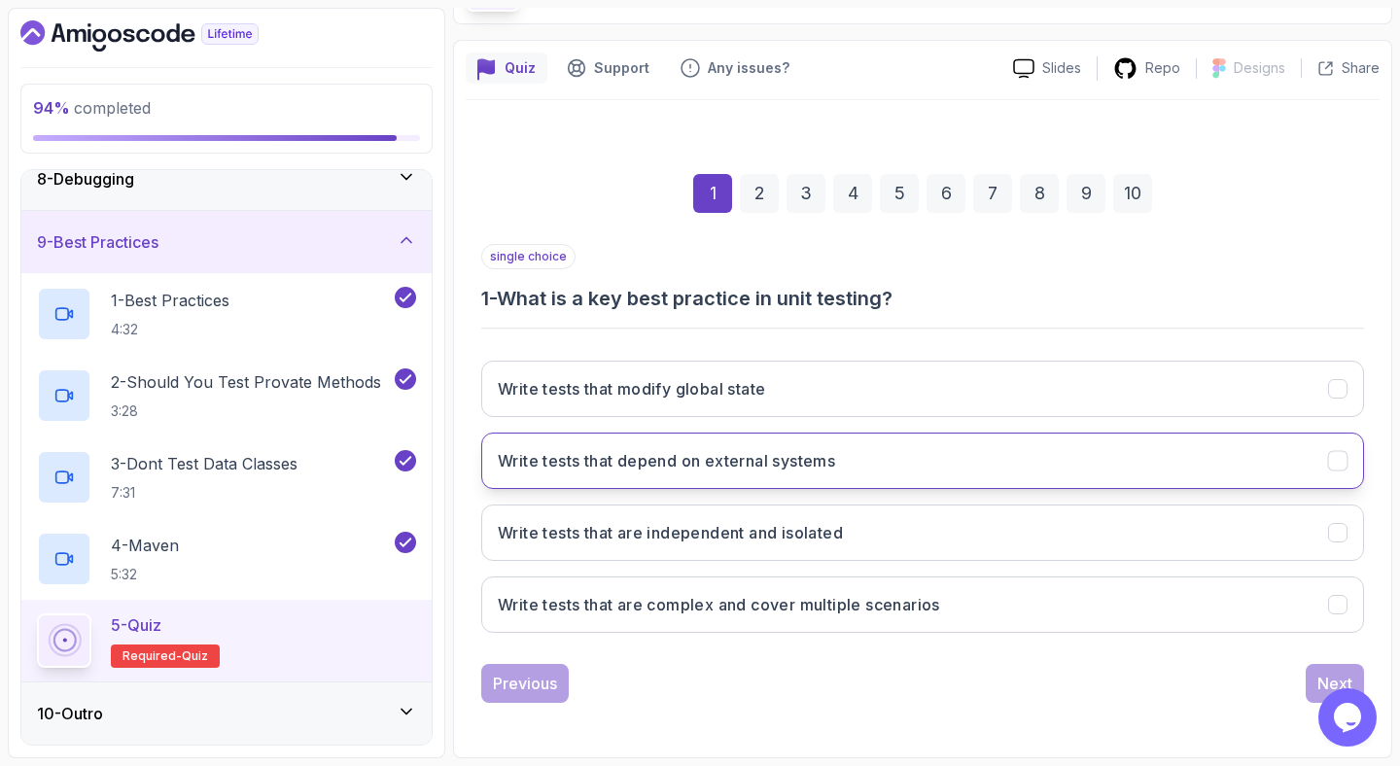
scroll to position [134, 0]
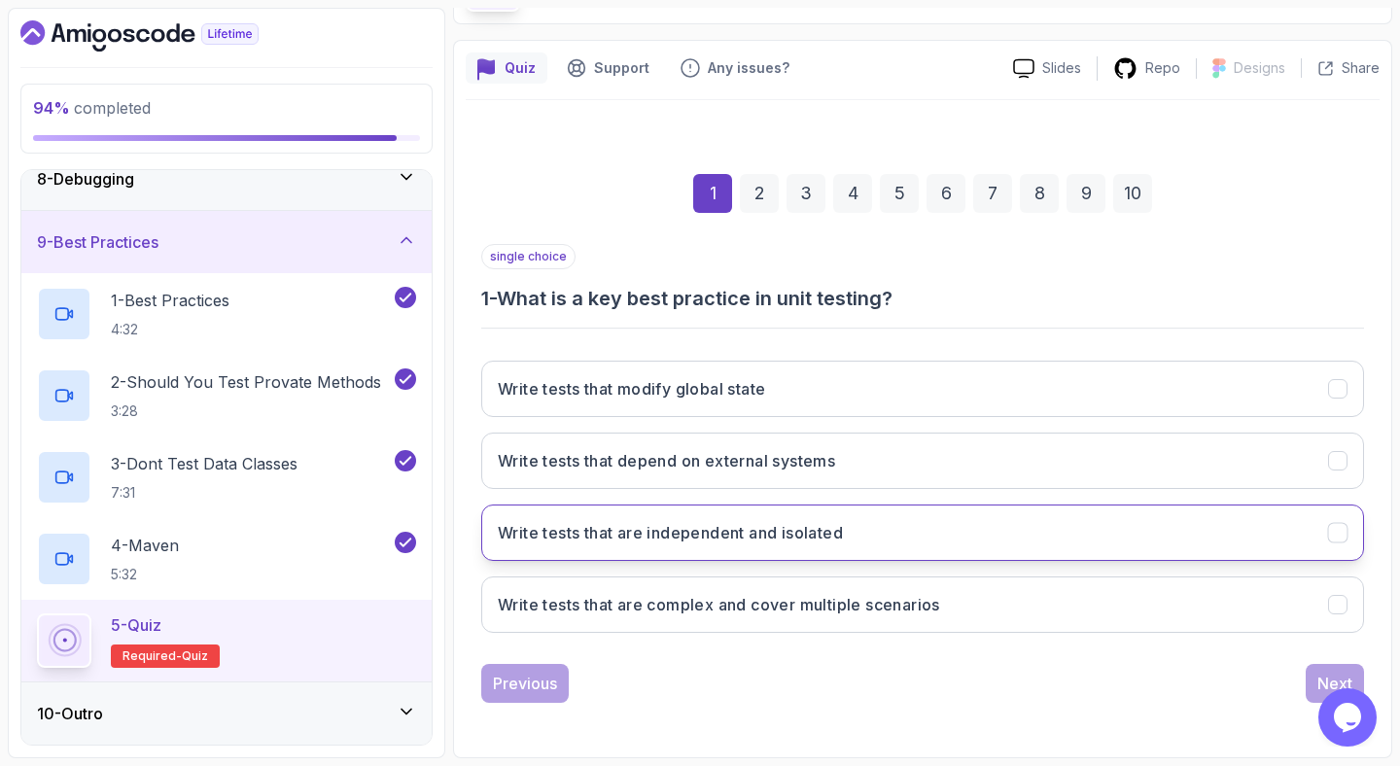
click at [718, 506] on button "Write tests that are independent and isolated" at bounding box center [922, 533] width 883 height 56
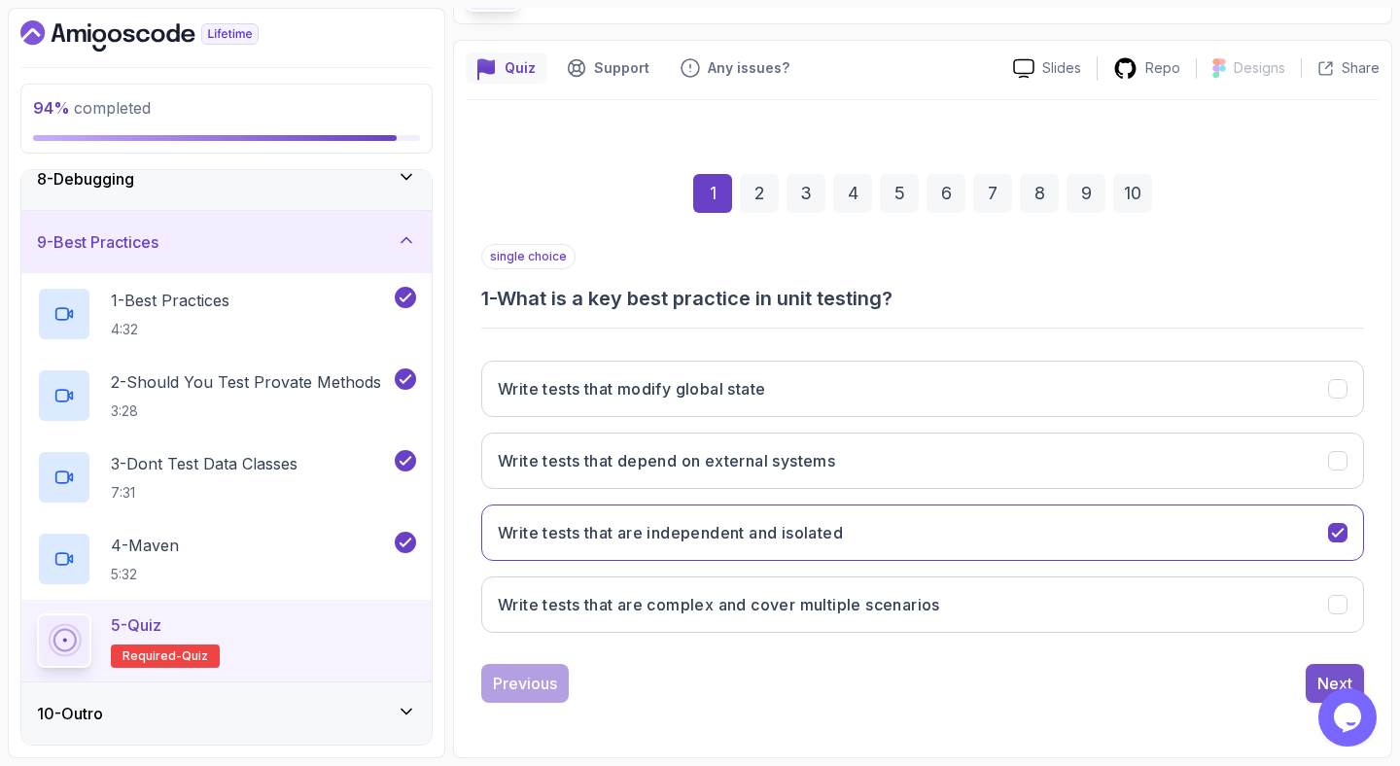
click at [1333, 672] on div "Next" at bounding box center [1334, 683] width 35 height 23
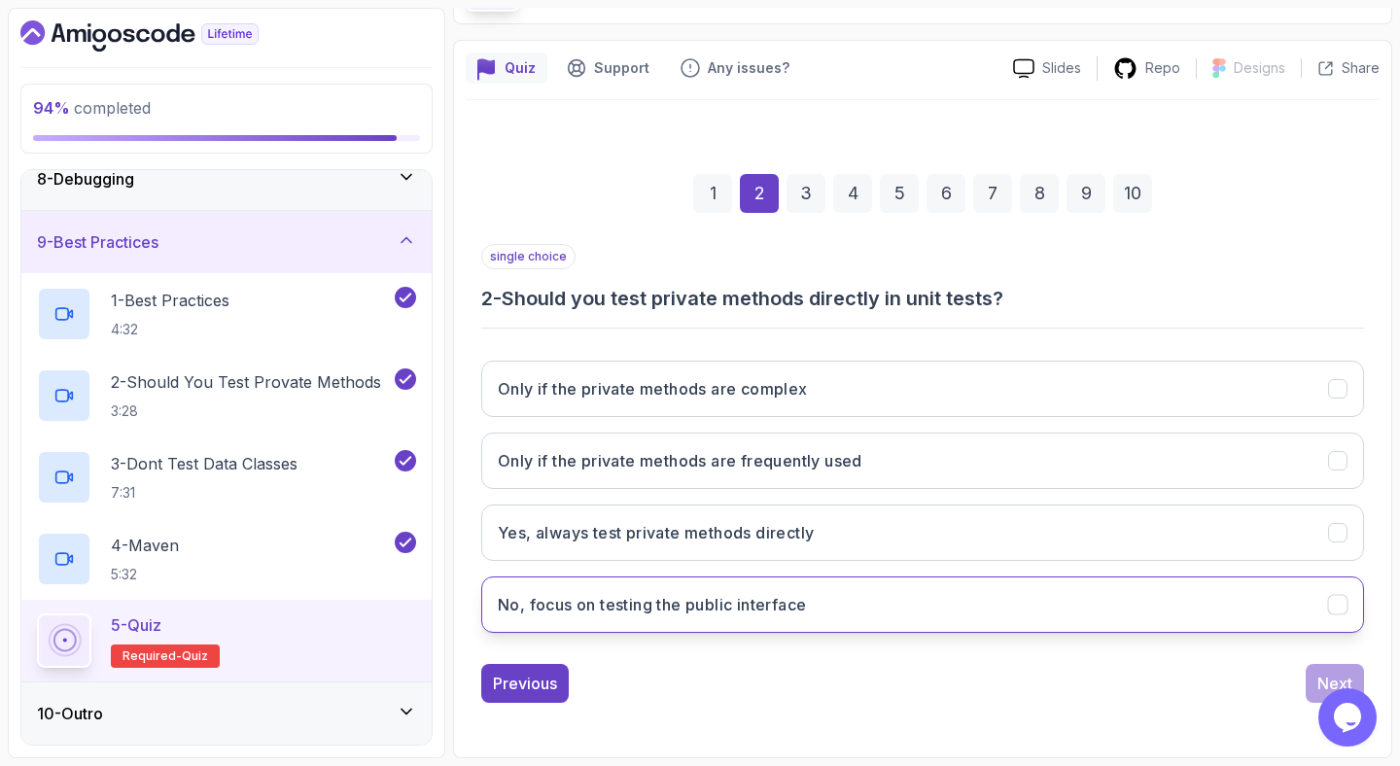
click at [857, 607] on button "No, focus on testing the public interface" at bounding box center [922, 604] width 883 height 56
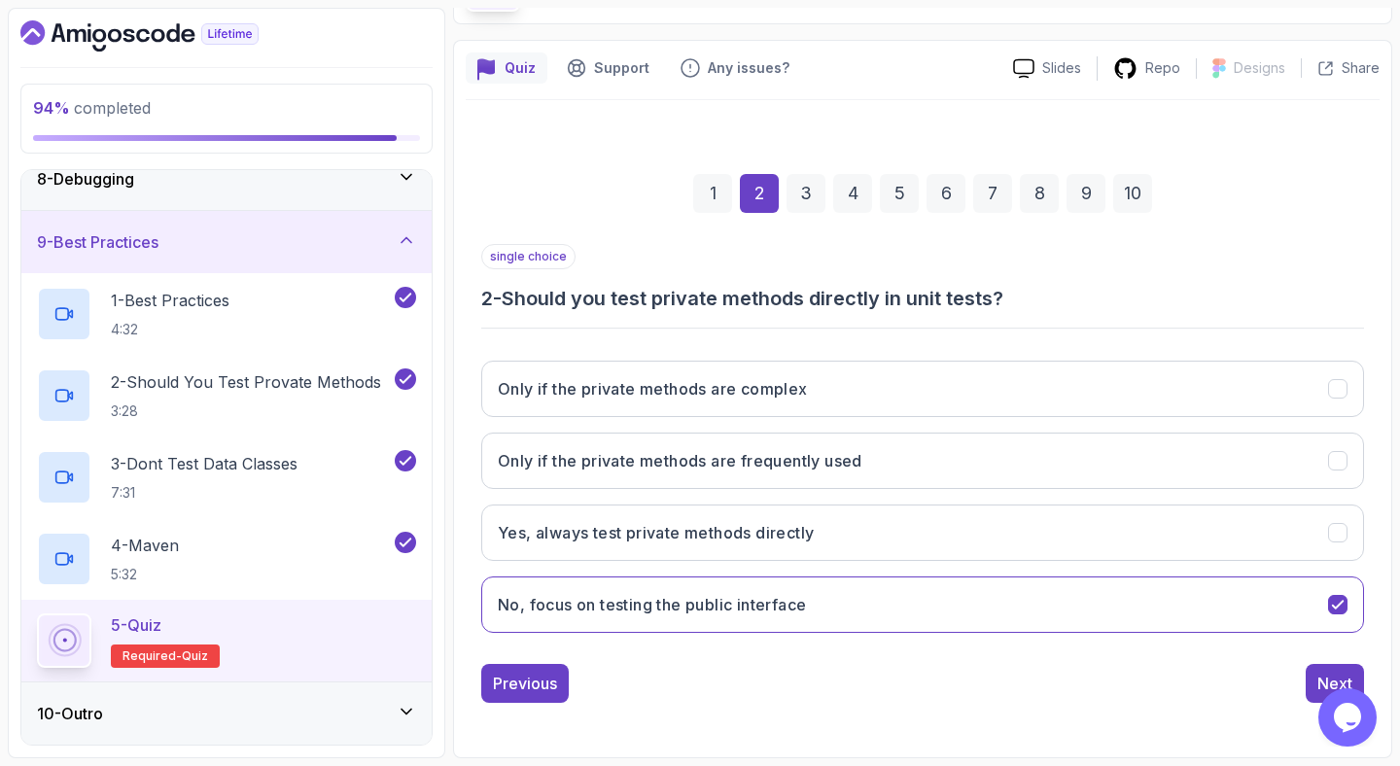
click at [1321, 690] on div "Opens Chat This icon Opens the chat window." at bounding box center [1349, 717] width 62 height 58
click at [1344, 680] on div "Next" at bounding box center [1334, 683] width 35 height 23
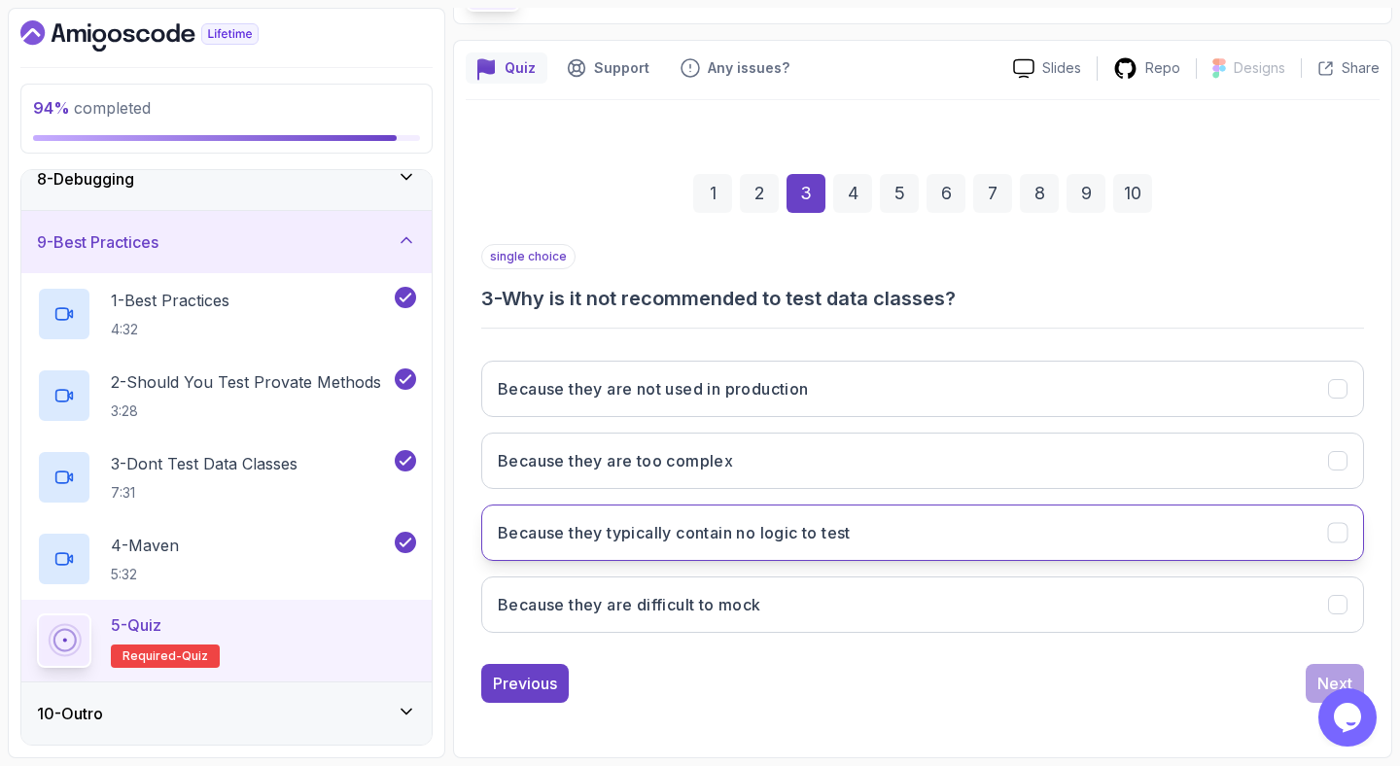
click at [865, 528] on button "Because they typically contain no logic to test" at bounding box center [922, 533] width 883 height 56
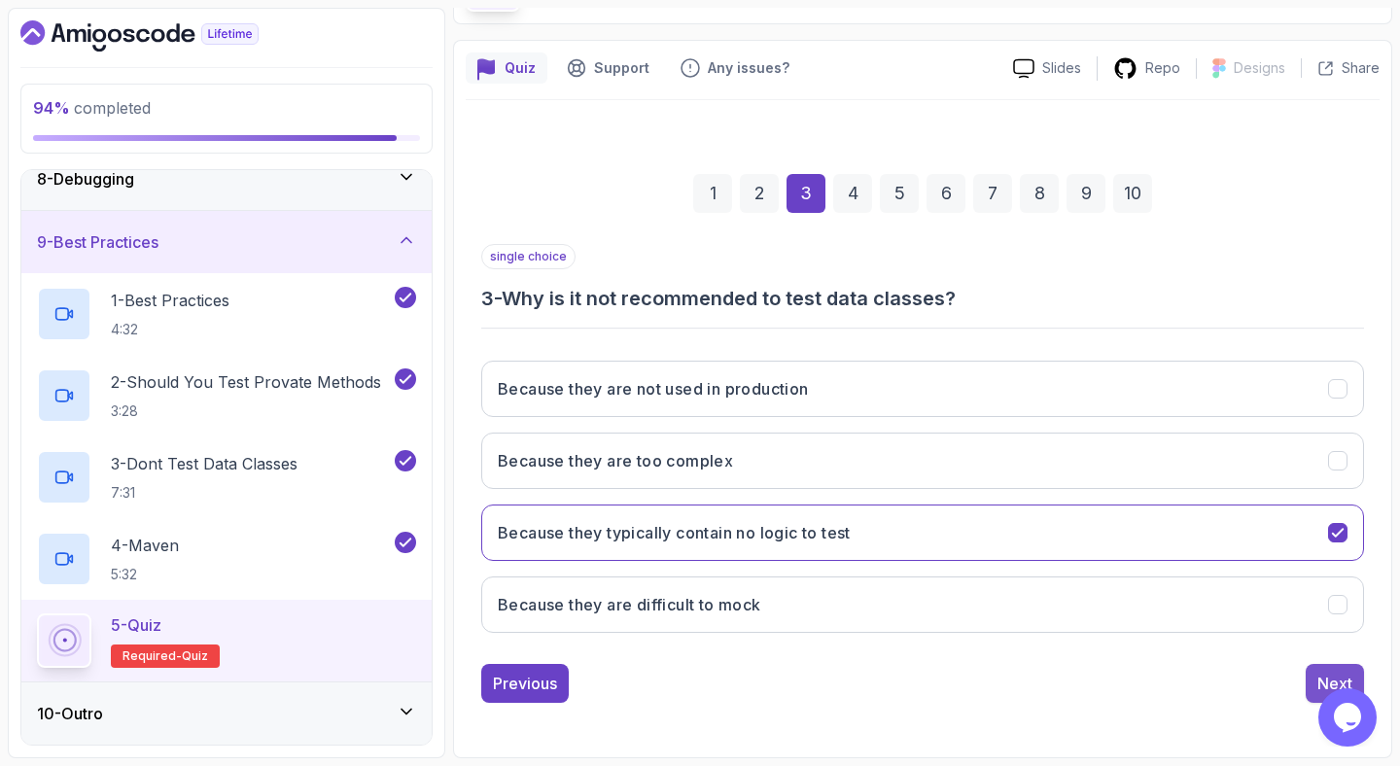
click at [1328, 674] on div "Next" at bounding box center [1334, 683] width 35 height 23
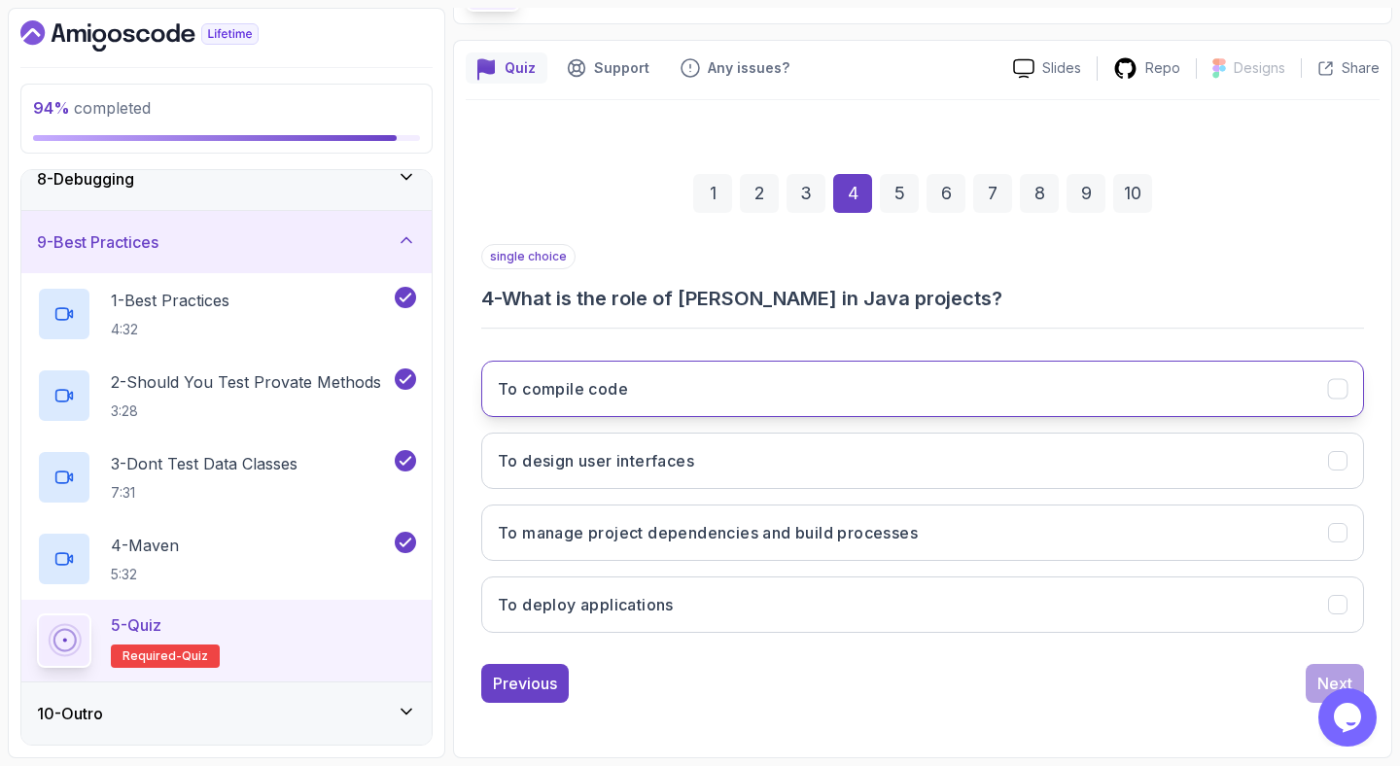
click at [727, 406] on button "To compile code" at bounding box center [922, 389] width 883 height 56
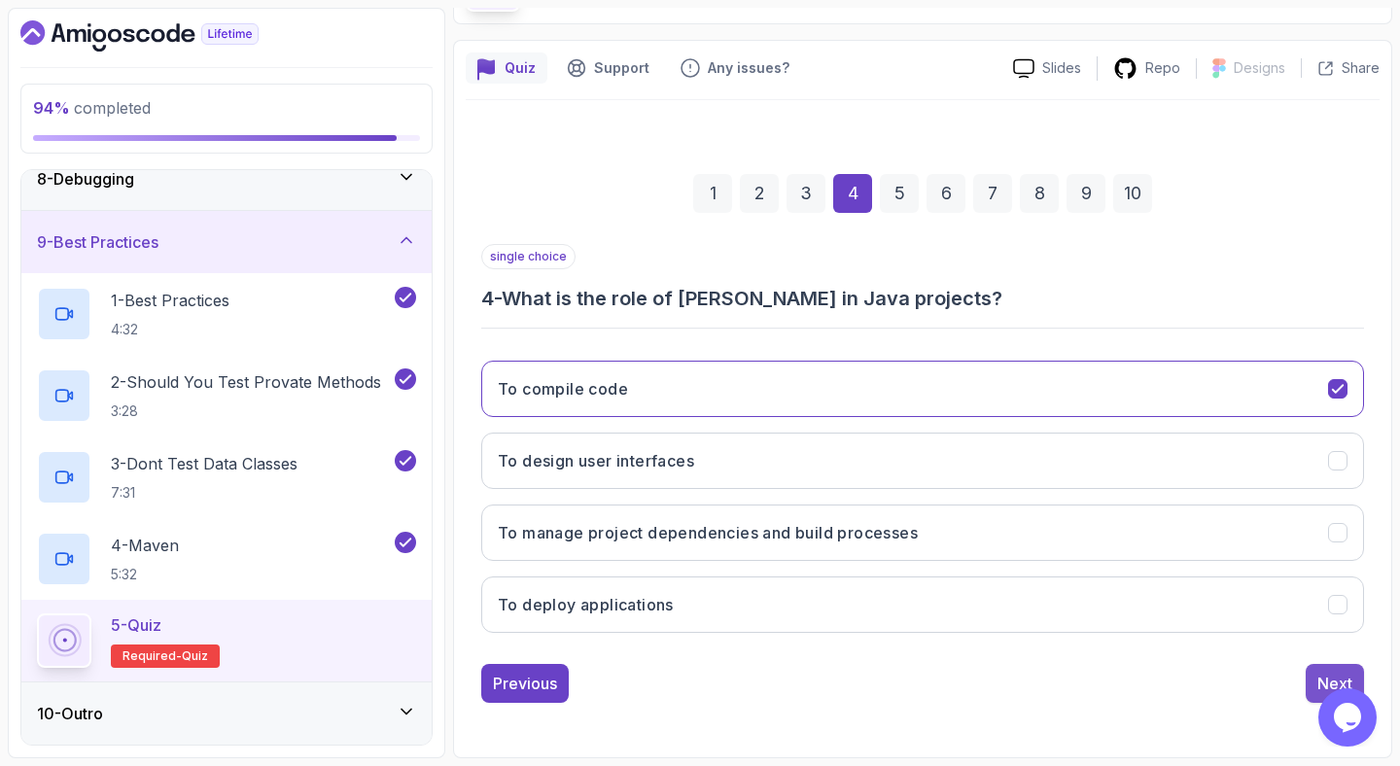
click at [1312, 672] on button "Next" at bounding box center [1335, 683] width 58 height 39
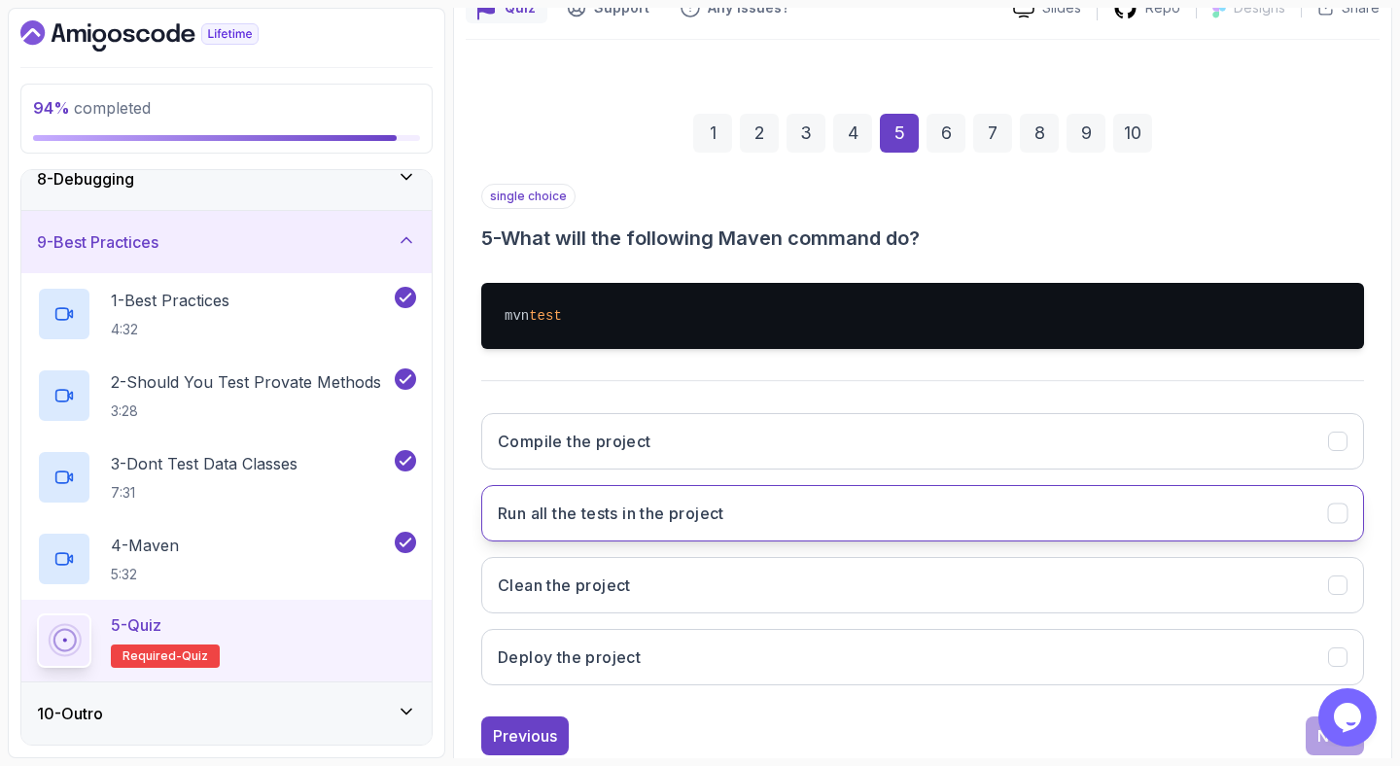
scroll to position [247, 0]
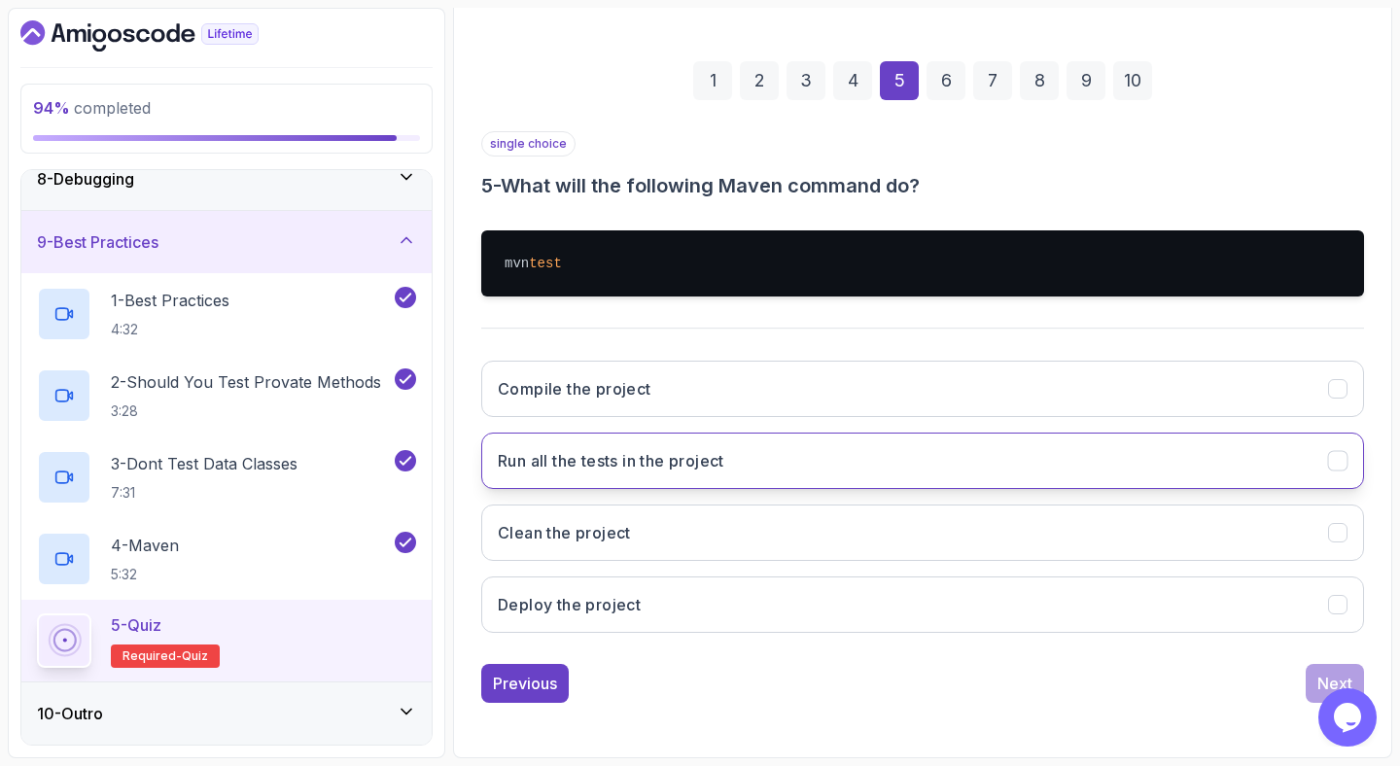
click at [722, 483] on button "Run all the tests in the project" at bounding box center [922, 461] width 883 height 56
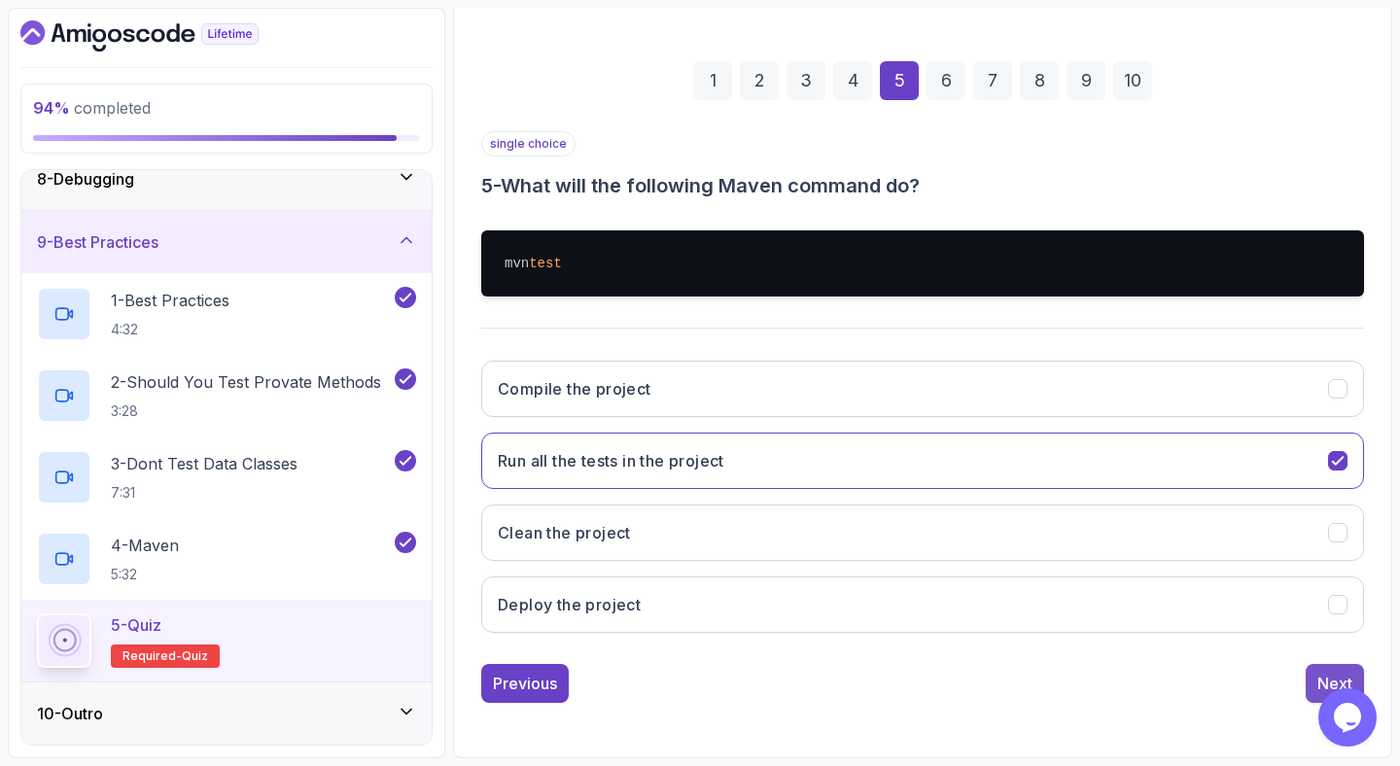
click at [1307, 676] on button "Next" at bounding box center [1335, 683] width 58 height 39
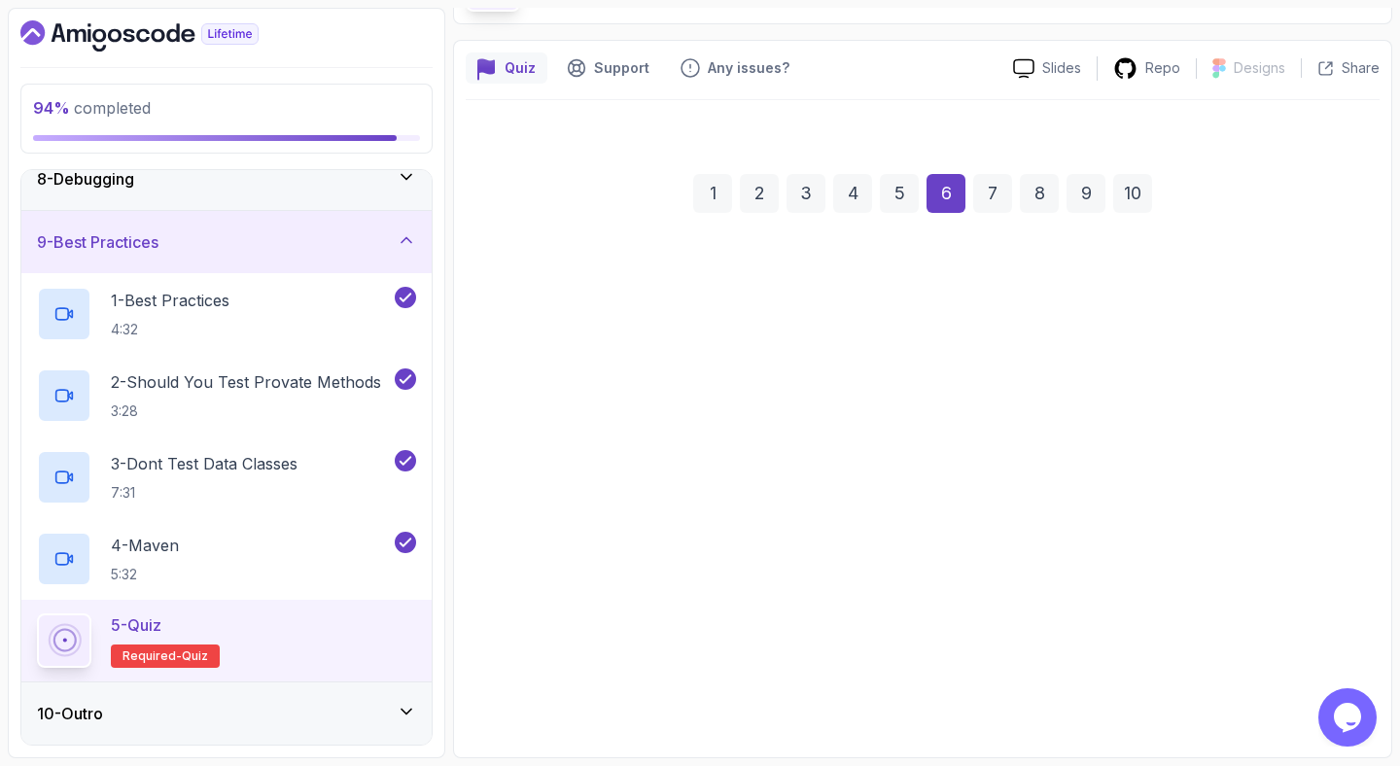
scroll to position [134, 0]
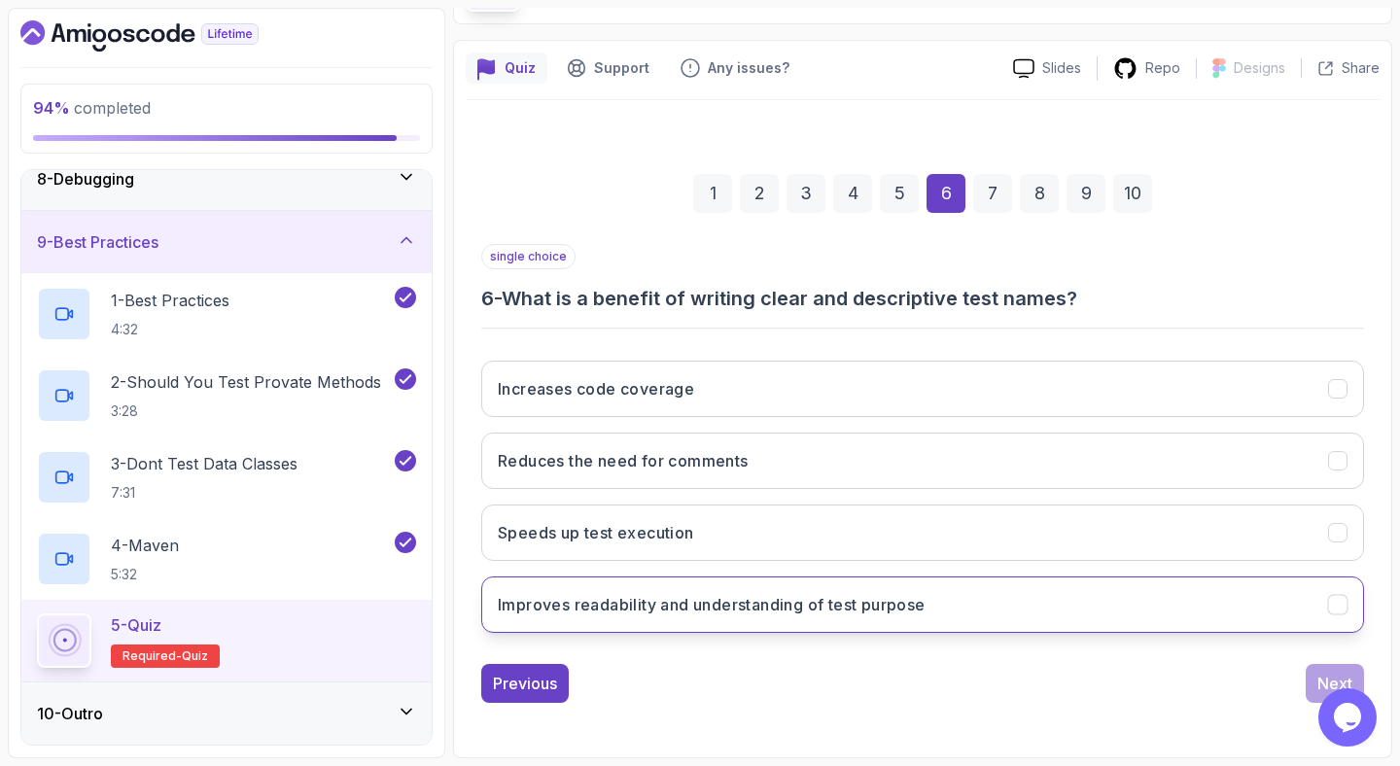
click at [879, 615] on h3 "Improves readability and understanding of test purpose" at bounding box center [712, 604] width 428 height 23
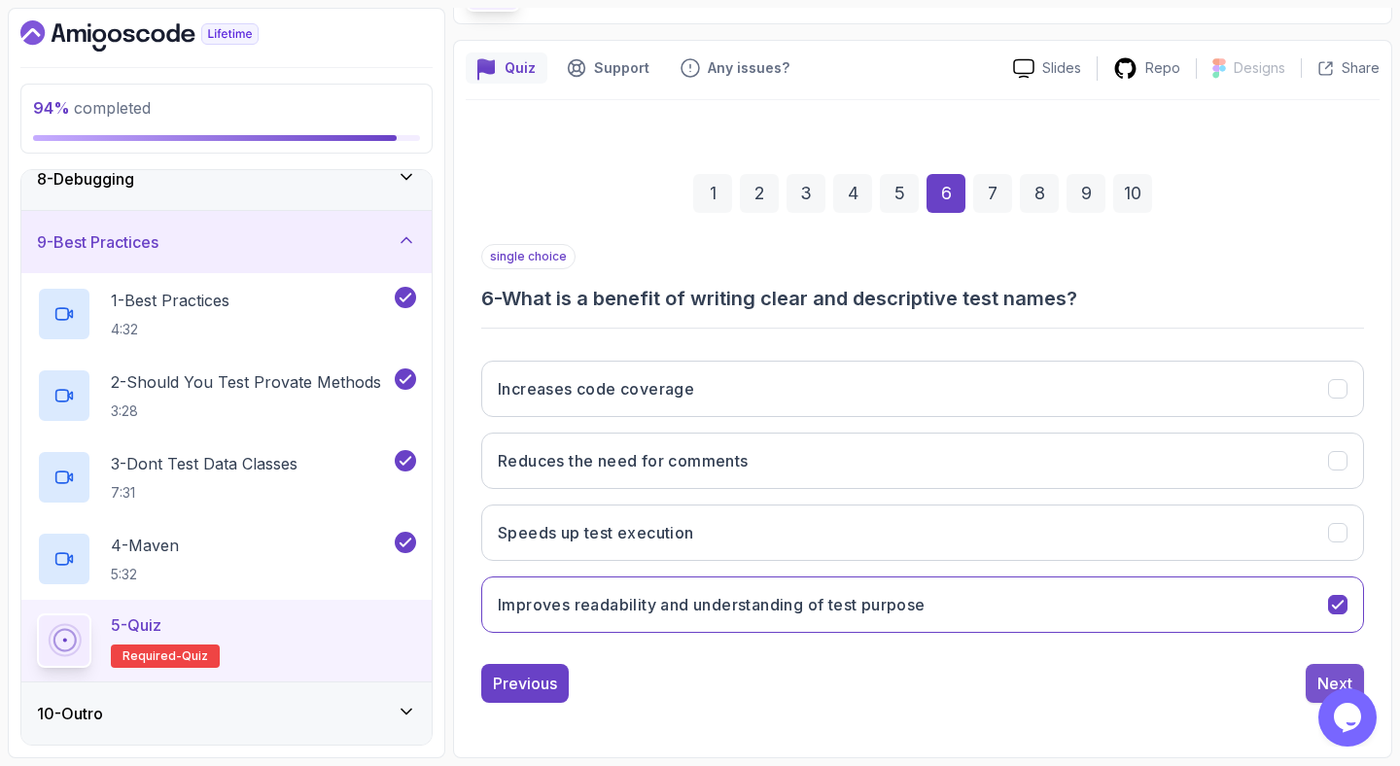
click at [1324, 672] on div "Next" at bounding box center [1334, 683] width 35 height 23
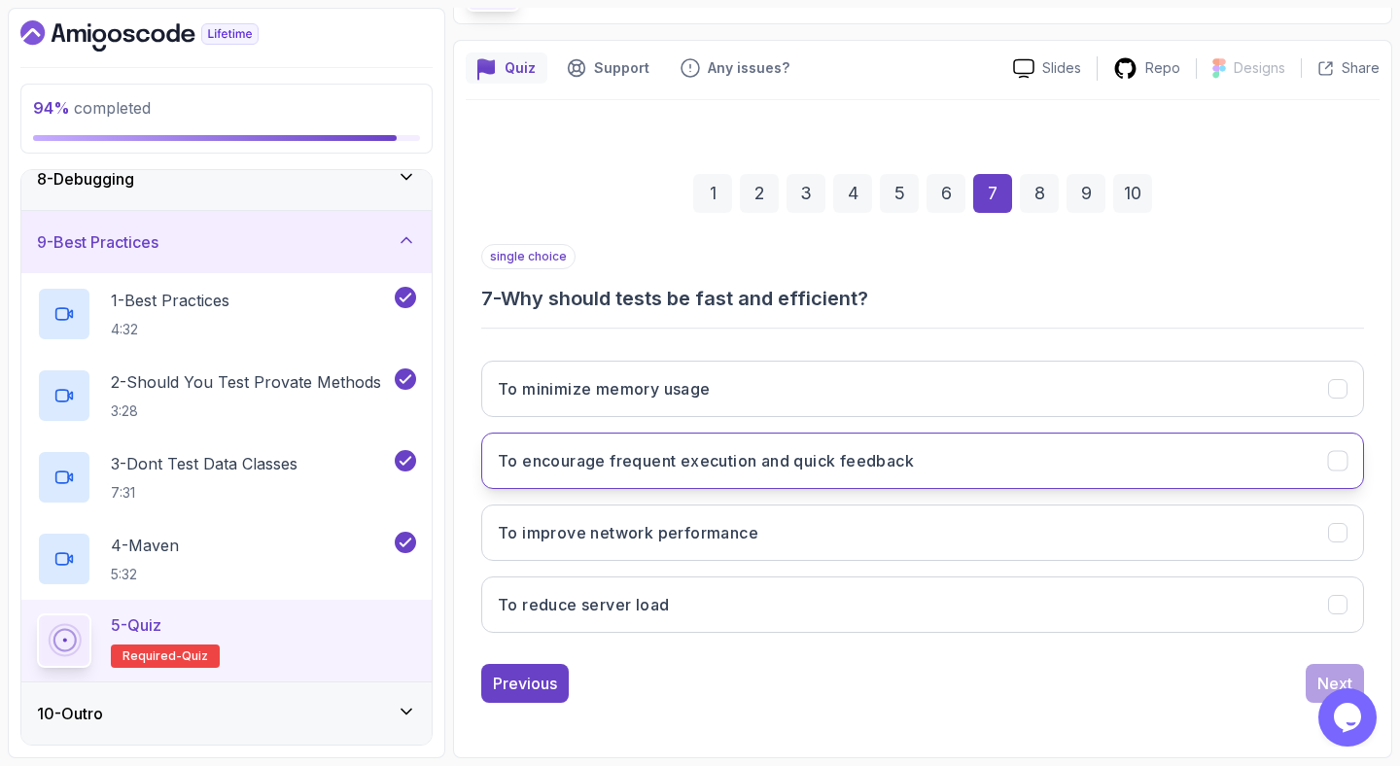
click at [846, 471] on h3 "To encourage frequent execution and quick feedback" at bounding box center [706, 460] width 416 height 23
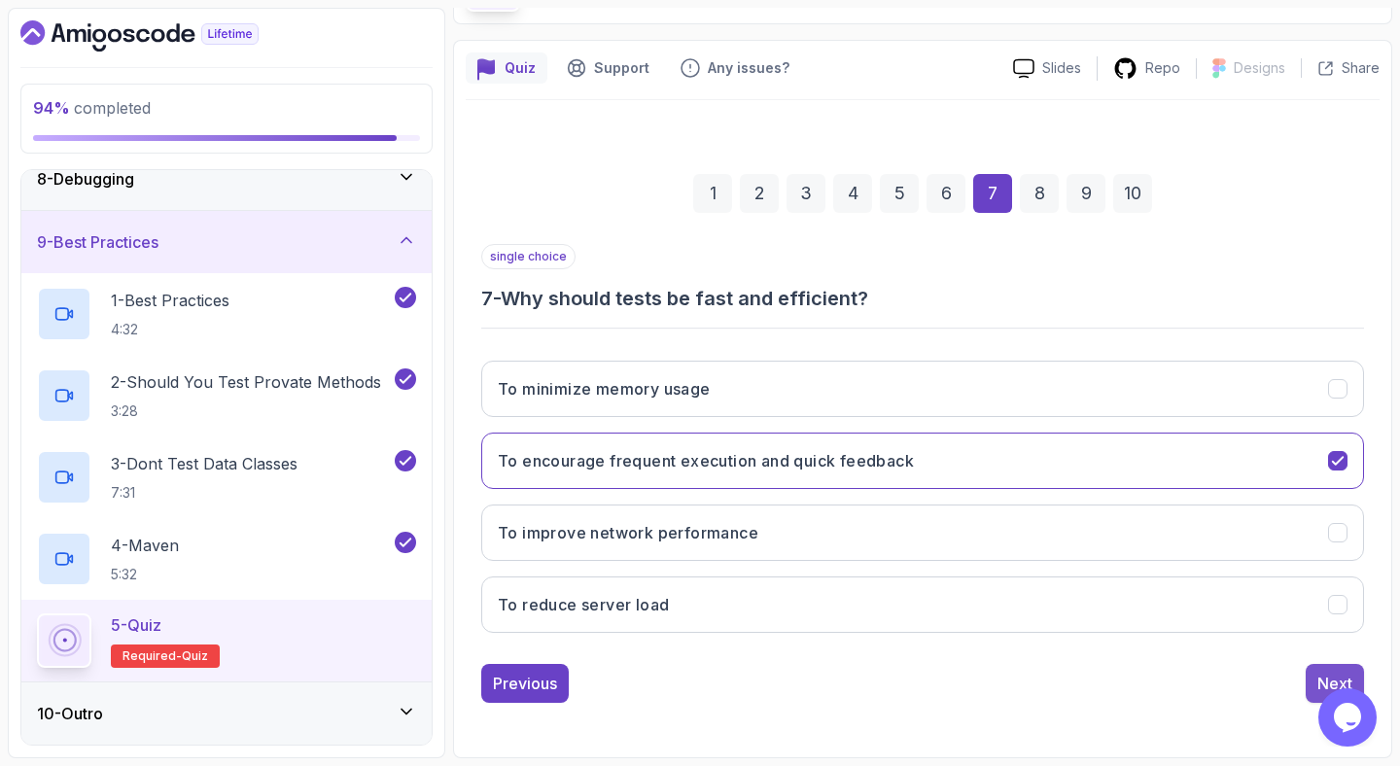
click at [1330, 682] on div "Next" at bounding box center [1334, 683] width 35 height 23
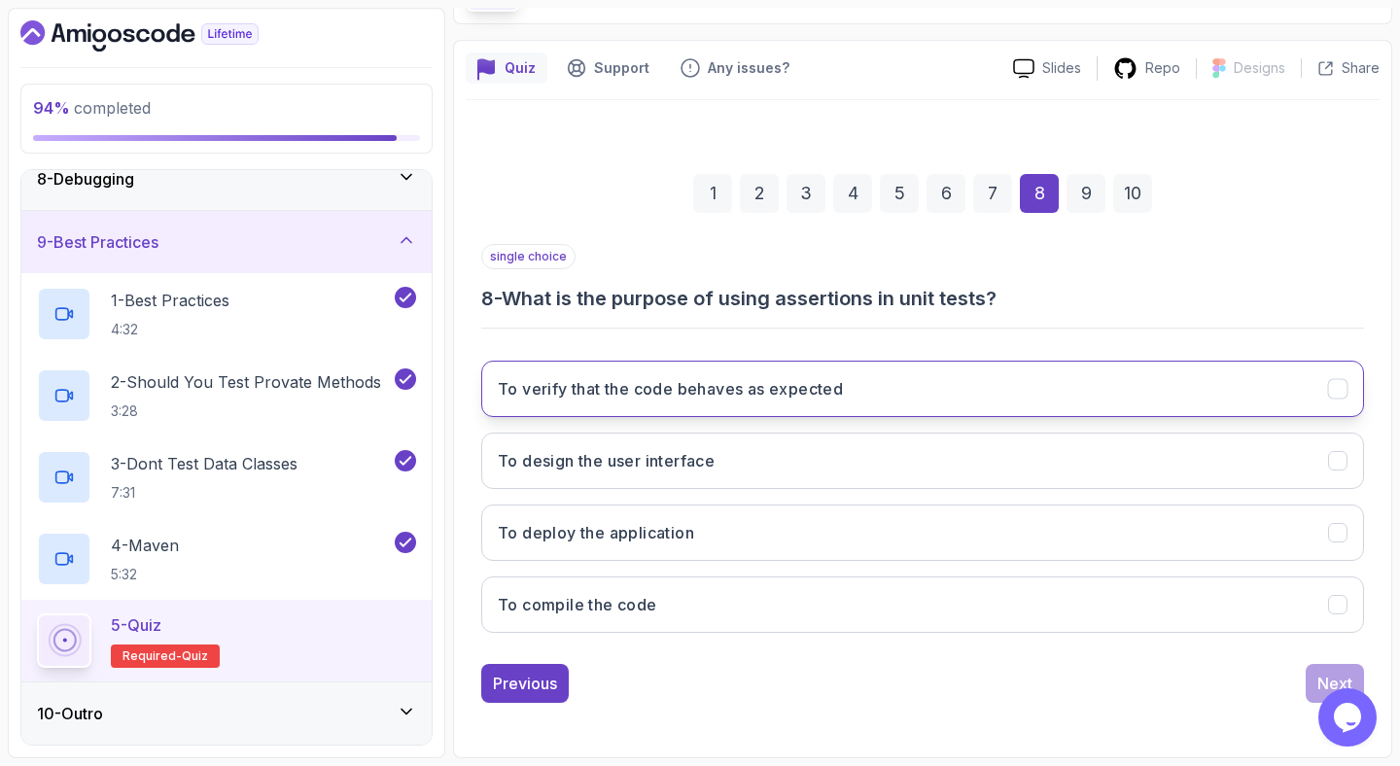
click at [964, 378] on button "To verify that the code behaves as expected" at bounding box center [922, 389] width 883 height 56
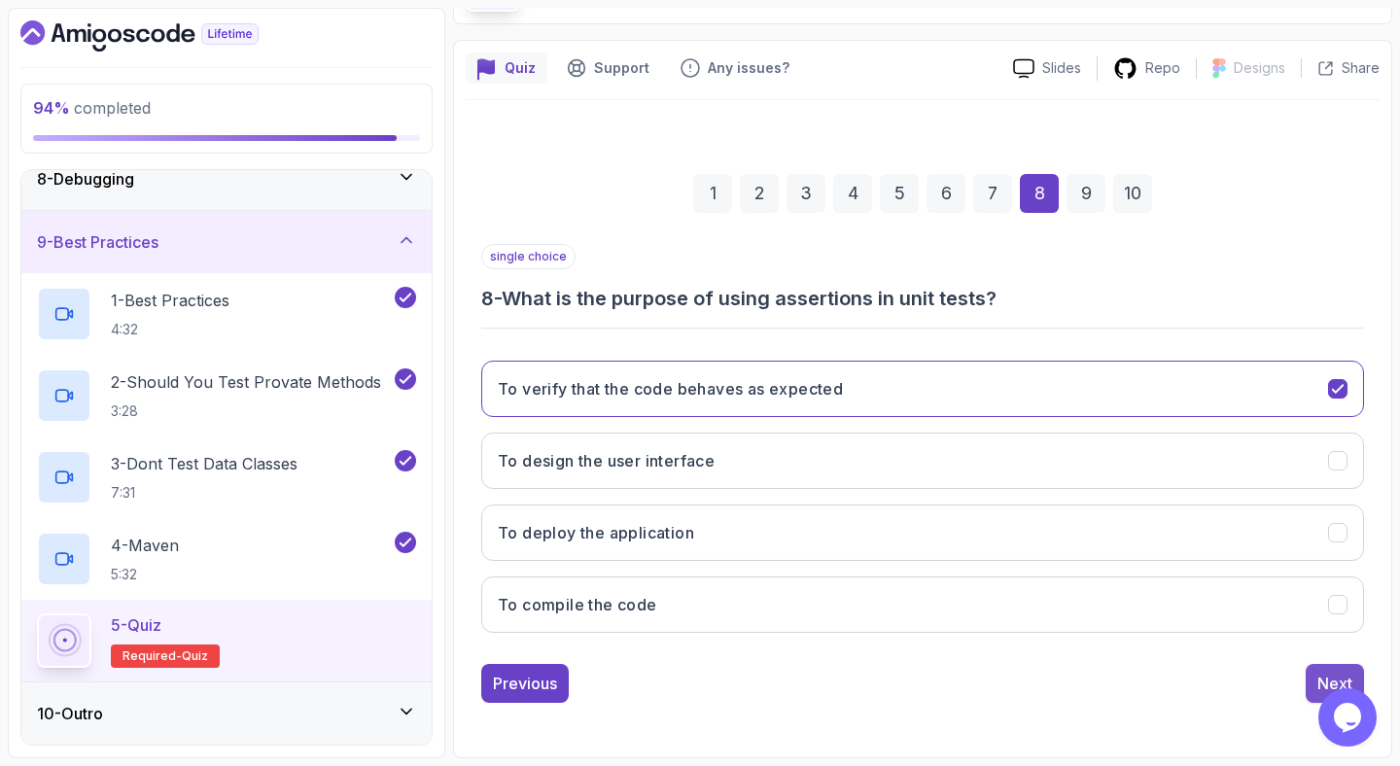
click at [1336, 668] on button "Next" at bounding box center [1335, 683] width 58 height 39
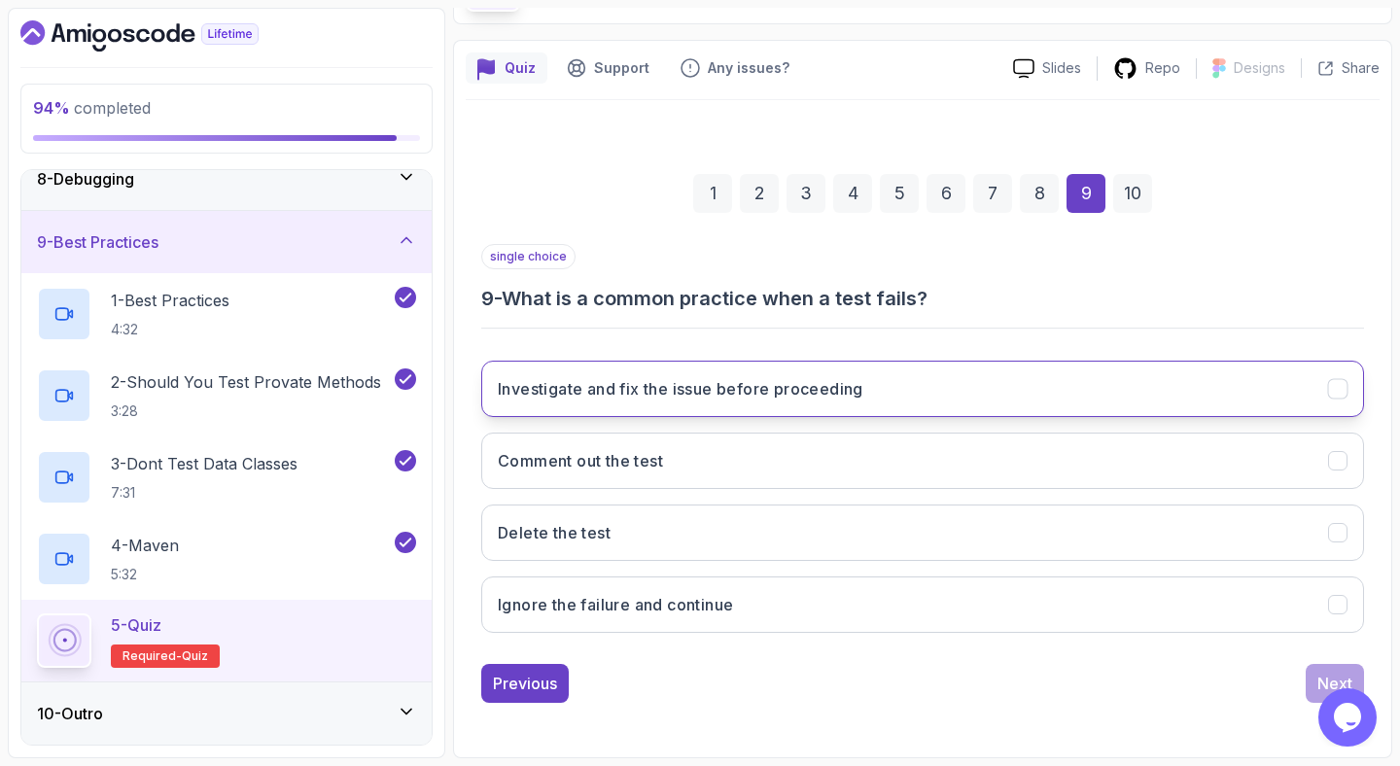
click at [857, 401] on button "Investigate and fix the issue before proceeding" at bounding box center [922, 389] width 883 height 56
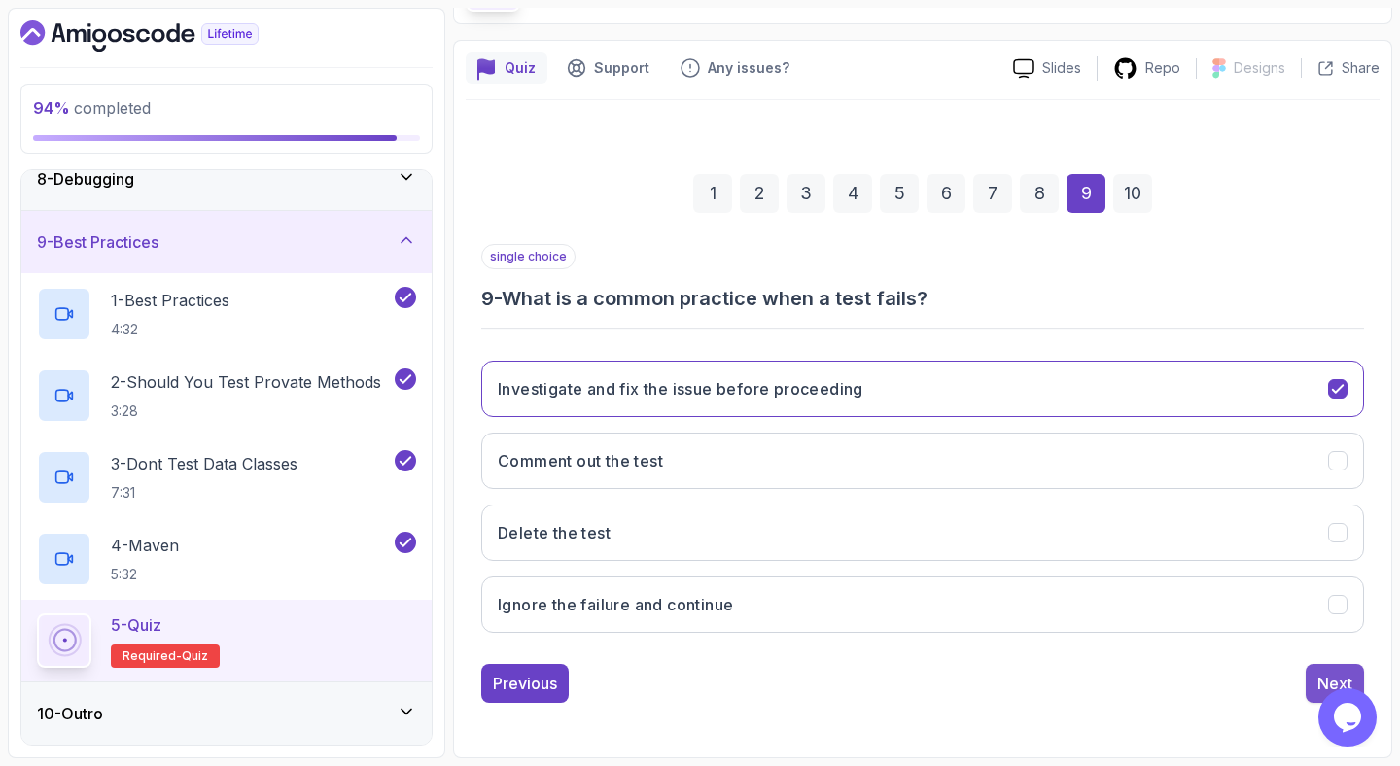
click at [1322, 684] on div "Next" at bounding box center [1334, 683] width 35 height 23
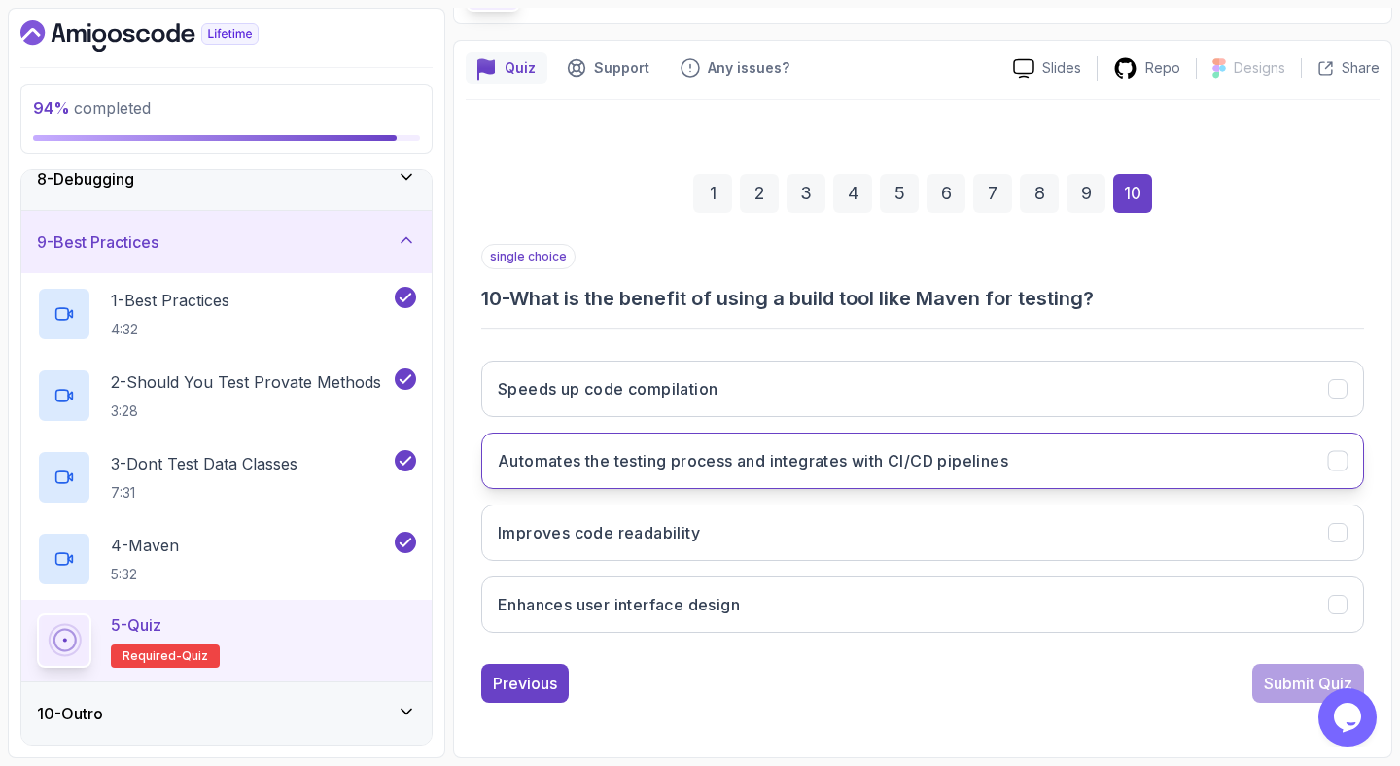
click at [837, 479] on button "Automates the testing process and integrates with CI/CD pipelines" at bounding box center [922, 461] width 883 height 56
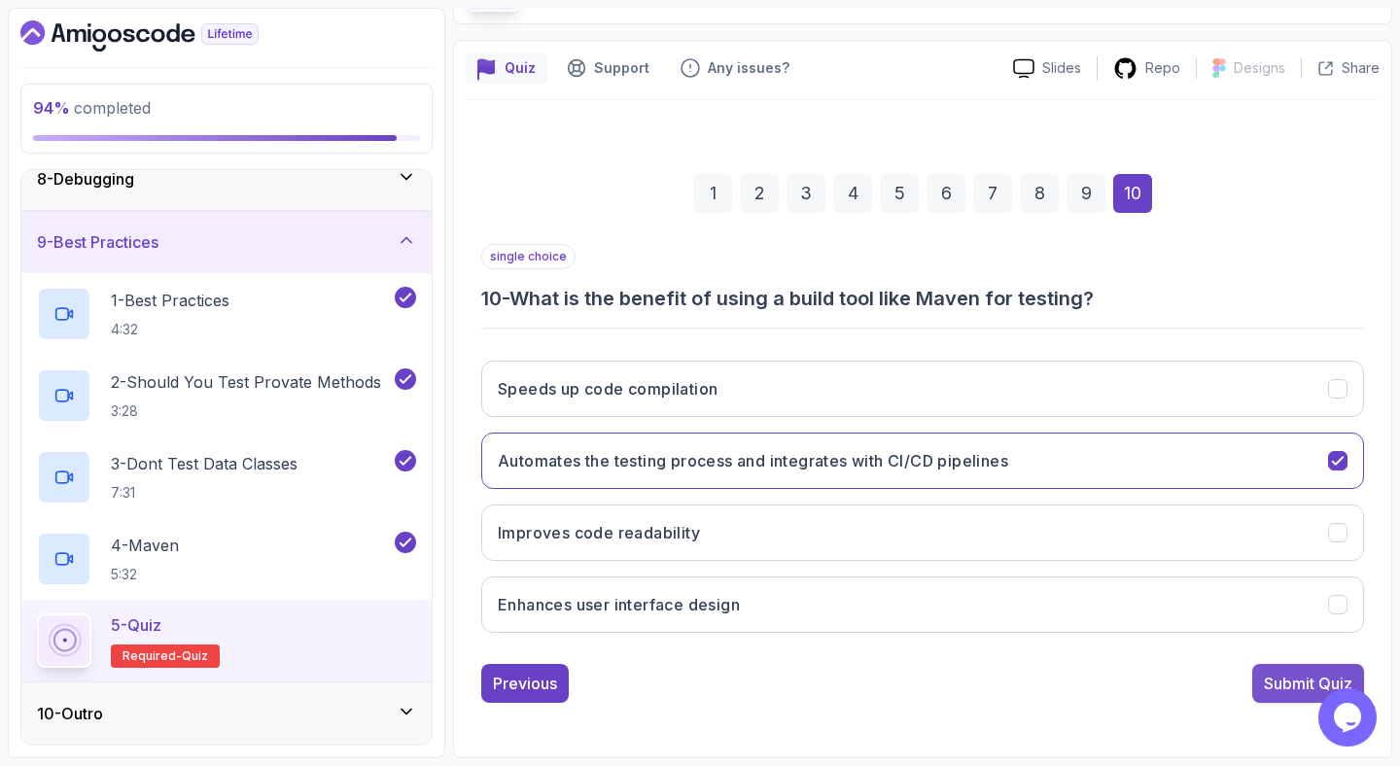
click at [1281, 692] on div "Submit Quiz" at bounding box center [1308, 683] width 88 height 23
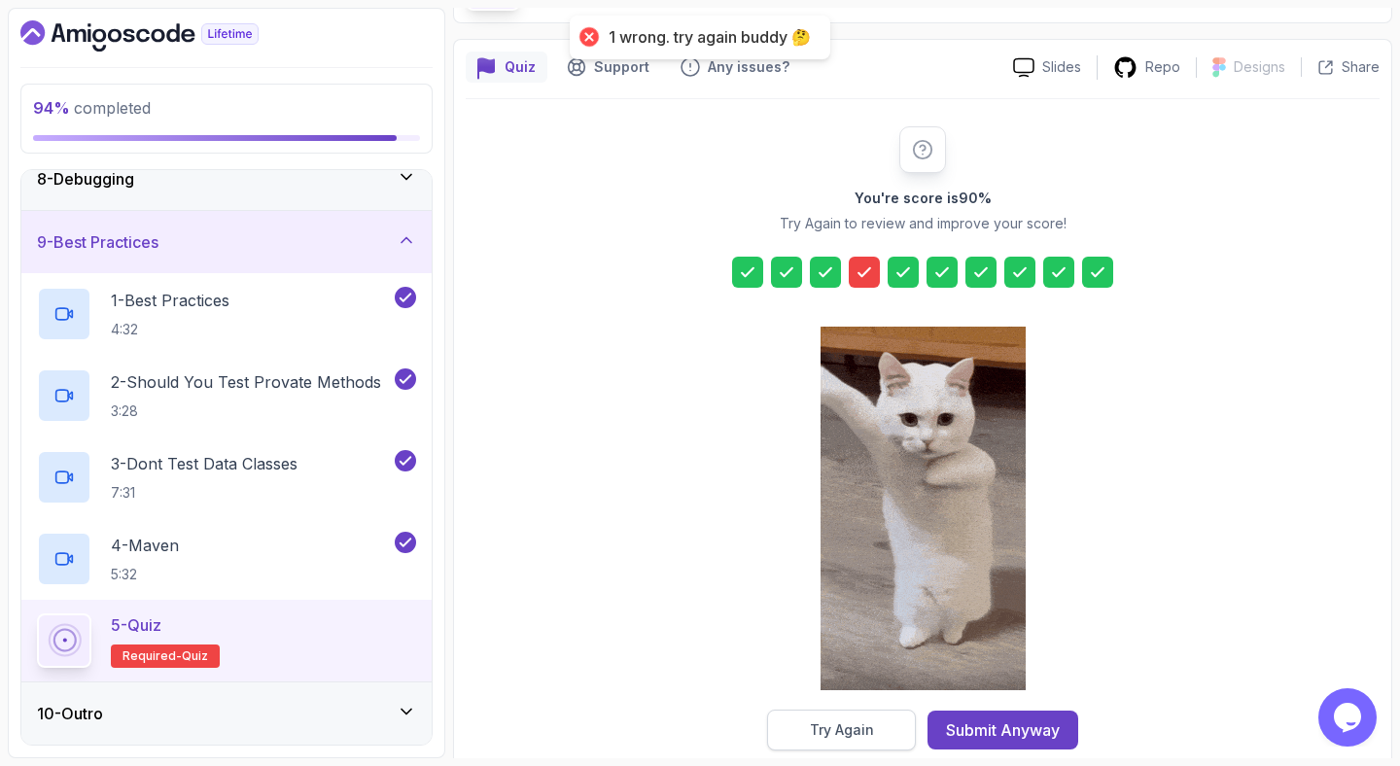
click at [835, 737] on div "Try Again" at bounding box center [842, 729] width 64 height 19
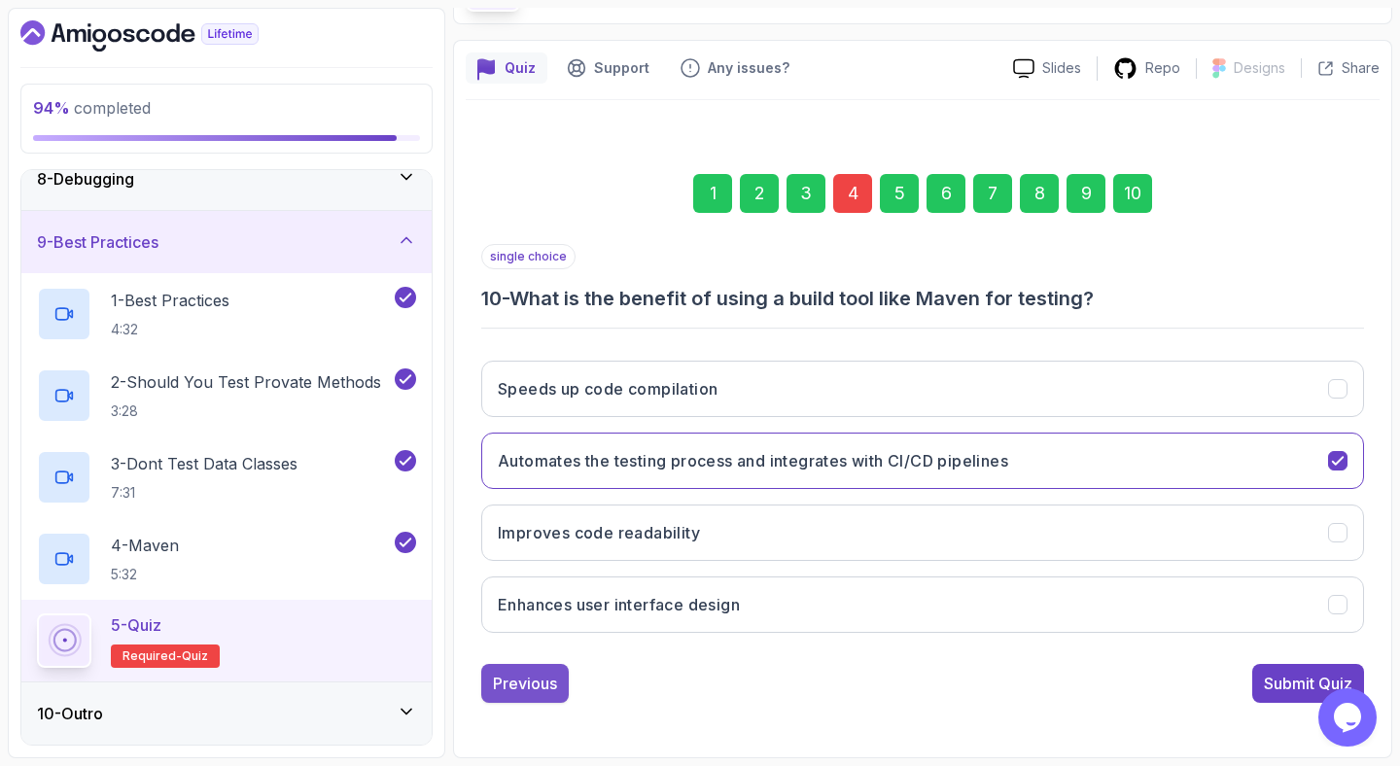
click at [547, 701] on button "Previous" at bounding box center [524, 683] width 87 height 39
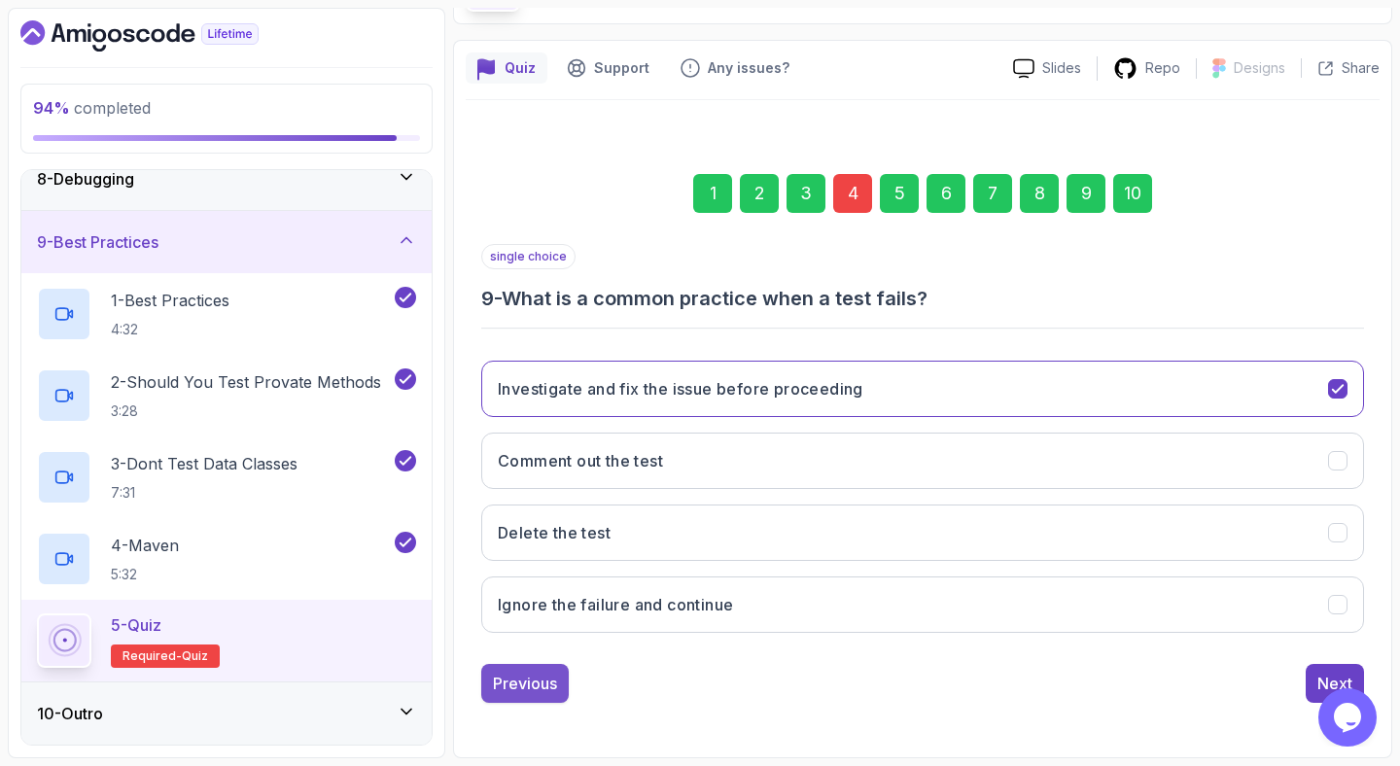
click at [548, 694] on div "Previous" at bounding box center [525, 683] width 64 height 23
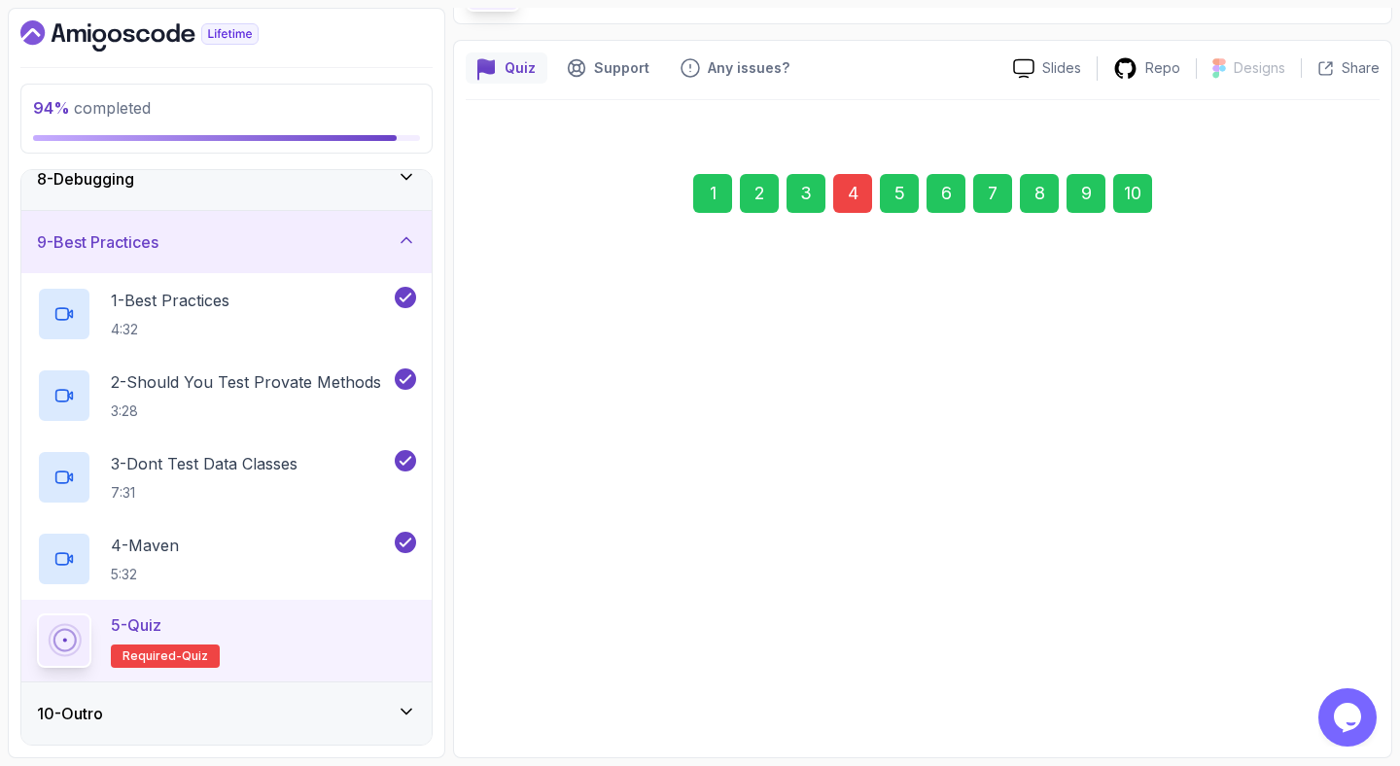
click at [548, 694] on div "1 2 3 4 5 6 7 8 9 10 single choice 9 - What is a common practice when a test fa…" at bounding box center [922, 423] width 883 height 560
click at [548, 688] on div "Previous" at bounding box center [525, 683] width 64 height 23
click at [542, 682] on div "Deploy the project Compile the project Run all the tests in the project Clean t…" at bounding box center [922, 608] width 883 height 303
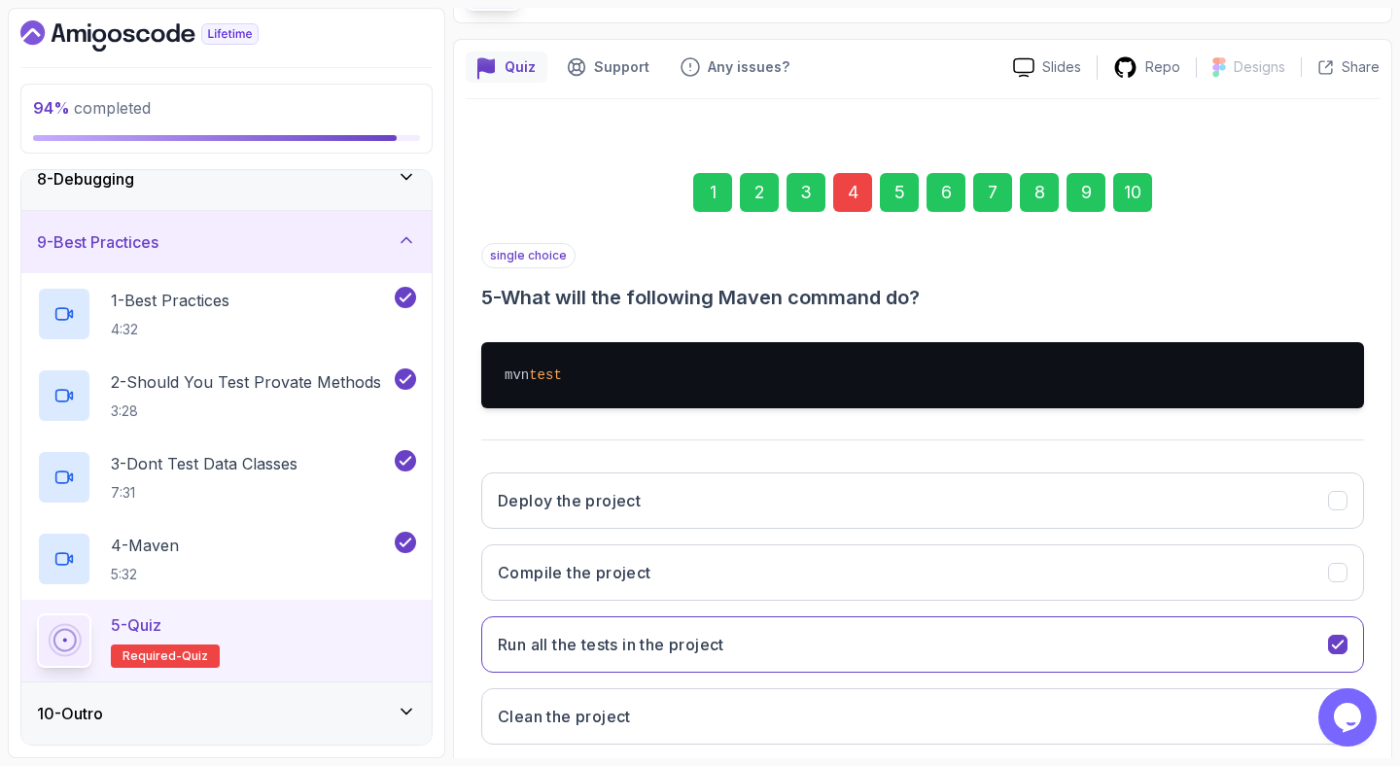
scroll to position [247, 0]
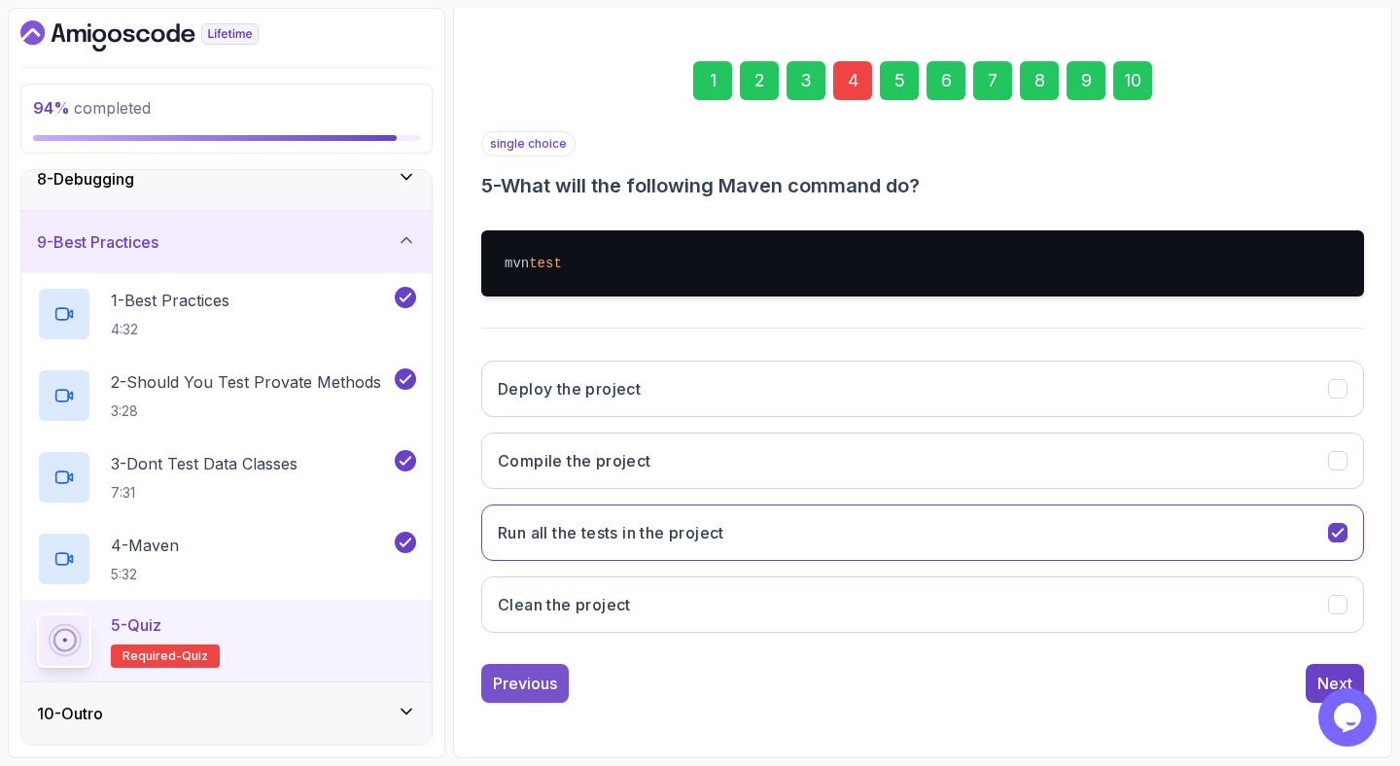
click at [524, 690] on div "Previous" at bounding box center [525, 683] width 64 height 23
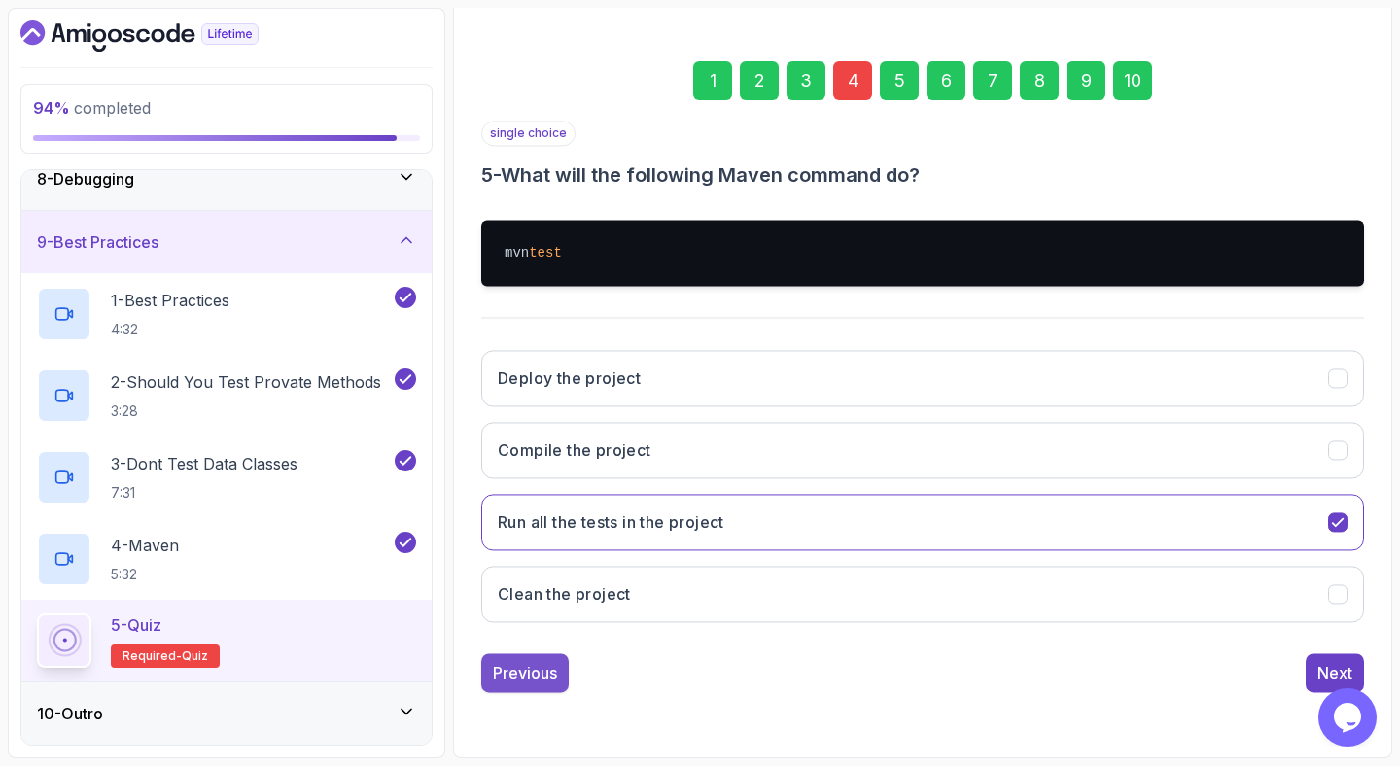
scroll to position [134, 0]
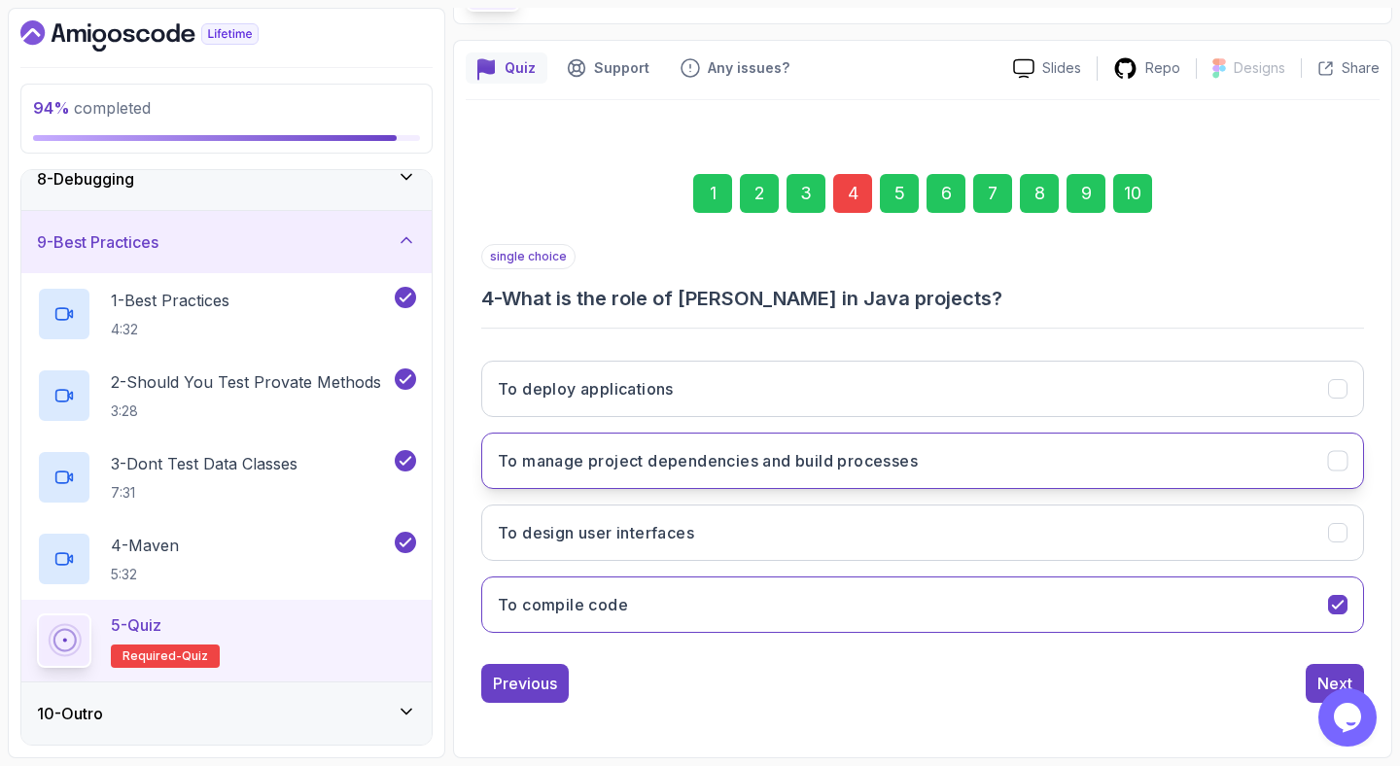
click at [718, 460] on h3 "To manage project dependencies and build processes" at bounding box center [708, 460] width 420 height 23
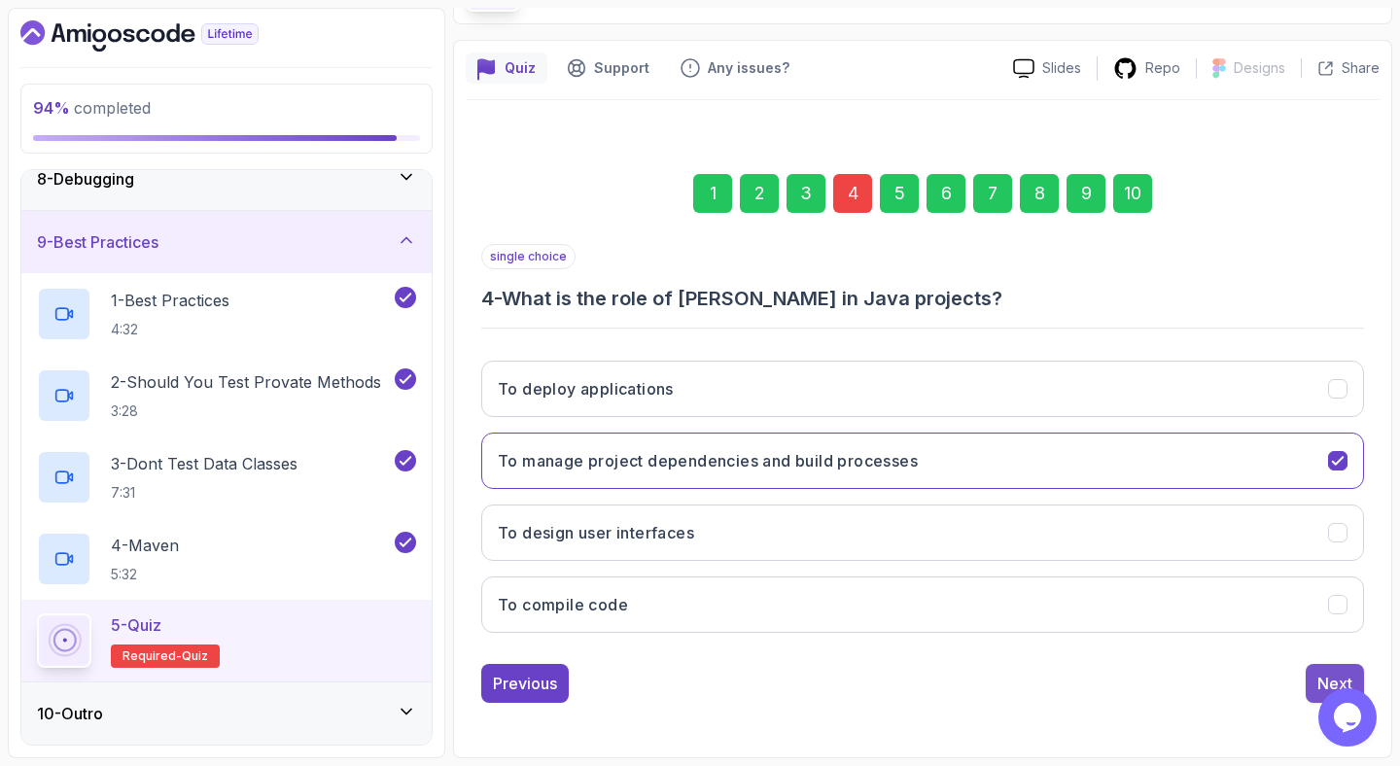
click at [1313, 690] on button "Next" at bounding box center [1335, 683] width 58 height 39
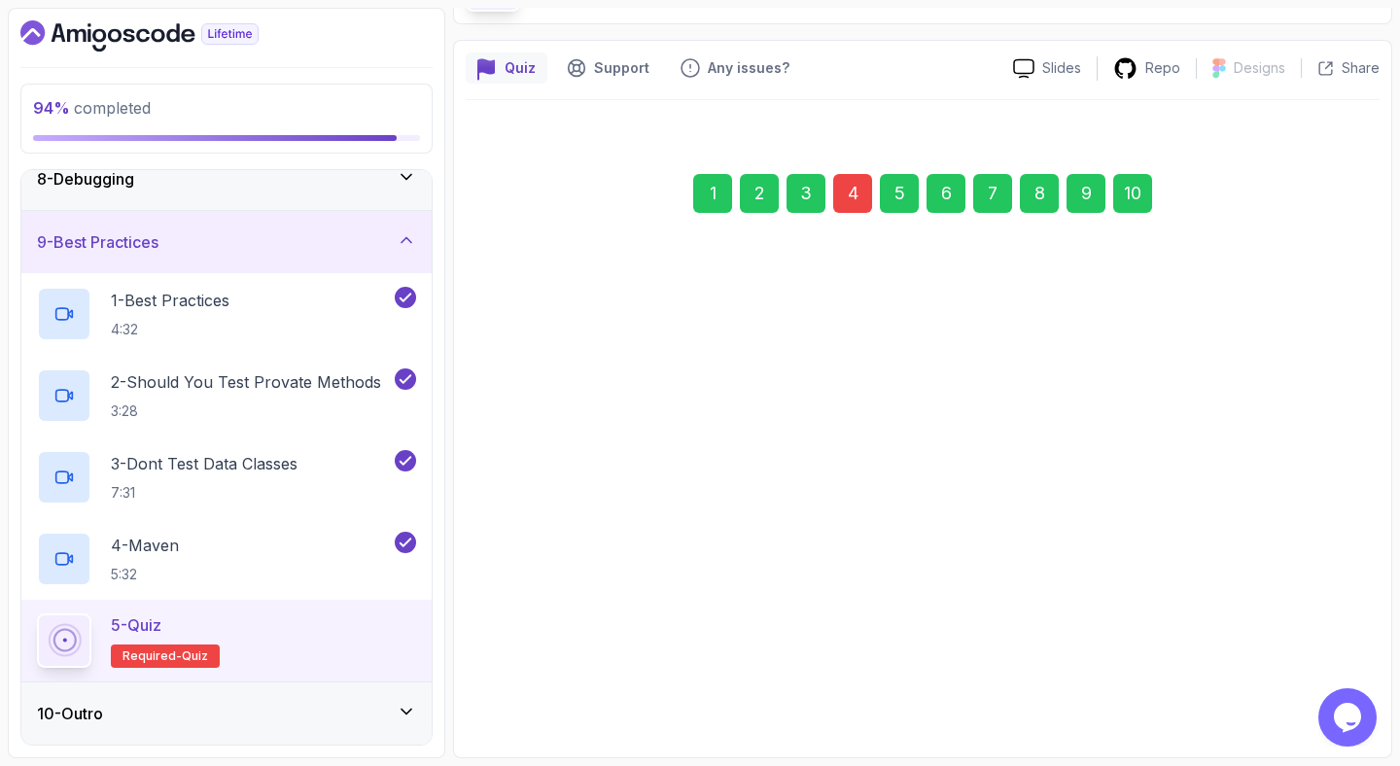
click at [1313, 690] on button "Next" at bounding box center [1335, 672] width 58 height 39
click at [1313, 688] on button "Next" at bounding box center [1335, 683] width 58 height 39
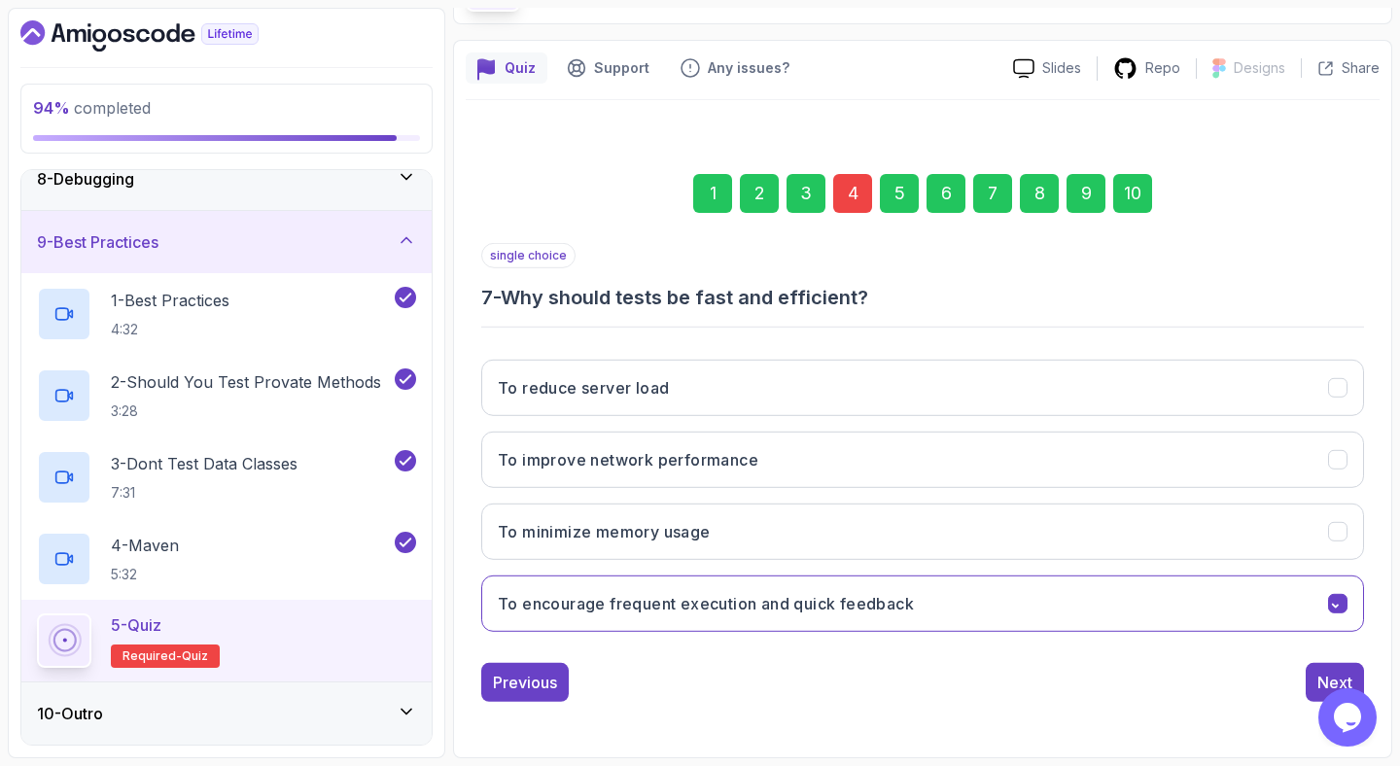
click at [1312, 687] on button "Next" at bounding box center [1335, 682] width 58 height 39
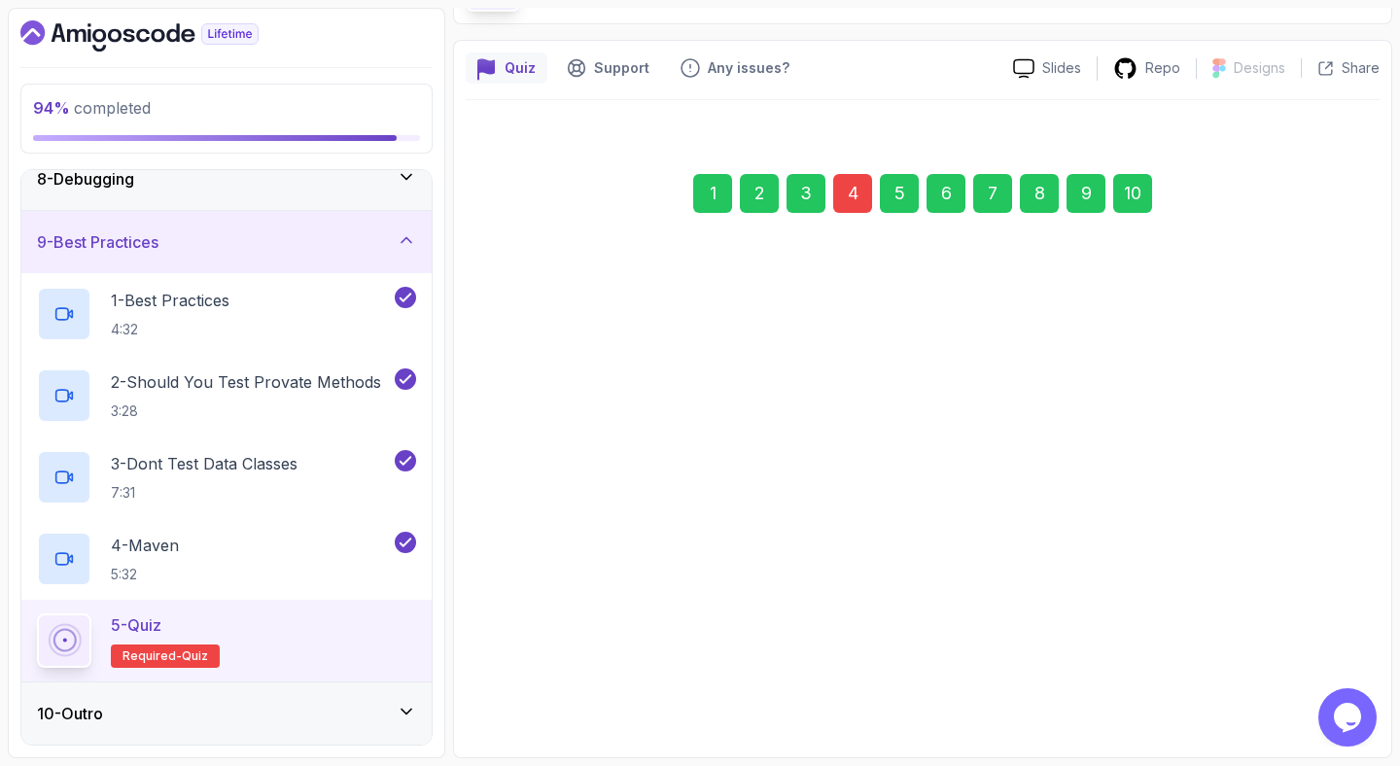
click at [1312, 684] on button "Next" at bounding box center [1335, 672] width 58 height 39
click at [1312, 684] on button "Next" at bounding box center [1335, 684] width 58 height 39
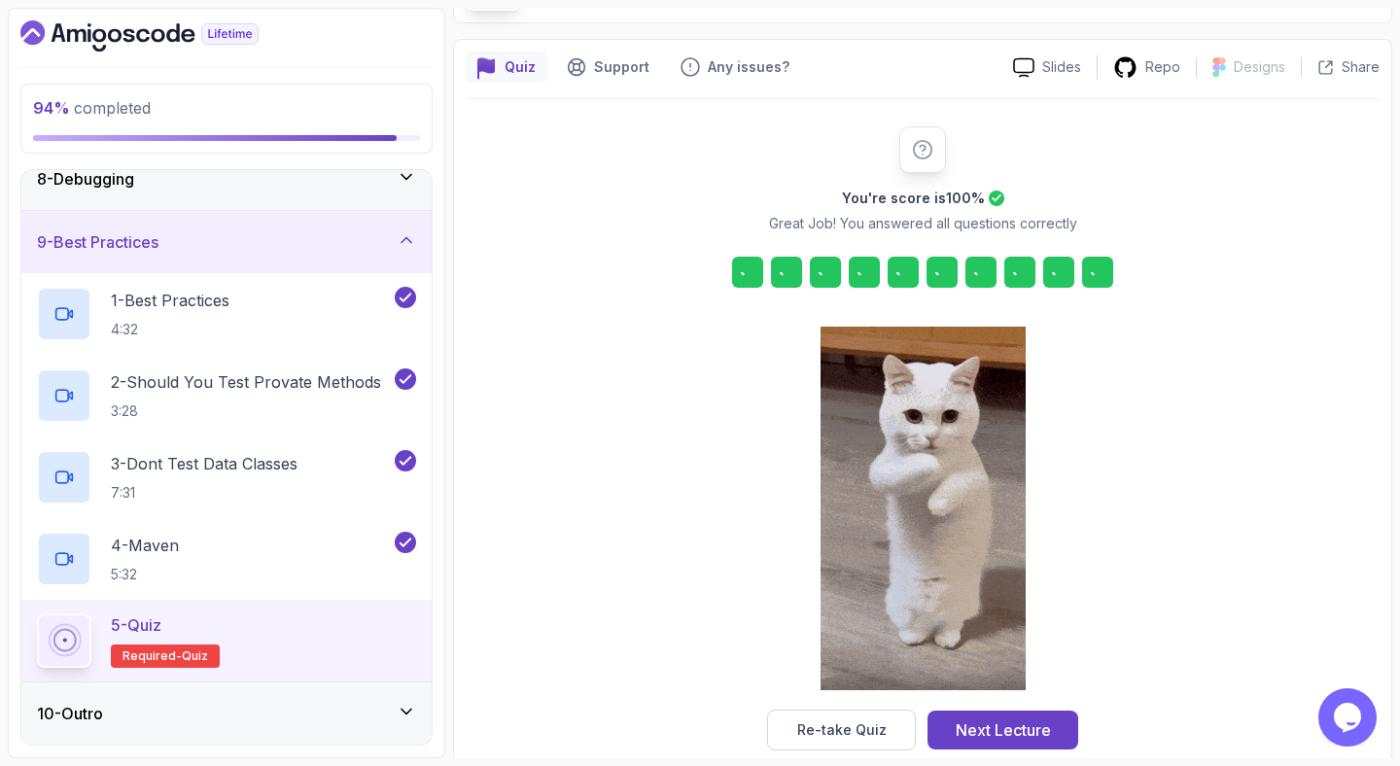
click at [1311, 683] on div "You're score is 100 % Great Job! You answered all questions correctly Re-take Q…" at bounding box center [923, 438] width 914 height 624
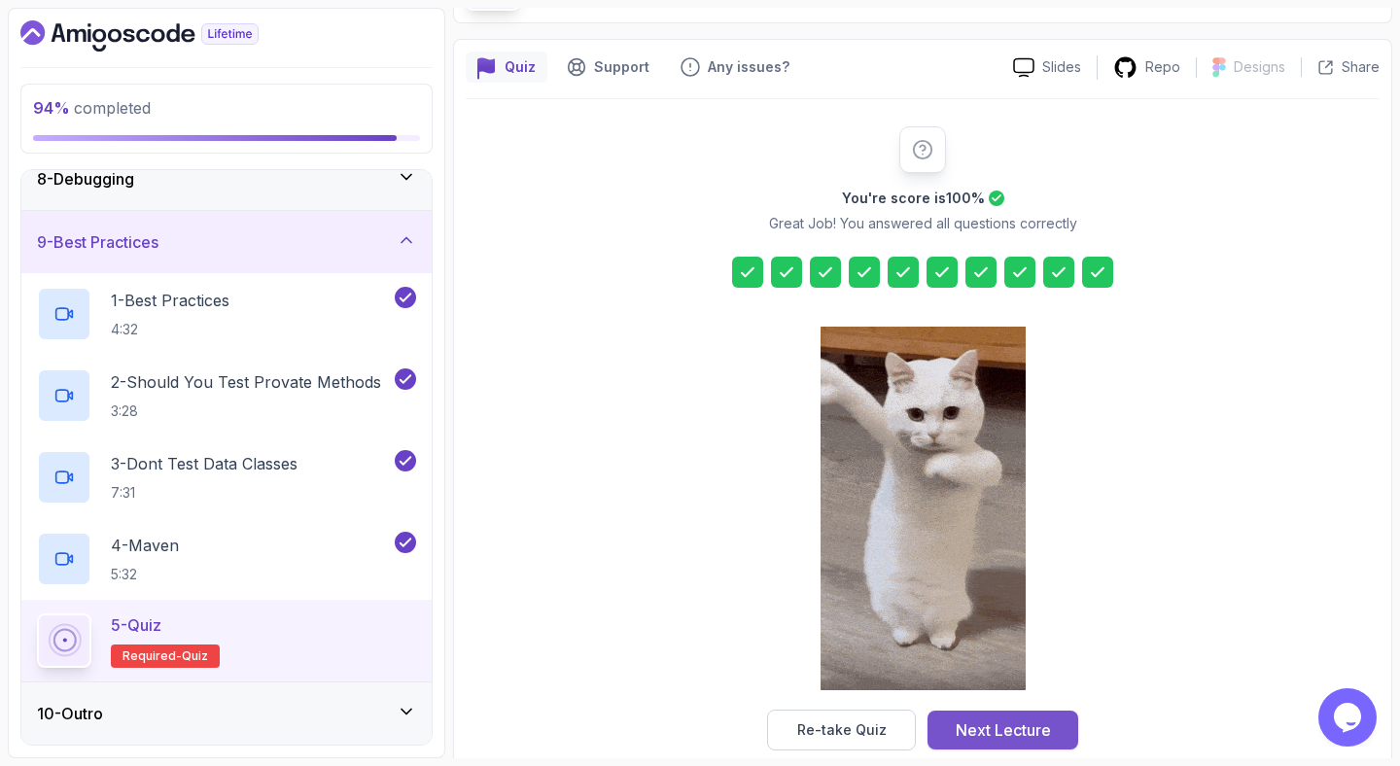
click at [988, 733] on div "Next Lecture" at bounding box center [1003, 729] width 95 height 23
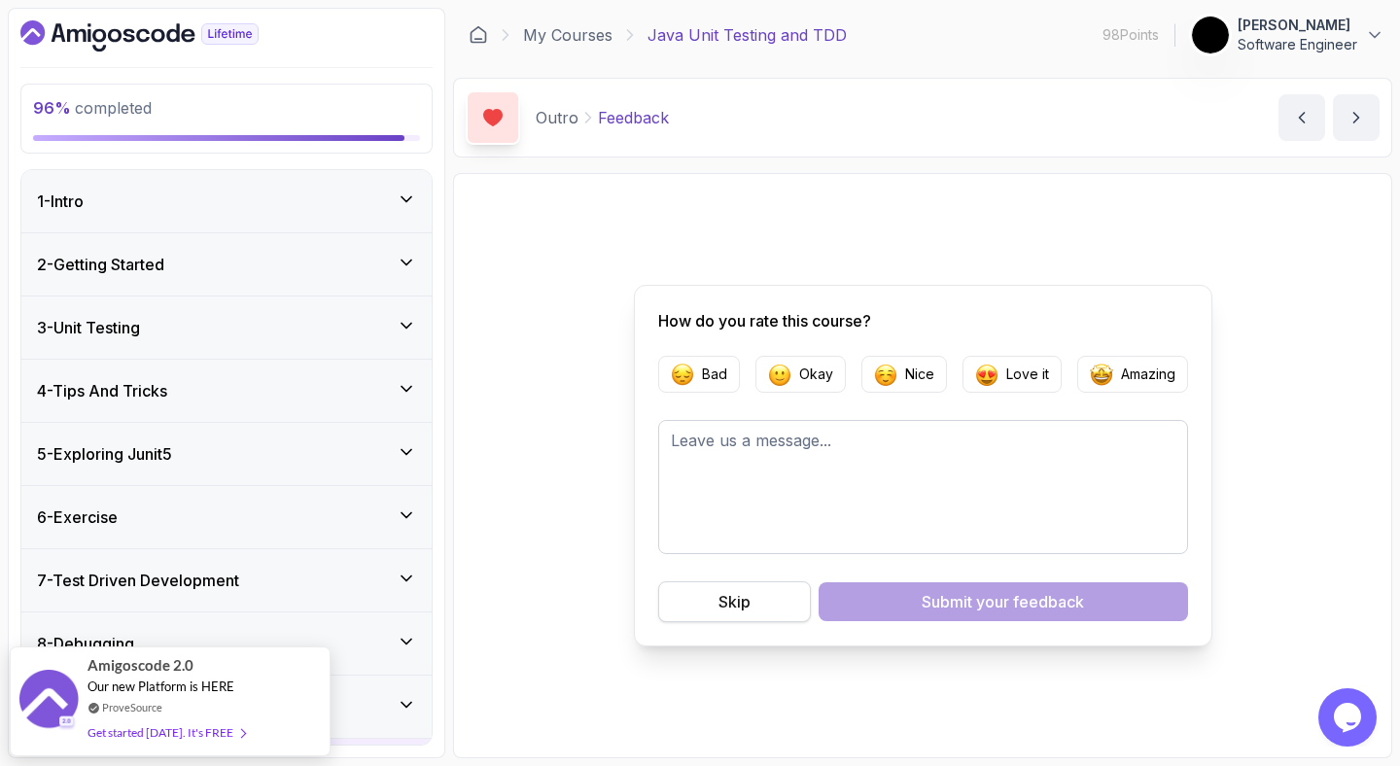
click at [738, 603] on div "Skip" at bounding box center [734, 601] width 32 height 23
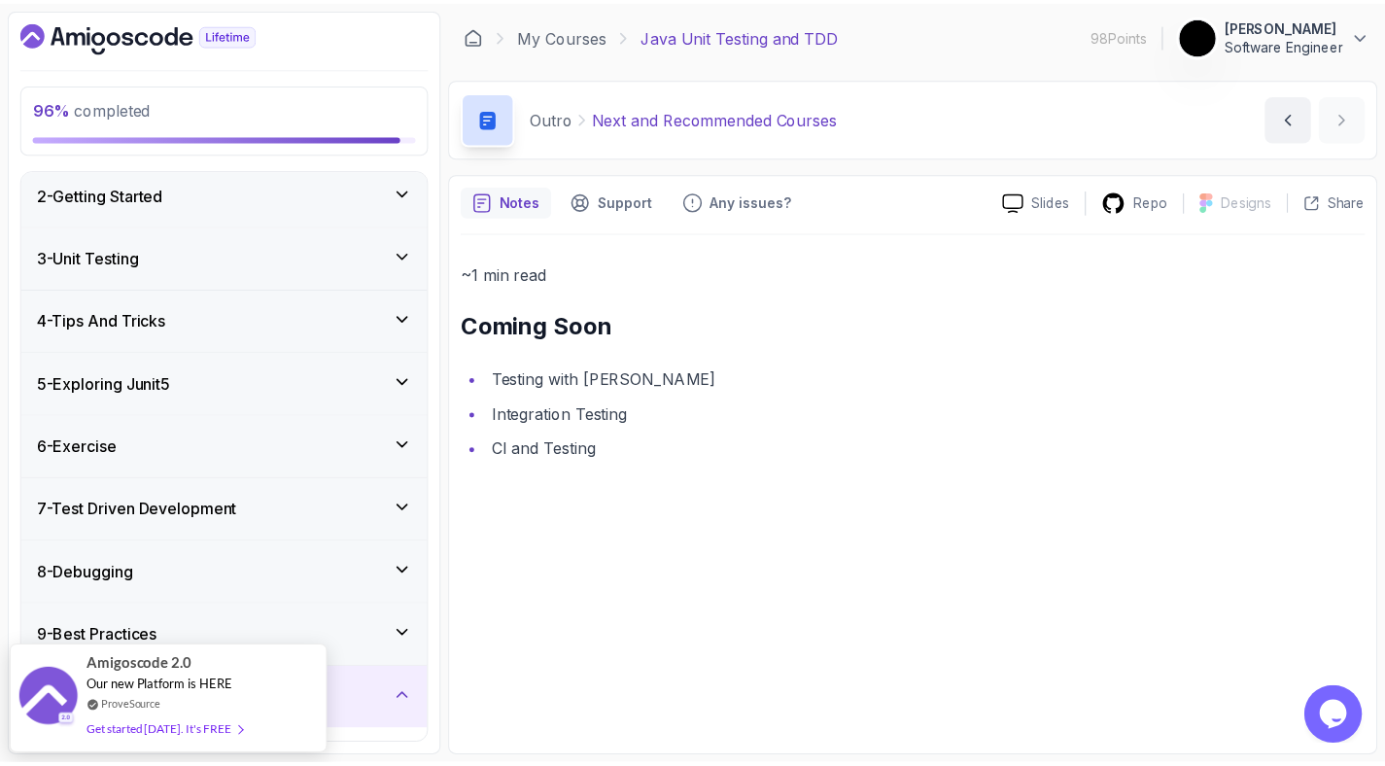
scroll to position [220, 0]
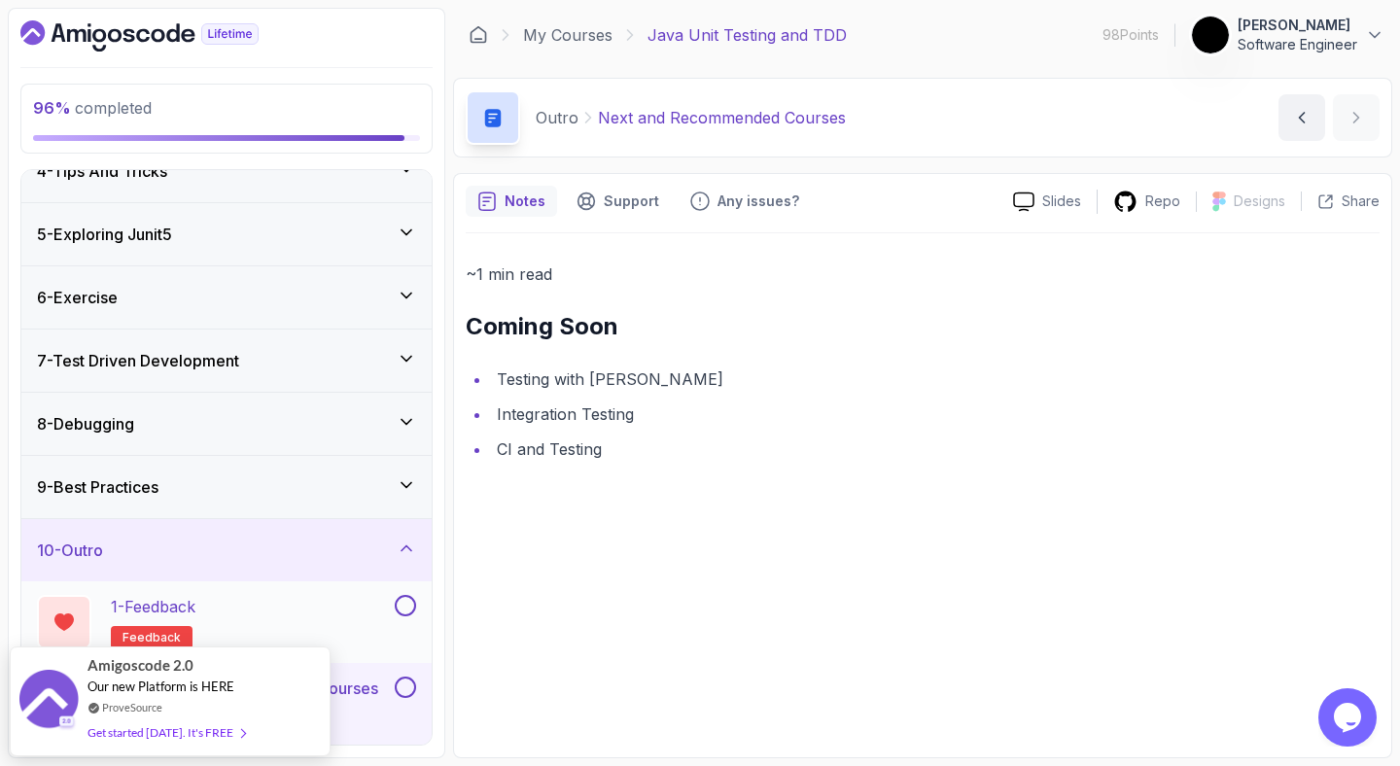
click at [399, 608] on button at bounding box center [405, 605] width 21 height 21
click at [411, 689] on button at bounding box center [405, 687] width 21 height 21
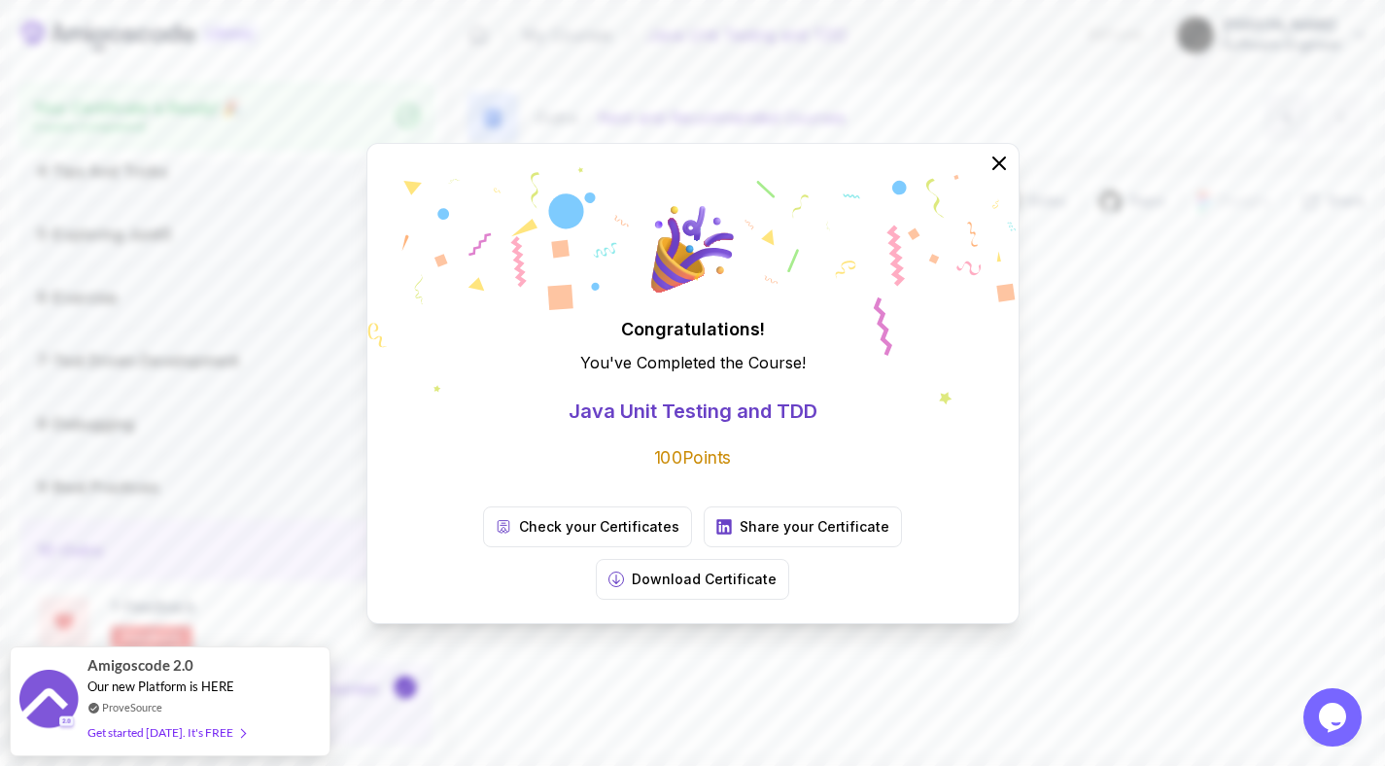
scroll to position [0, 0]
drag, startPoint x: 1122, startPoint y: 407, endPoint x: 1127, endPoint y: 367, distance: 40.2
click at [1127, 377] on div "Congratulations! You've Completed the Course ! Java Unit Testing and TDD 100 Po…" at bounding box center [692, 383] width 1385 height 766
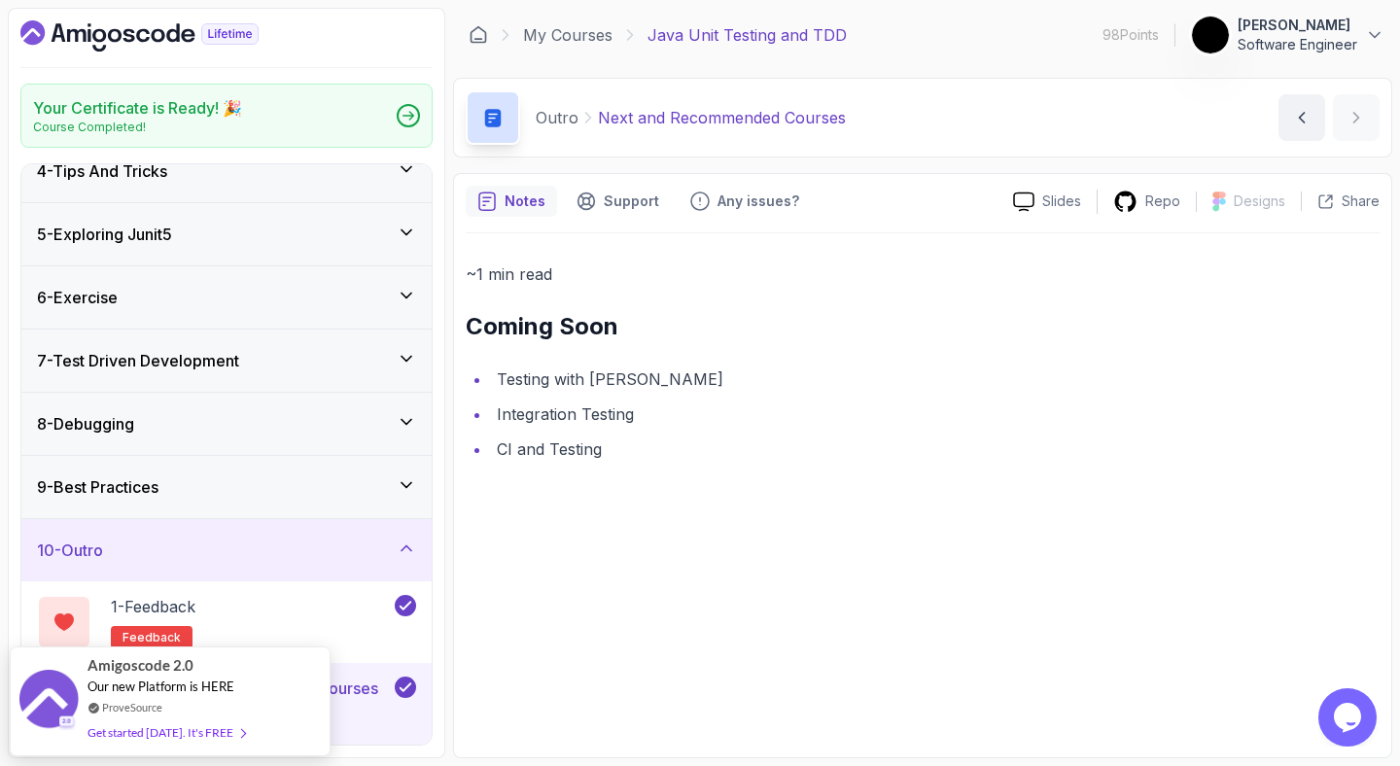
click at [122, 36] on icon "Dashboard" at bounding box center [139, 35] width 238 height 31
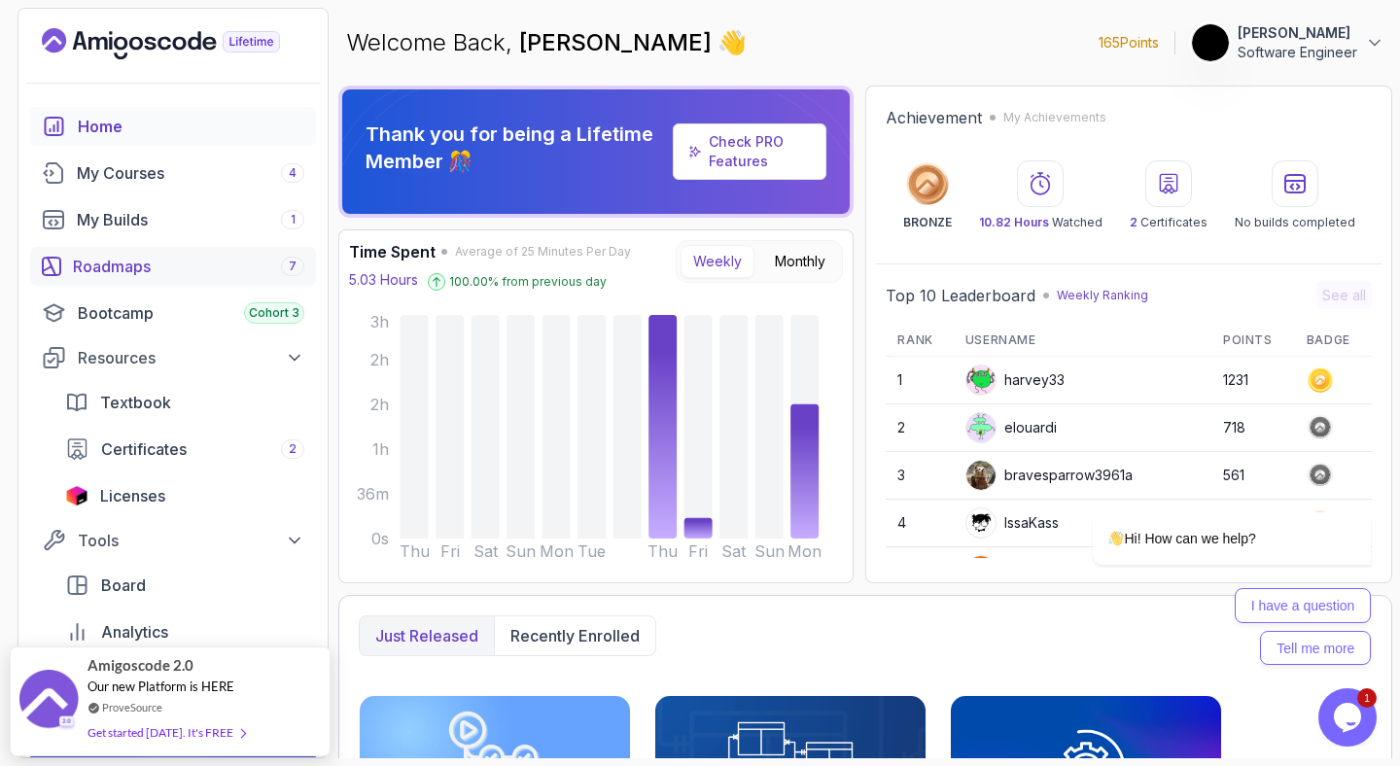
click at [102, 259] on div "Roadmaps 7" at bounding box center [188, 266] width 231 height 23
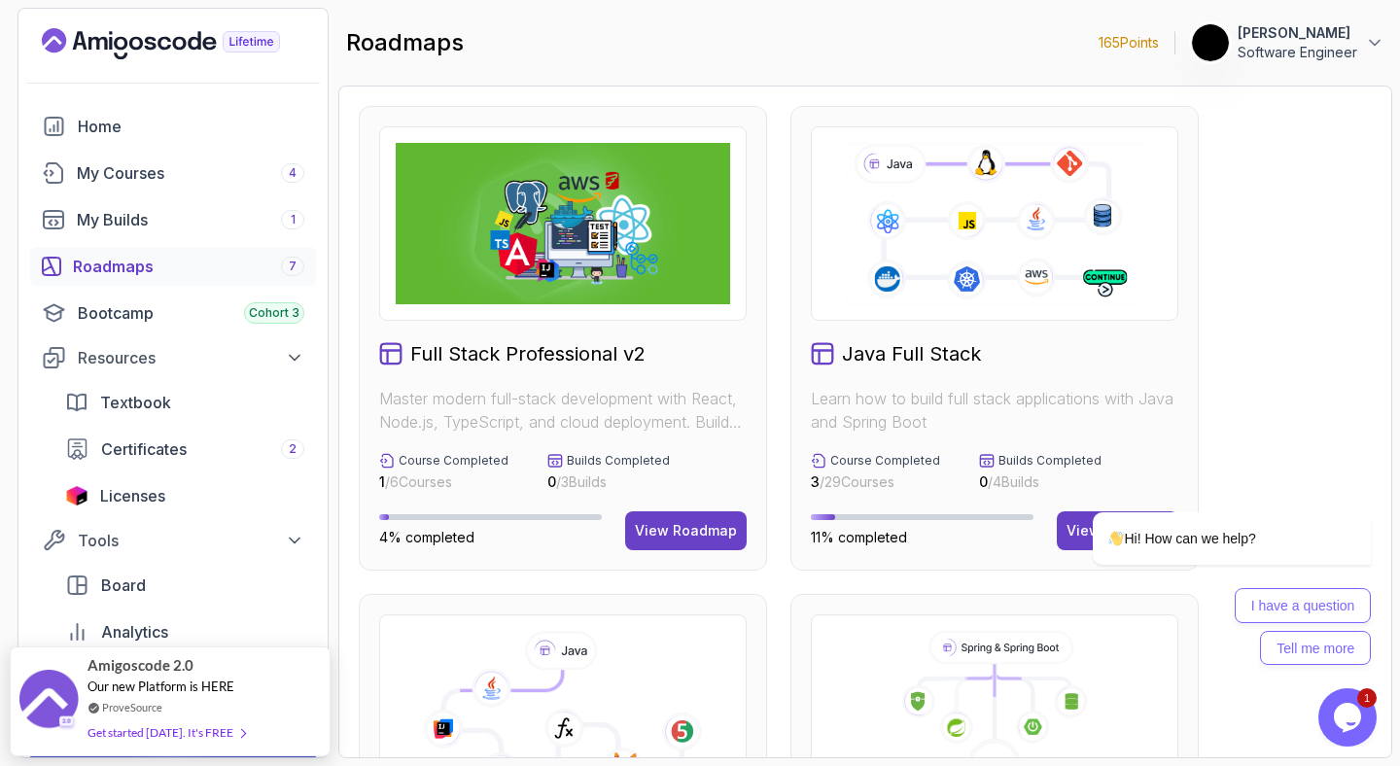
click at [944, 351] on h2 "Java Full Stack" at bounding box center [911, 353] width 139 height 27
click at [901, 350] on h2 "Java Full Stack" at bounding box center [911, 353] width 139 height 27
click at [914, 192] on icon at bounding box center [994, 223] width 300 height 167
click at [1132, 224] on icon at bounding box center [994, 223] width 300 height 167
click at [1351, 487] on icon "Chat attention grabber" at bounding box center [1358, 483] width 17 height 17
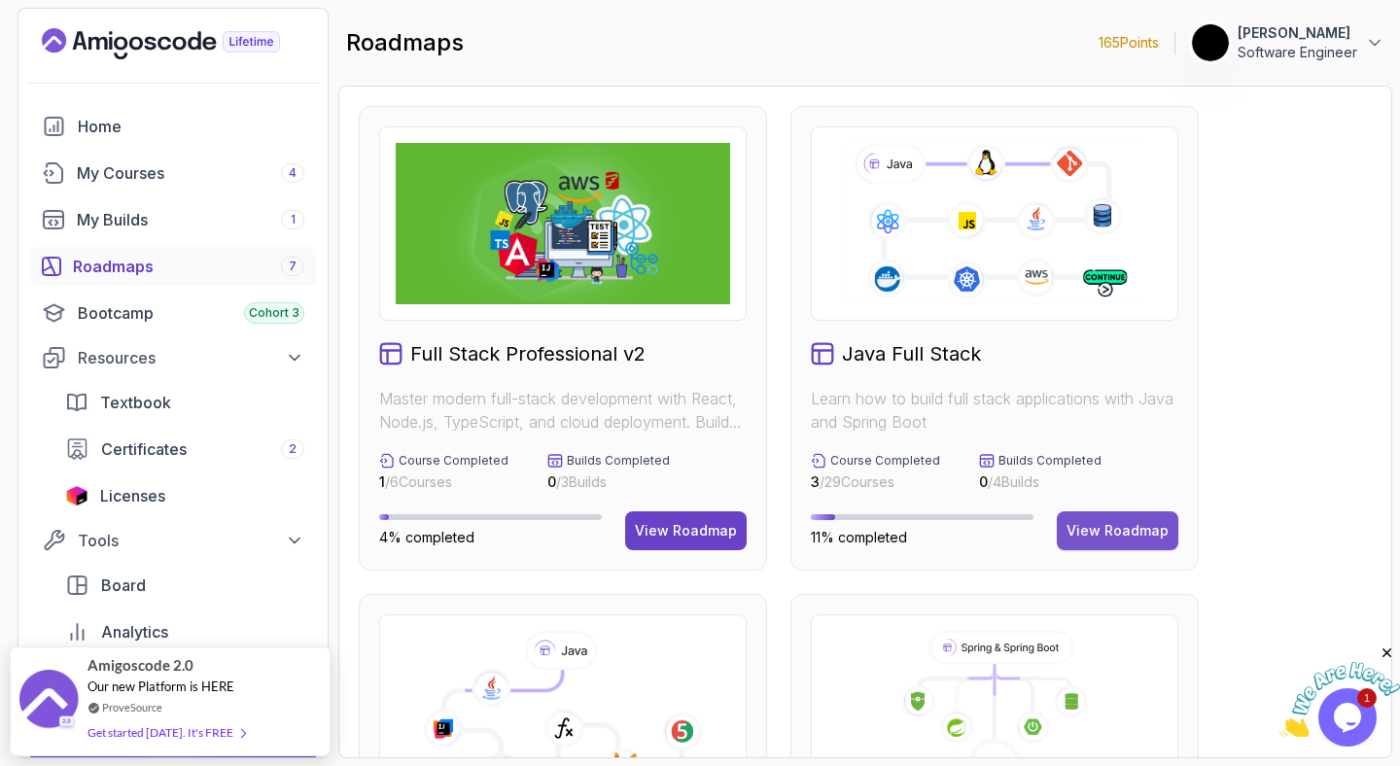
click at [1110, 531] on div "View Roadmap" at bounding box center [1117, 530] width 102 height 19
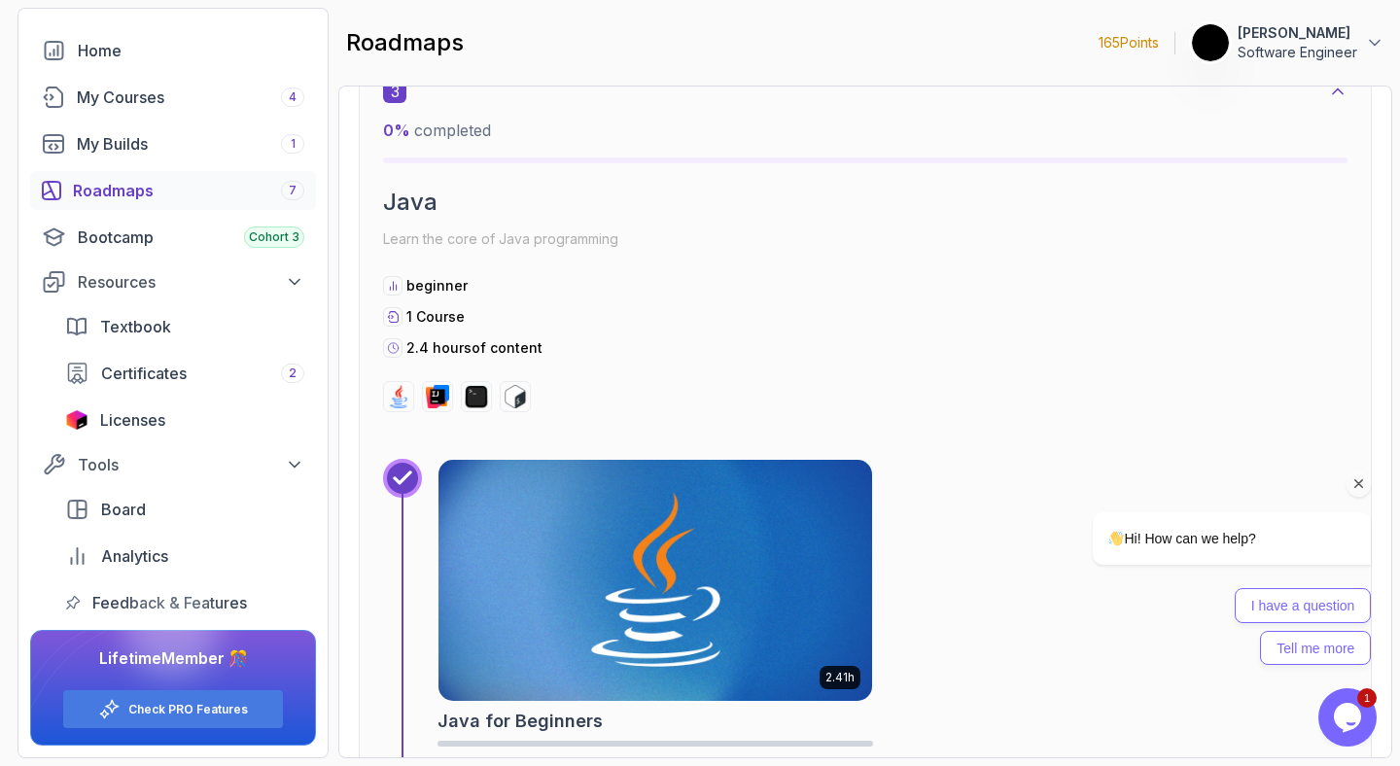
scroll to position [2352, 0]
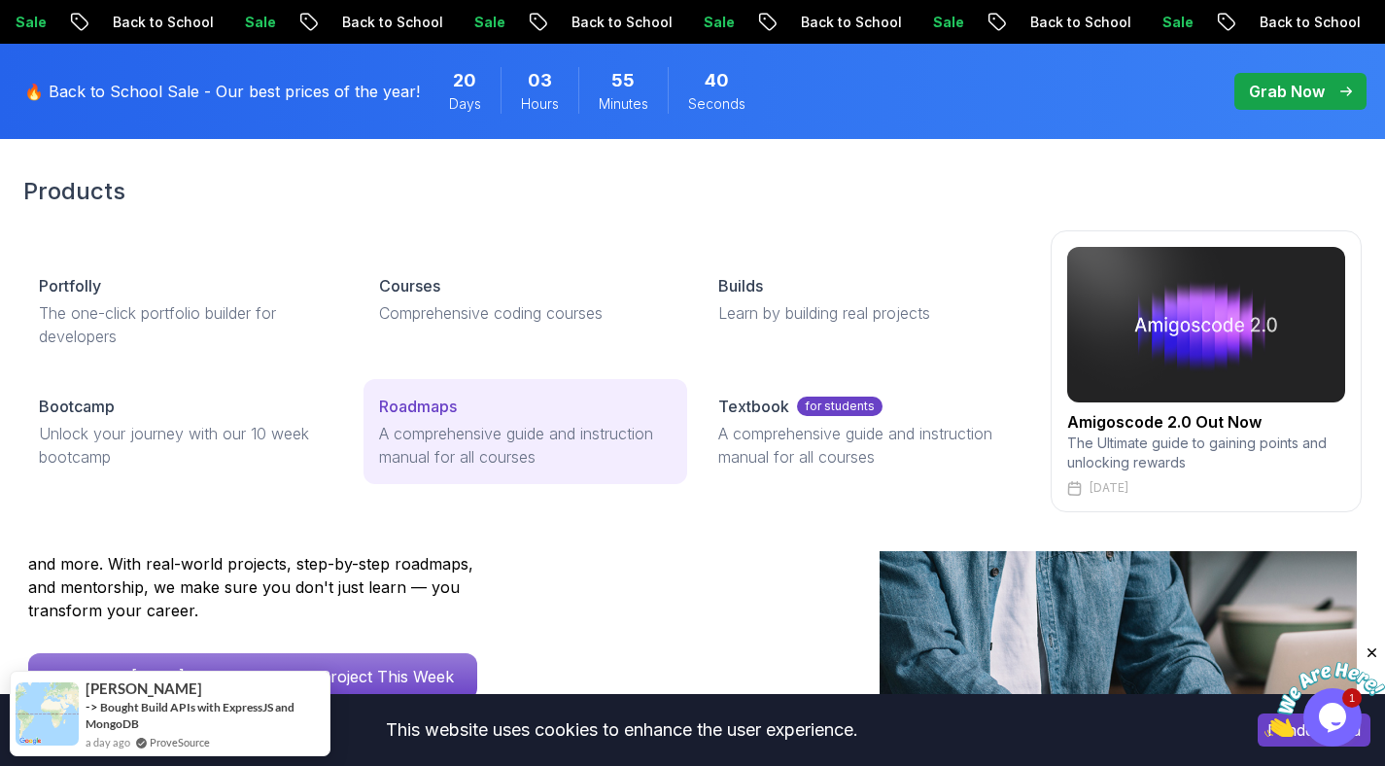
scroll to position [85, 0]
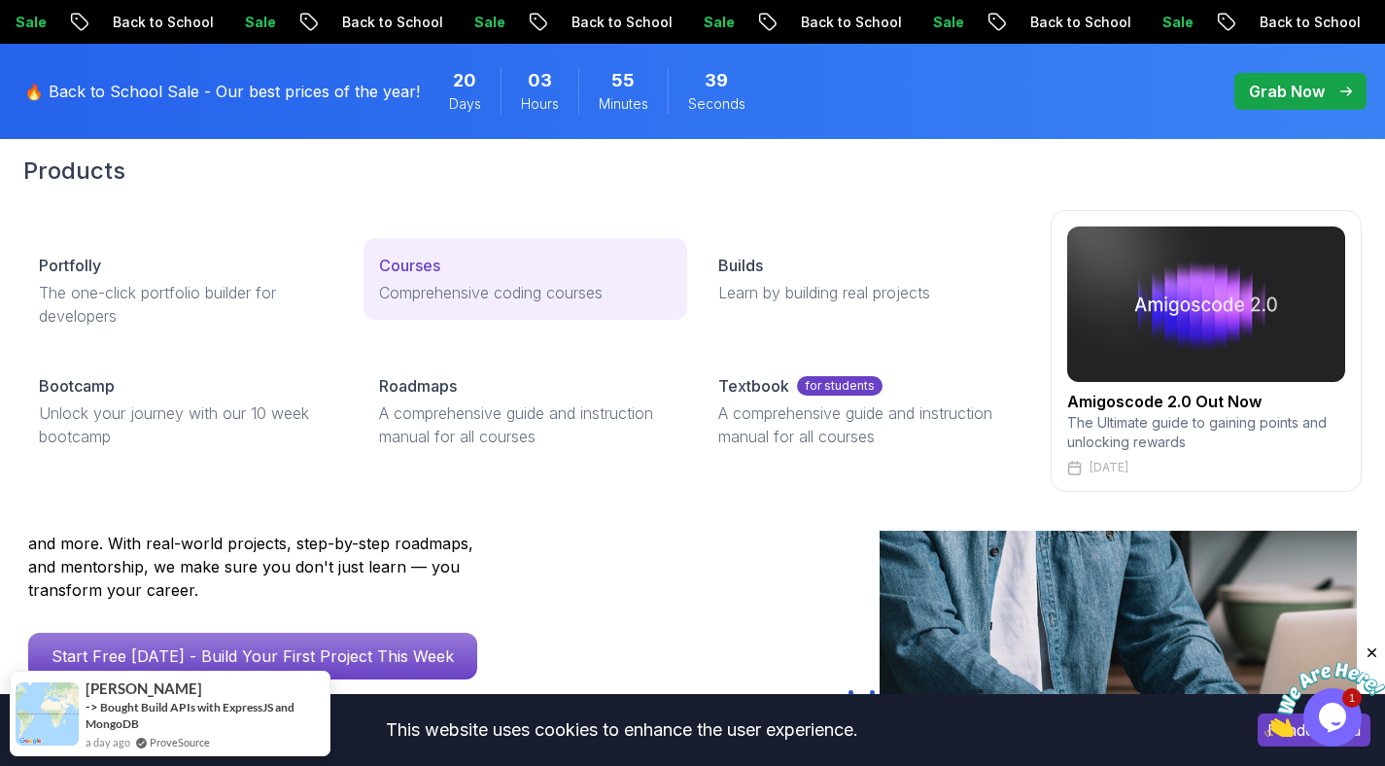
click at [434, 266] on p "Courses" at bounding box center [409, 265] width 61 height 23
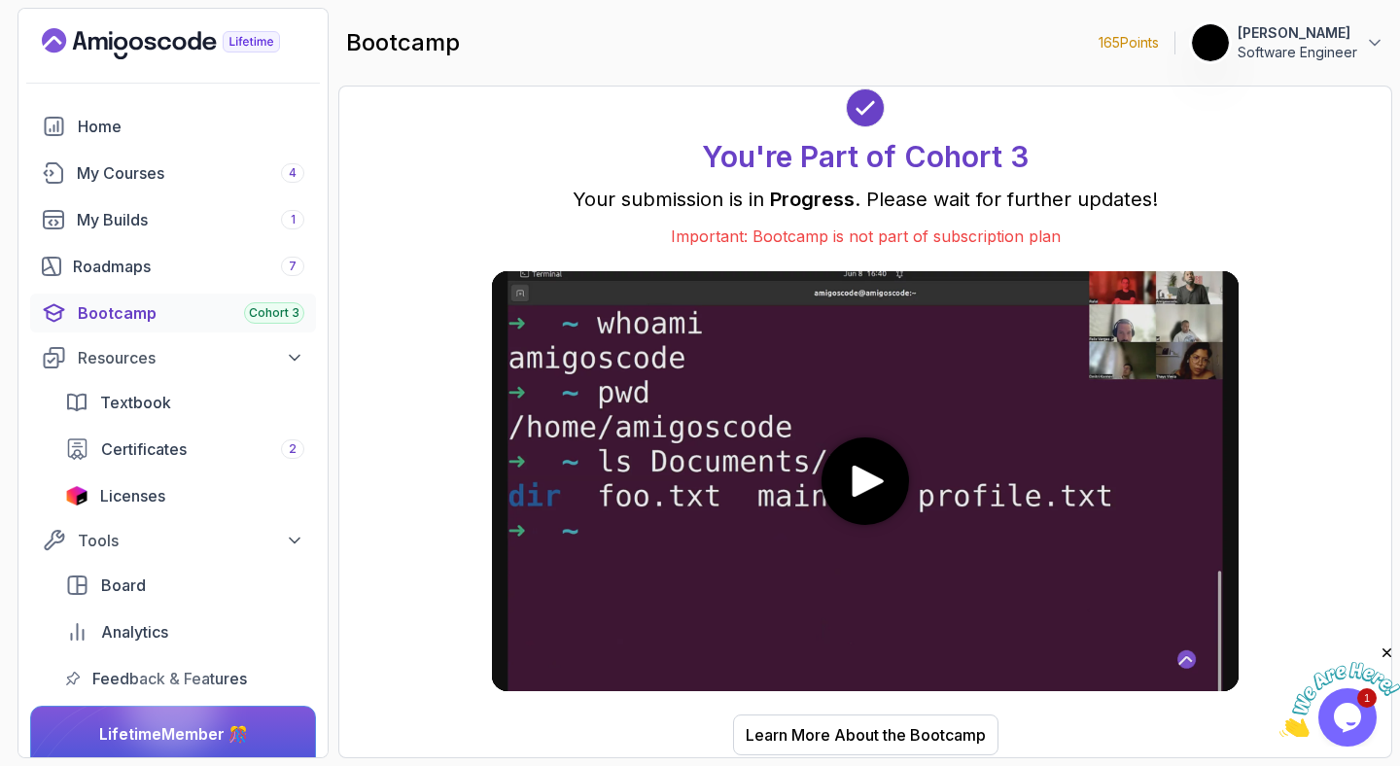
click at [169, 319] on div "Bootcamp Cohort 3" at bounding box center [191, 312] width 227 height 23
click at [125, 260] on div "Roadmaps 7" at bounding box center [188, 266] width 231 height 23
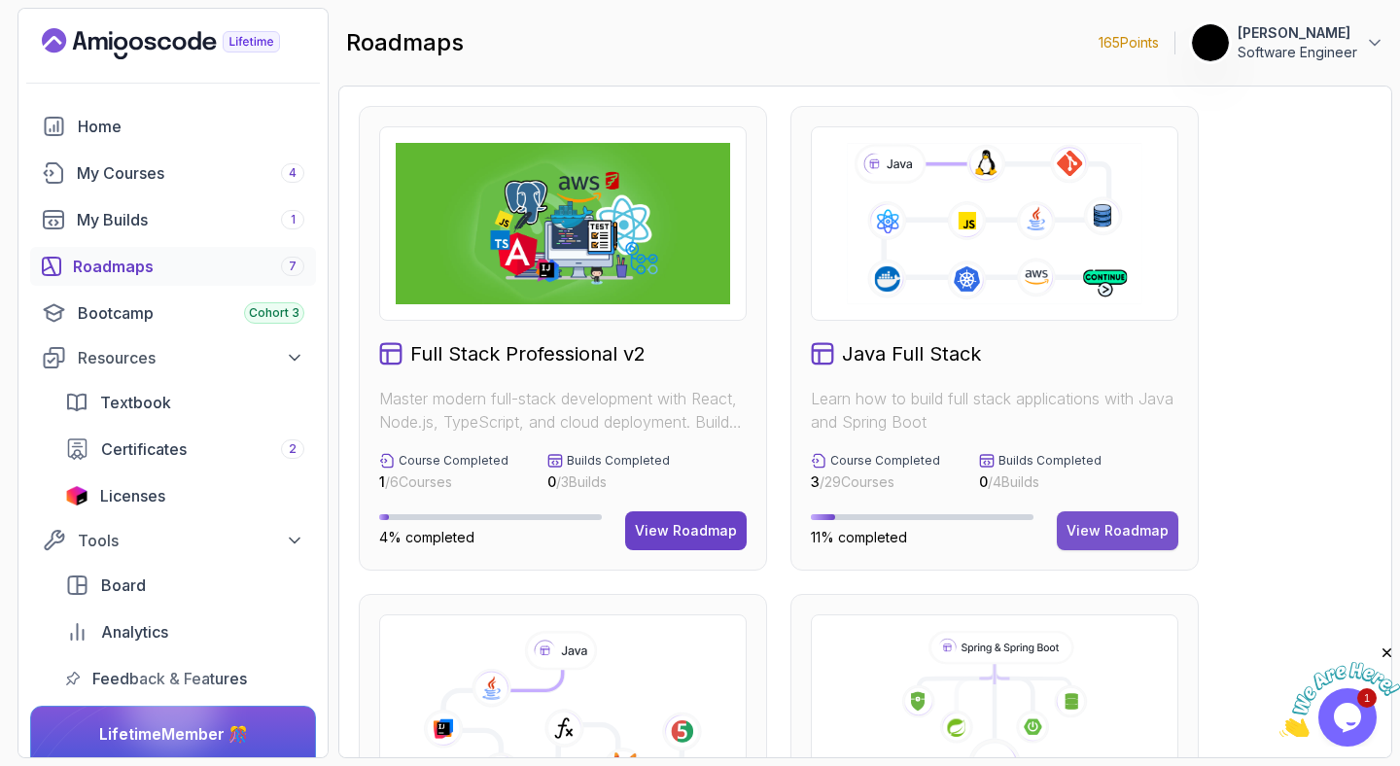
click at [1132, 545] on button "View Roadmap" at bounding box center [1118, 530] width 122 height 39
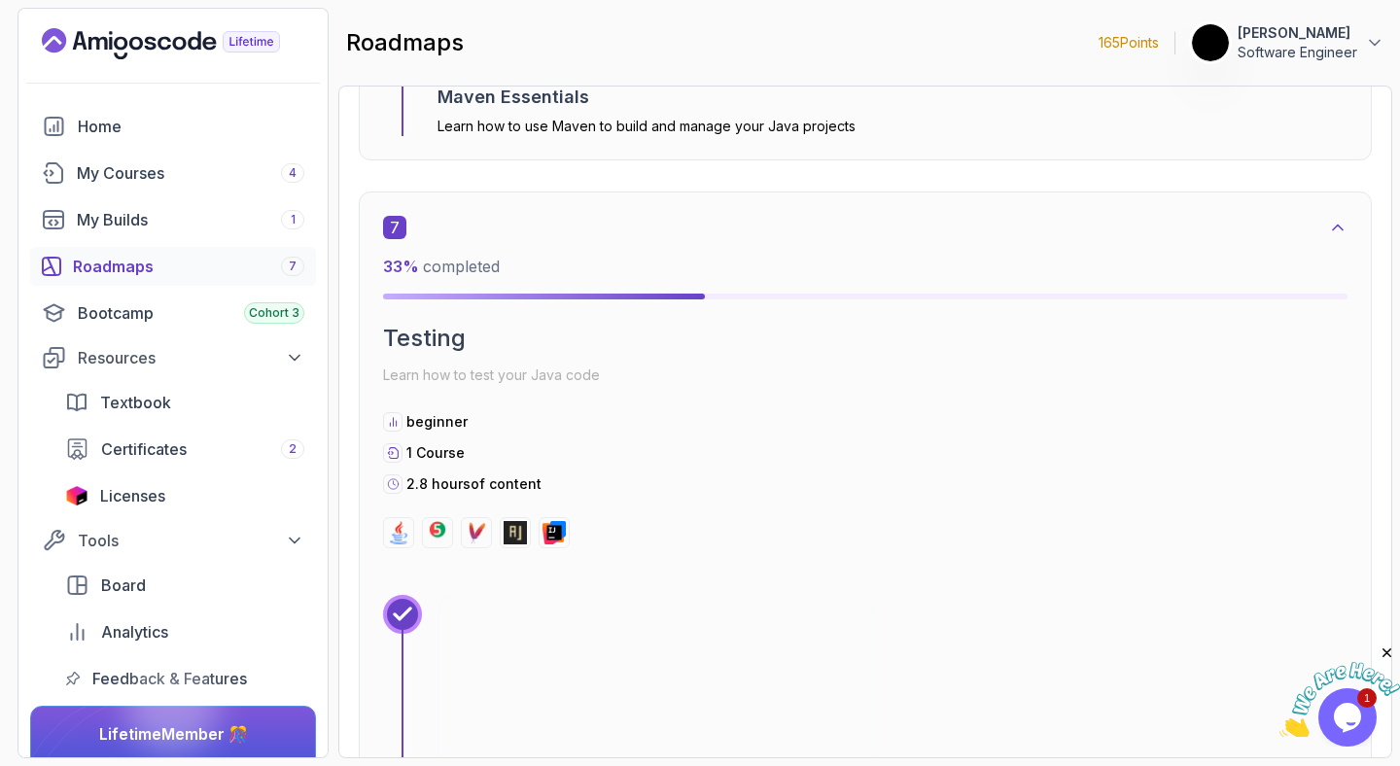
scroll to position [5460, 0]
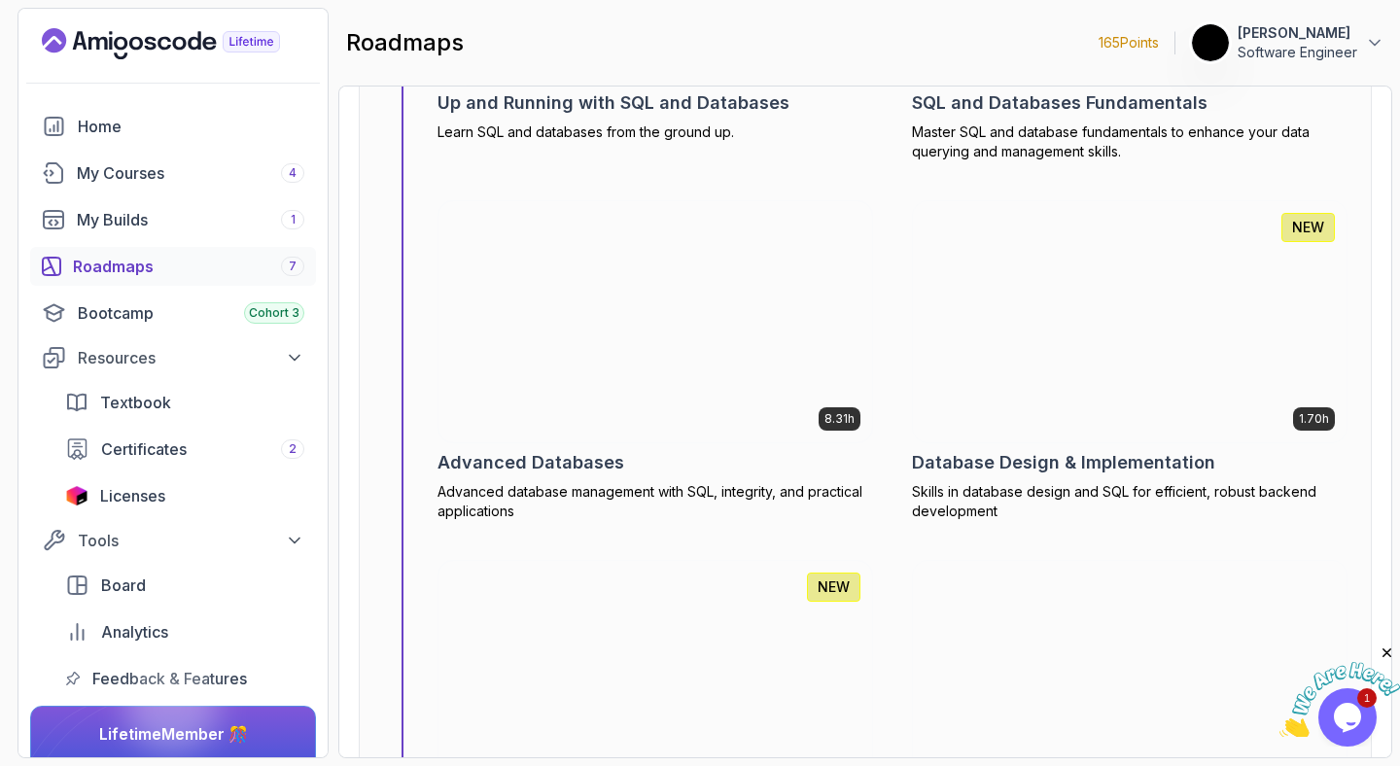
scroll to position [8766, 0]
